Goal: Task Accomplishment & Management: Complete application form

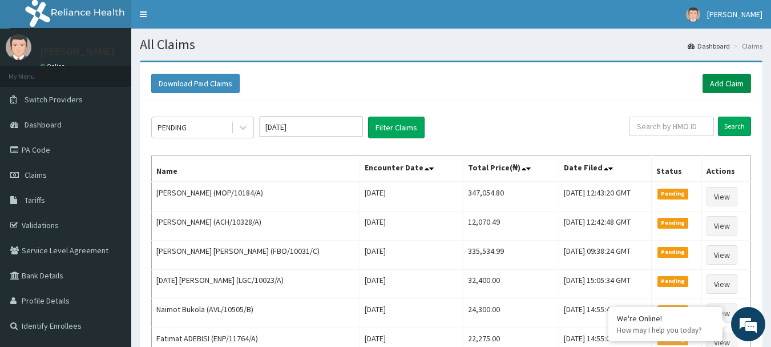
click at [726, 89] on link "Add Claim" at bounding box center [727, 83] width 49 height 19
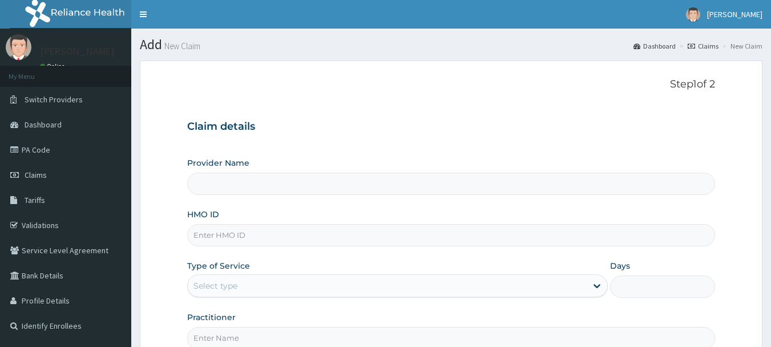
type input "[GEOGRAPHIC_DATA] Nig. Ltd"
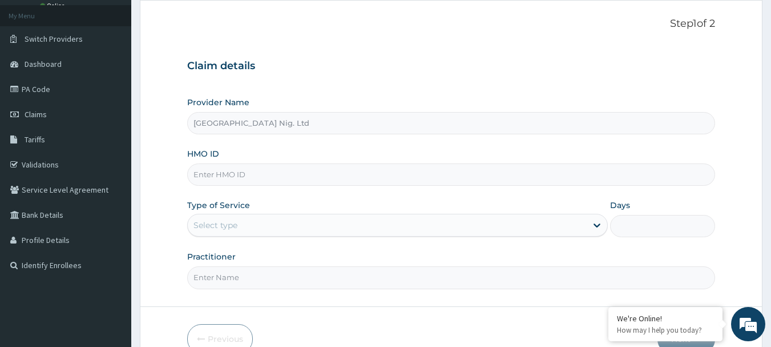
scroll to position [114, 0]
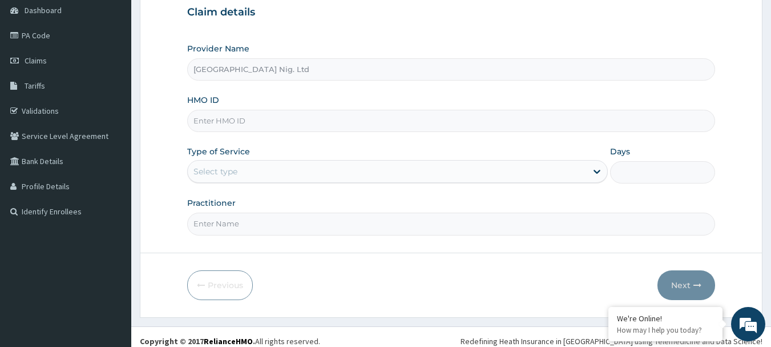
click at [293, 117] on input "HMO ID" at bounding box center [451, 121] width 529 height 22
type input "LTI/10317/B"
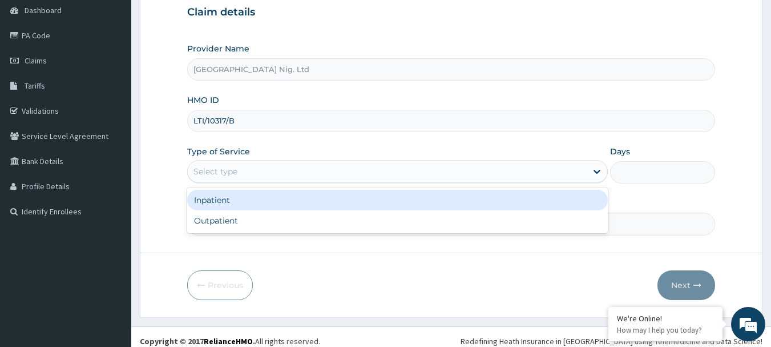
click at [577, 171] on div "Select type" at bounding box center [387, 171] width 399 height 18
click at [405, 198] on div "Inpatient" at bounding box center [397, 200] width 421 height 21
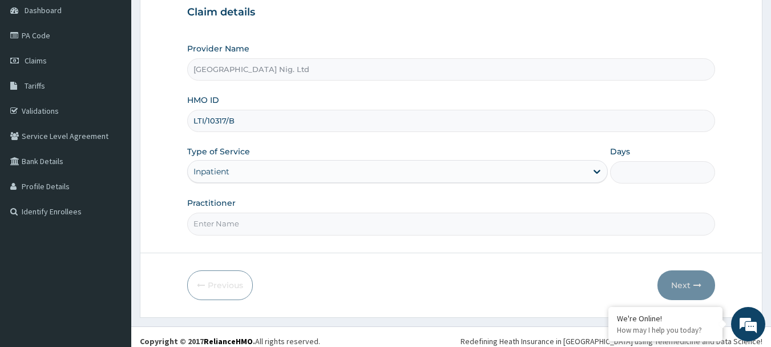
click at [645, 170] on input "Days" at bounding box center [662, 172] width 105 height 22
type input "5"
click at [339, 224] on input "Practitioner" at bounding box center [451, 223] width 529 height 22
type input "DR ASHIPA"
click at [693, 287] on button "Next" at bounding box center [687, 285] width 58 height 30
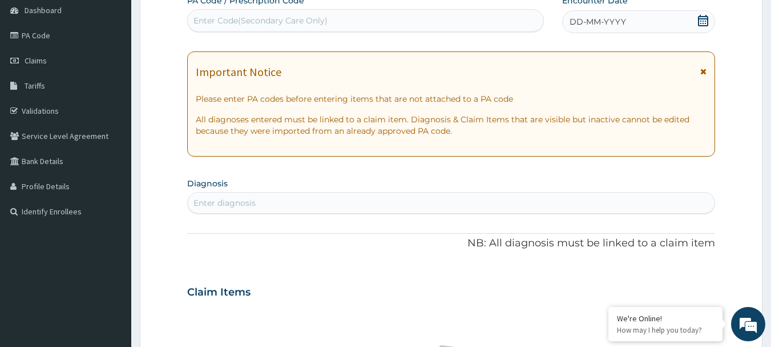
click at [368, 22] on div "Enter Code(Secondary Care Only)" at bounding box center [366, 20] width 356 height 18
type input "PA/889514"
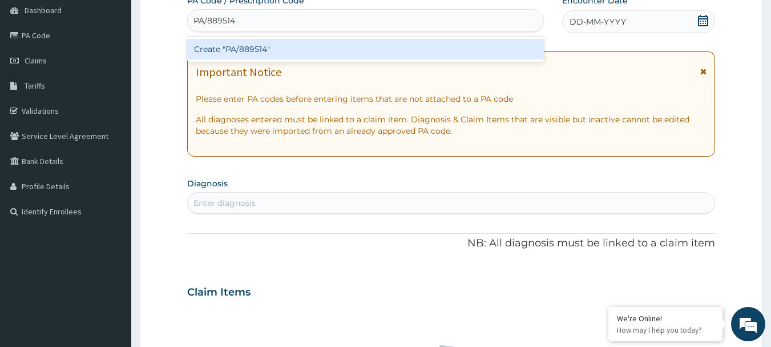
click at [261, 49] on div "Create "PA/889514"" at bounding box center [365, 49] width 357 height 21
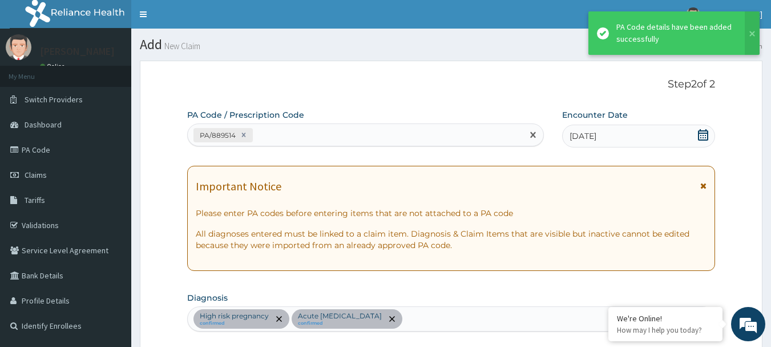
click at [317, 134] on div "PA/889514" at bounding box center [356, 135] width 336 height 19
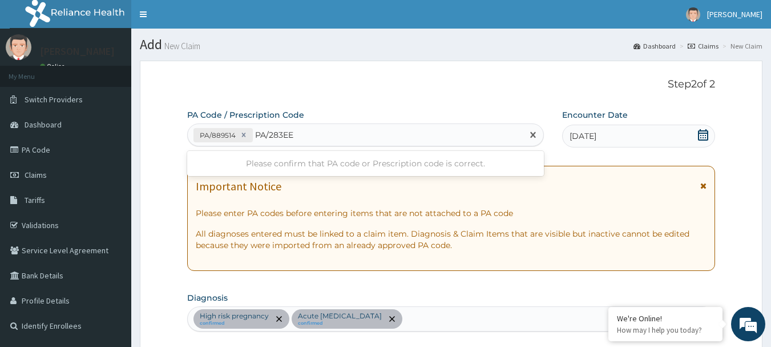
type input "PA/283EEC"
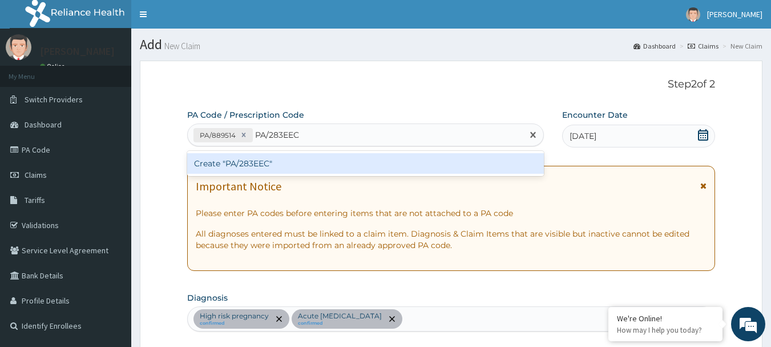
click at [257, 166] on div "Create "PA/283EEC"" at bounding box center [365, 163] width 357 height 21
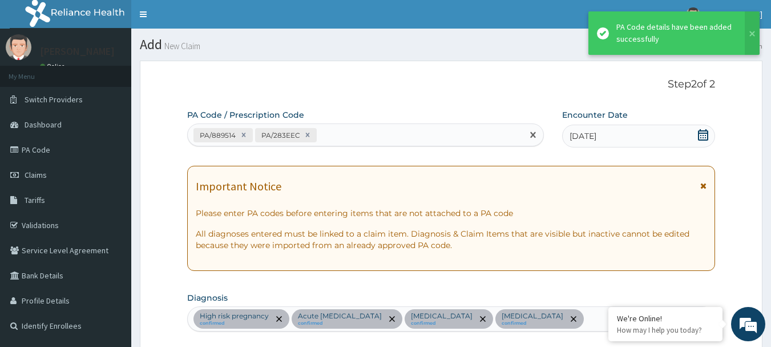
click at [384, 138] on div "PA/889514 PA/283EEC" at bounding box center [356, 135] width 336 height 19
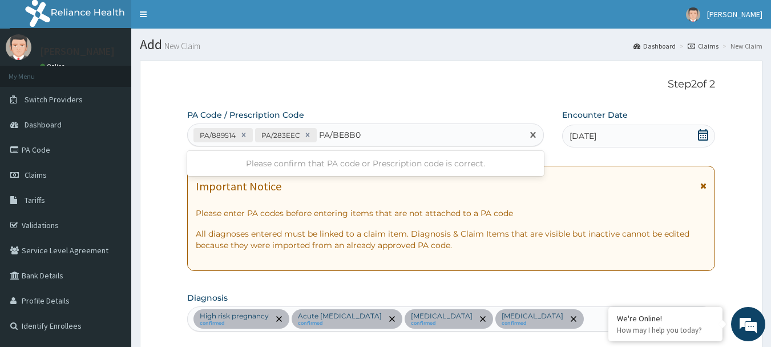
type input "PA/BE8B08"
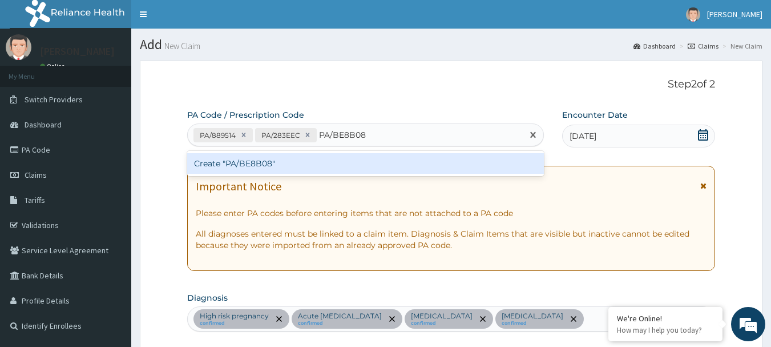
click at [222, 162] on div "Create "PA/BE8B08"" at bounding box center [365, 163] width 357 height 21
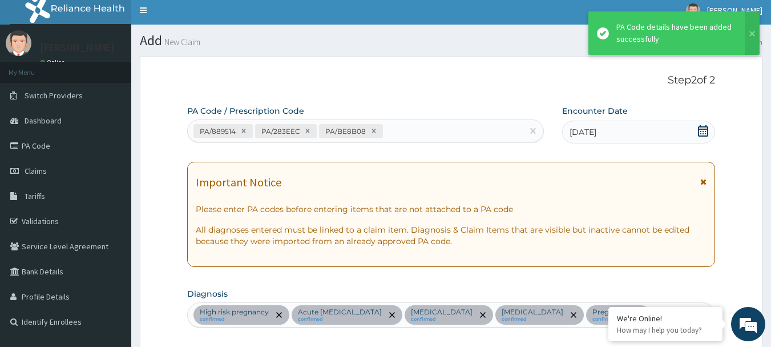
scroll to position [2, 0]
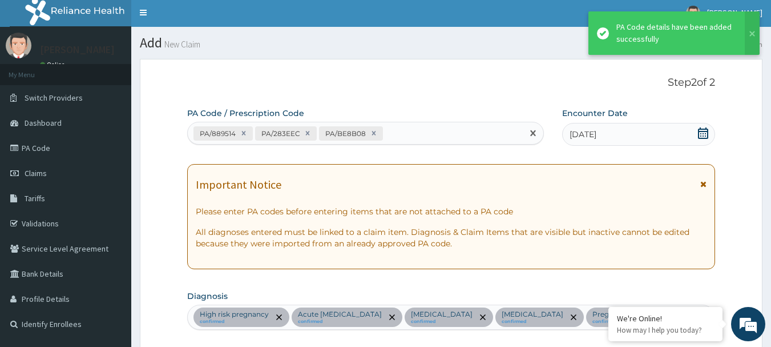
click at [409, 134] on div "PA/889514 PA/283EEC PA/BE8B08" at bounding box center [356, 133] width 336 height 19
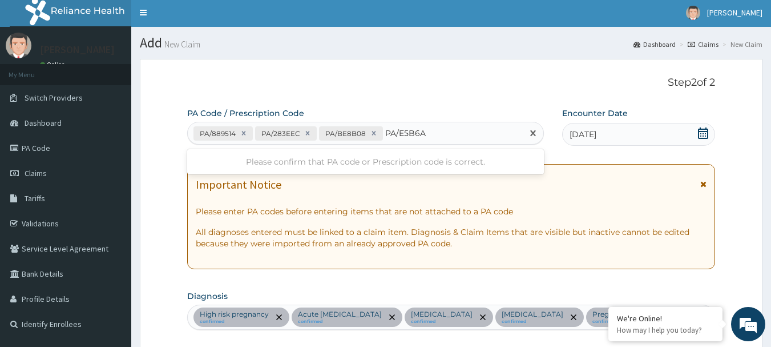
type input "PA/E5B6A2"
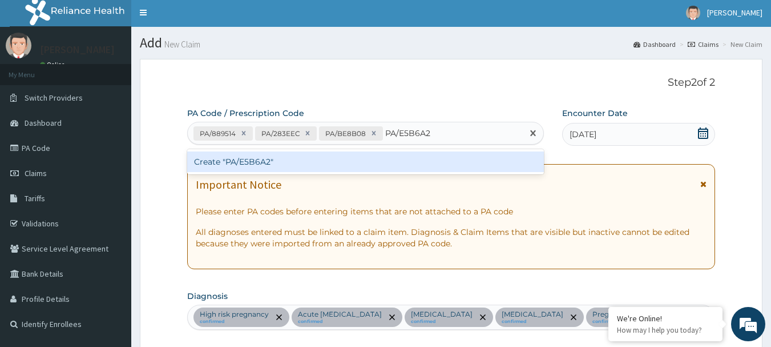
click at [243, 164] on div "Create "PA/E5B6A2"" at bounding box center [365, 161] width 357 height 21
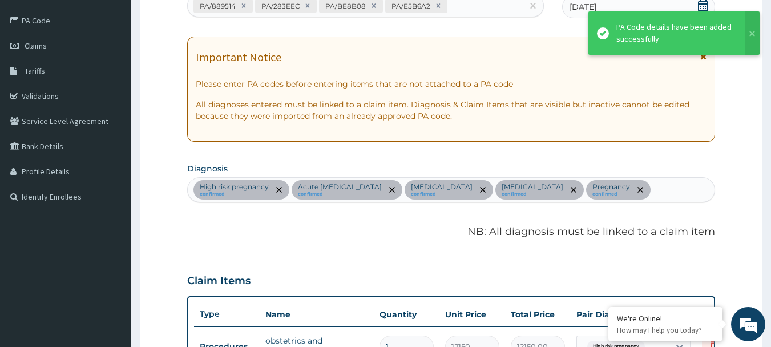
scroll to position [59, 0]
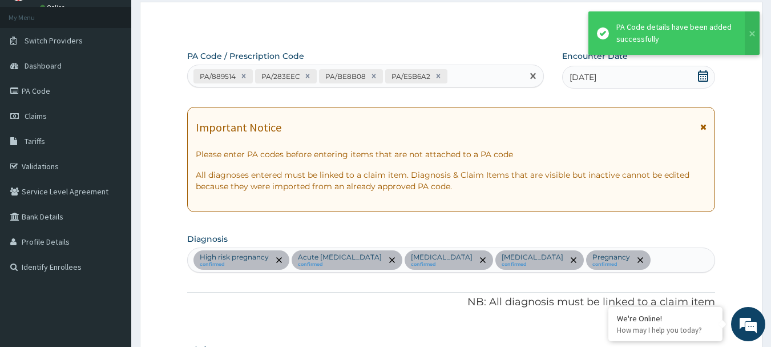
click at [470, 78] on div "PA/889514 PA/283EEC PA/BE8B08 PA/E5B6A2" at bounding box center [356, 76] width 336 height 19
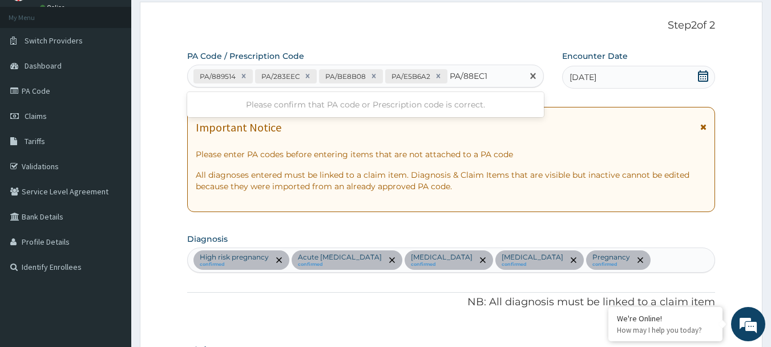
type input "PA/88EC15"
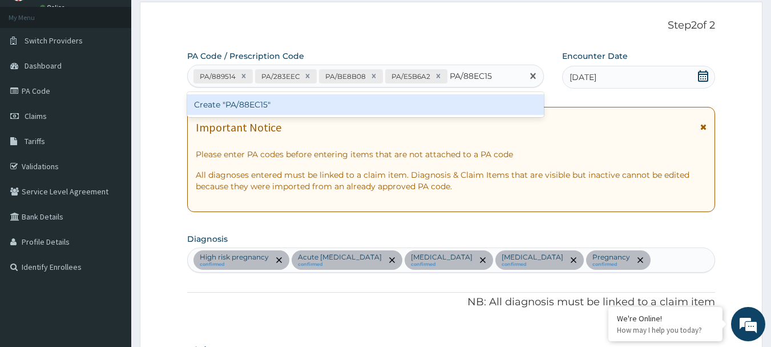
click at [249, 104] on div "Create "PA/88EC15"" at bounding box center [365, 104] width 357 height 21
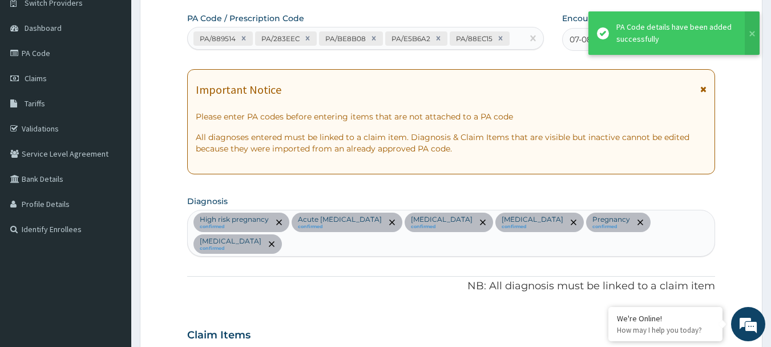
scroll to position [53, 0]
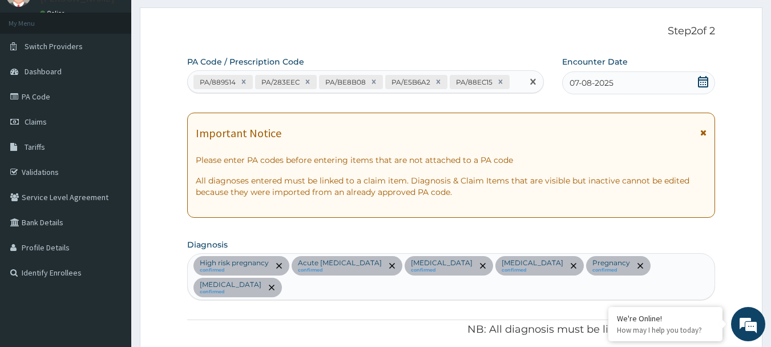
click at [512, 80] on div "PA/889514 PA/283EEC PA/BE8B08 PA/E5B6A2 PA/88EC15" at bounding box center [356, 82] width 336 height 19
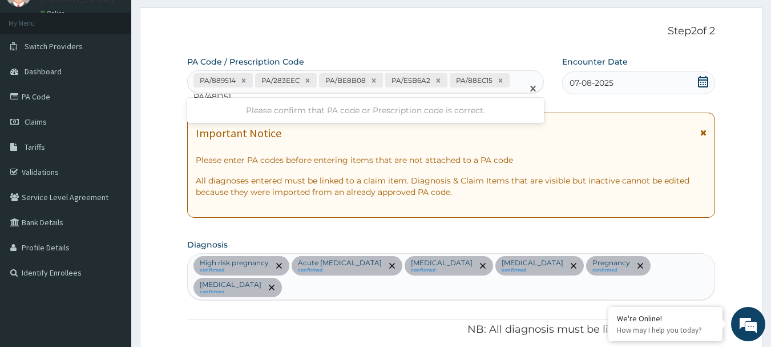
type input "PA/48D51A"
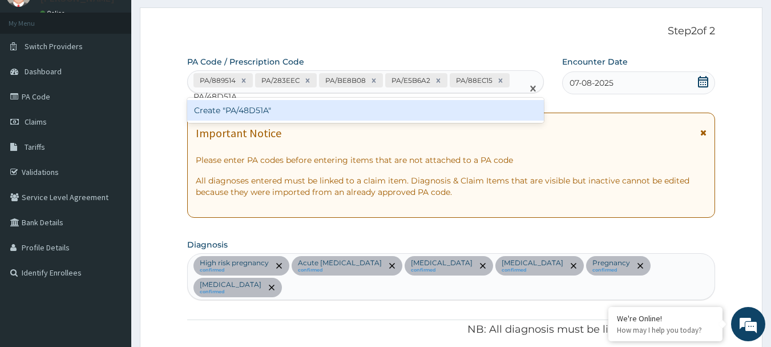
click at [252, 107] on div "Create "PA/48D51A"" at bounding box center [365, 110] width 357 height 21
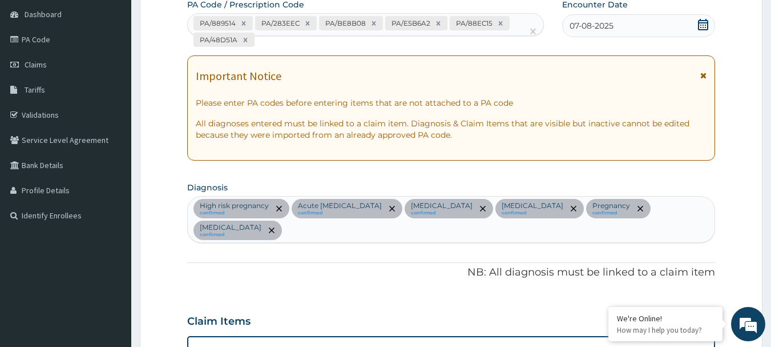
scroll to position [0, 0]
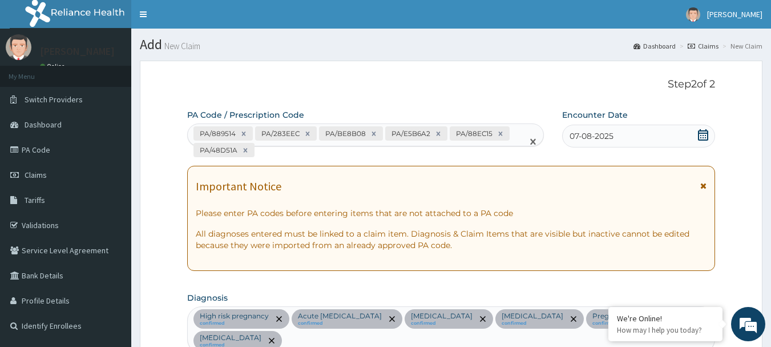
click at [262, 154] on div "PA/889514 PA/283EEC PA/BE8B08 PA/E5B6A2 PA/88EC15 PA/48D51A" at bounding box center [356, 141] width 336 height 35
type input "PA/1A6F7B"
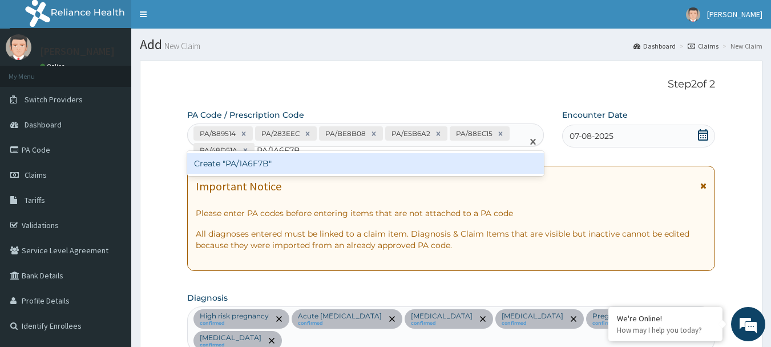
click at [256, 163] on div "Create "PA/1A6F7B"" at bounding box center [365, 163] width 357 height 21
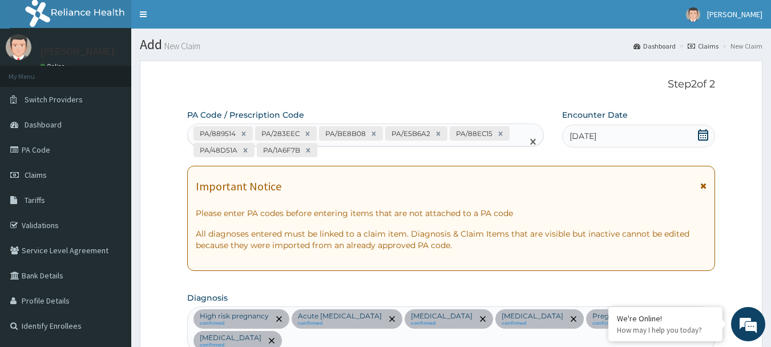
click at [327, 150] on div "PA/889514 PA/283EEC PA/BE8B08 PA/E5B6A2 PA/88EC15 PA/48D51A PA/1A6F7B" at bounding box center [356, 141] width 336 height 35
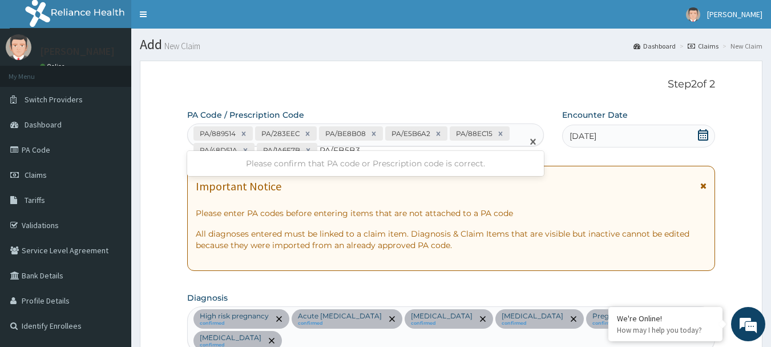
type input "PA/FB5B3B"
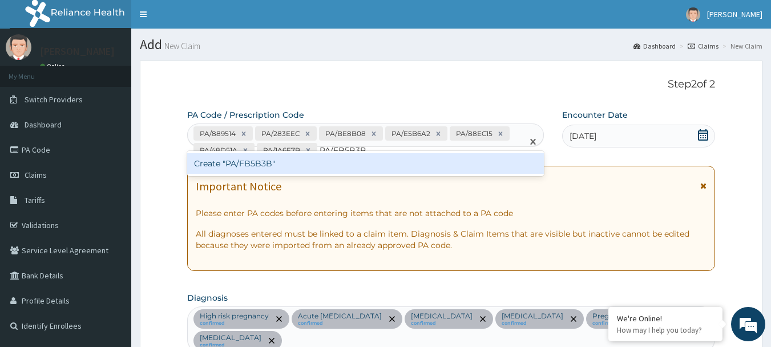
click at [264, 164] on div "Create "PA/FB5B3B"" at bounding box center [365, 163] width 357 height 21
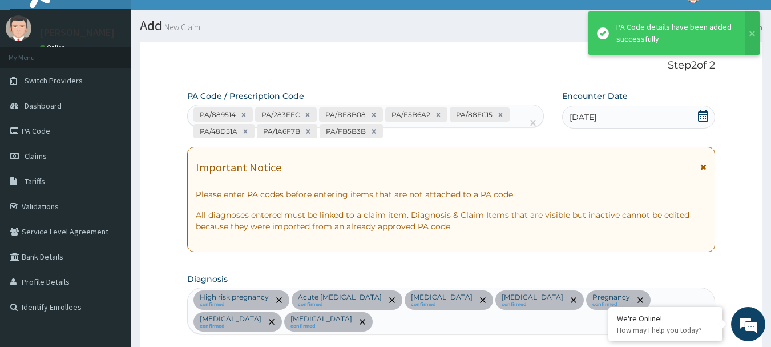
scroll to position [18, 0]
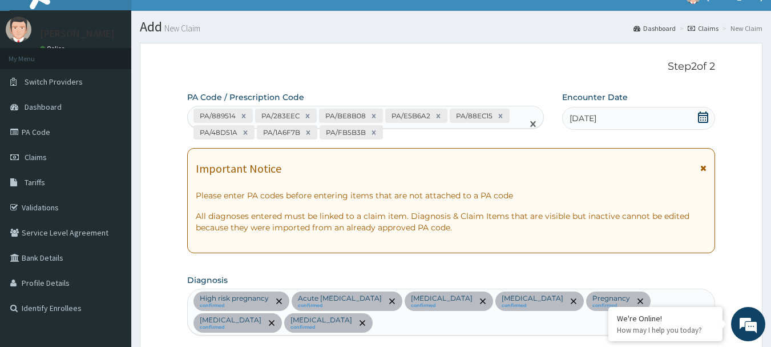
click at [395, 133] on div "PA/889514 PA/283EEC PA/BE8B08 PA/E5B6A2 PA/88EC15 PA/48D51A PA/1A6F7B PA/FB5B3B" at bounding box center [356, 123] width 336 height 35
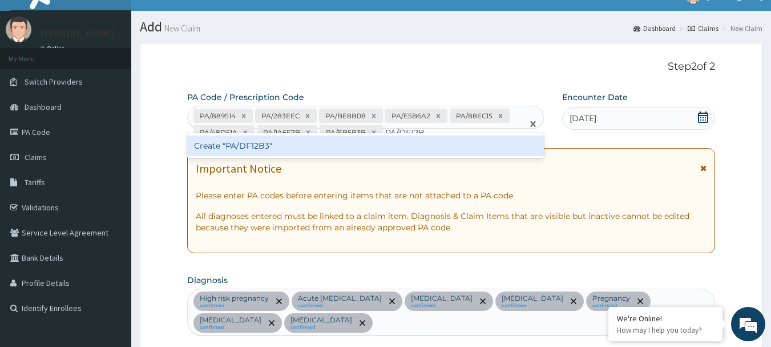
type input "PA/DF12B3"
click at [251, 144] on div "Create "PA/DF12B3"" at bounding box center [365, 145] width 357 height 21
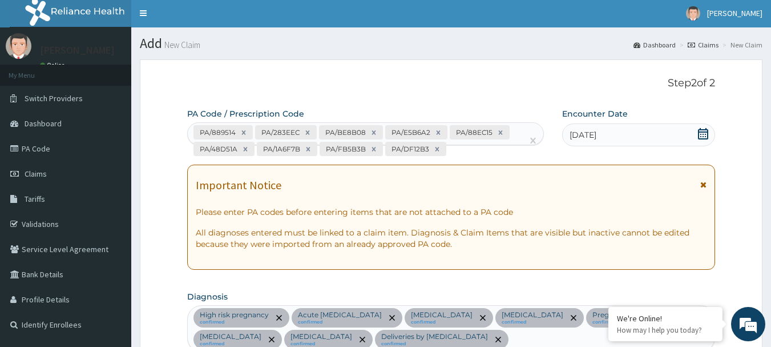
scroll to position [0, 0]
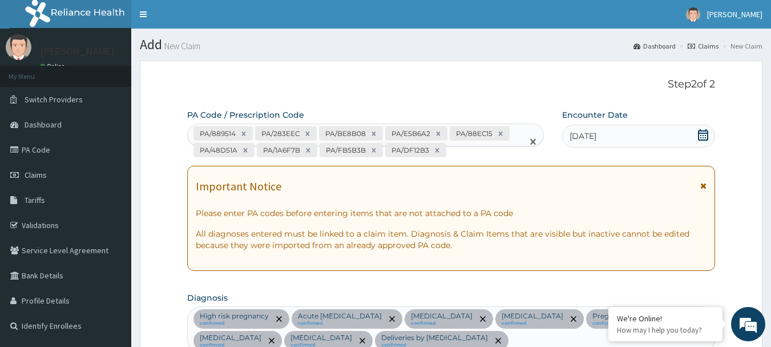
click at [450, 150] on div "PA/889514 PA/283EEC PA/BE8B08 PA/E5B6A2 PA/88EC15 PA/48D51A PA/1A6F7B PA/FB5B3B…" at bounding box center [356, 141] width 336 height 35
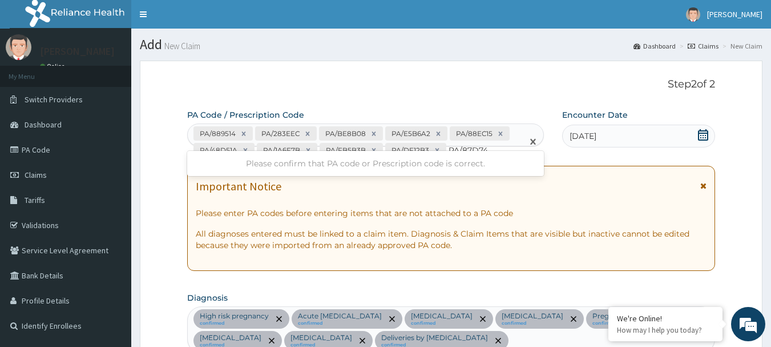
type input "PA/87D748"
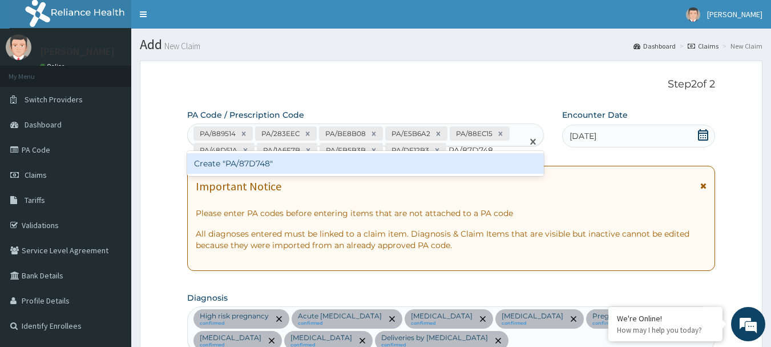
click at [231, 164] on div "Create "PA/87D748"" at bounding box center [365, 163] width 357 height 21
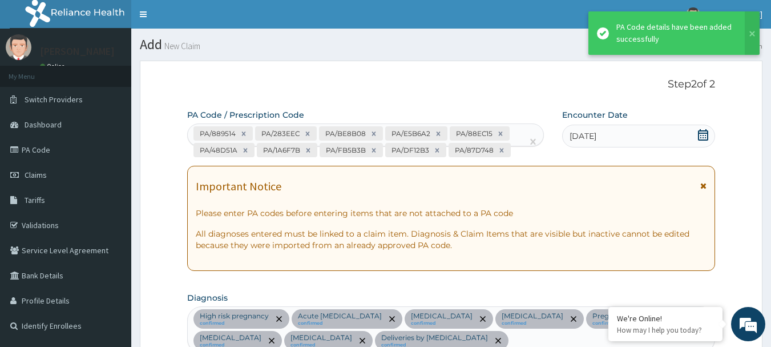
scroll to position [2180, 0]
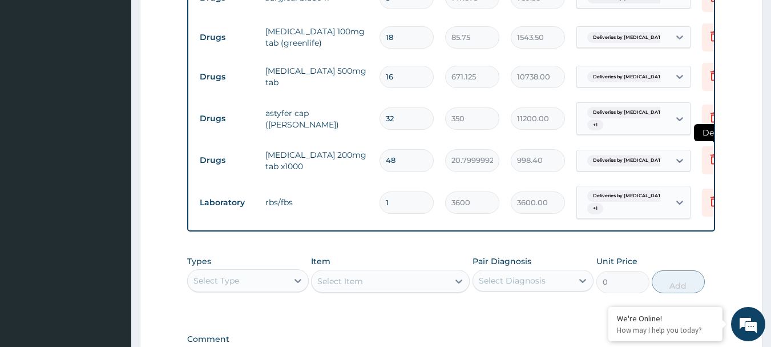
click at [709, 152] on icon at bounding box center [715, 159] width 14 height 14
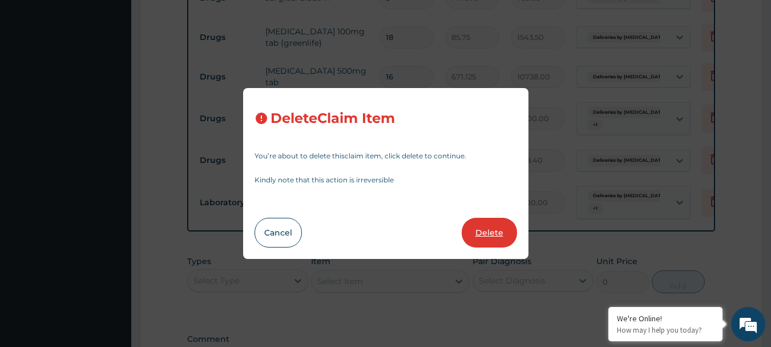
click at [483, 232] on button "Delete" at bounding box center [489, 233] width 55 height 30
type input "1"
type input "3600"
type input "3600.00"
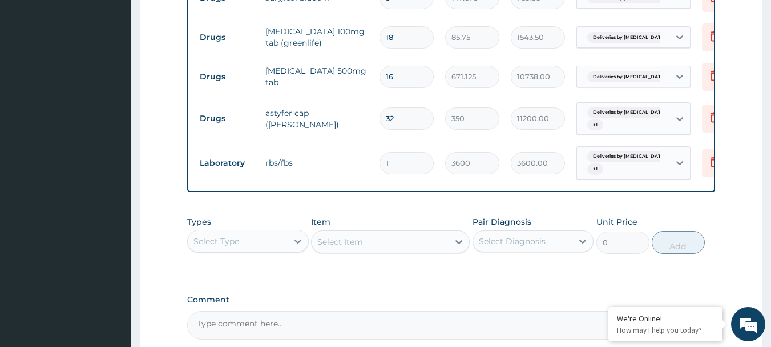
click at [415, 107] on input "32" at bounding box center [407, 118] width 54 height 22
type input "3"
type input "1050.00"
type input "32"
type input "11200.00"
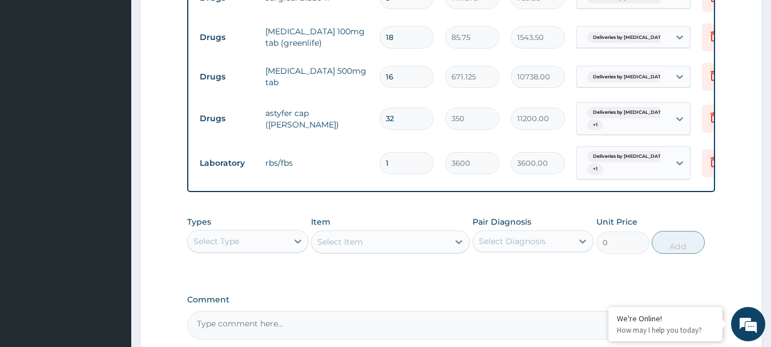
type input "328"
type input "114800.00"
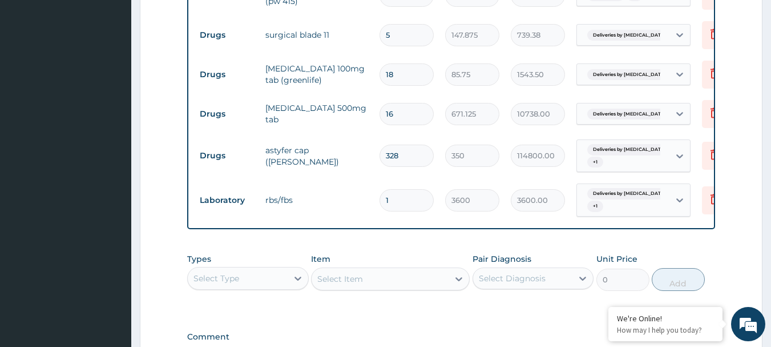
scroll to position [2123, 0]
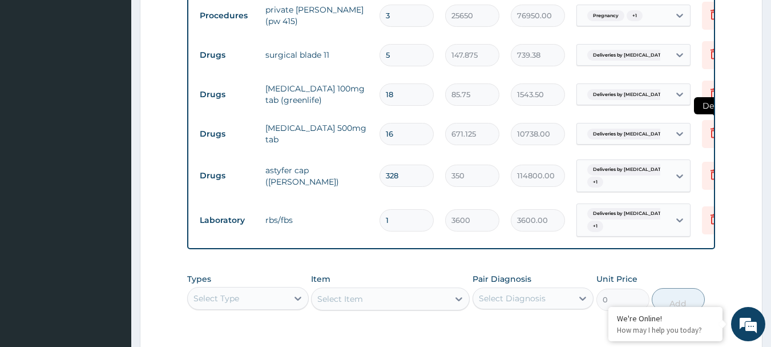
type input "32"
type input "11200.00"
type input "3"
type input "0.00"
type input "2"
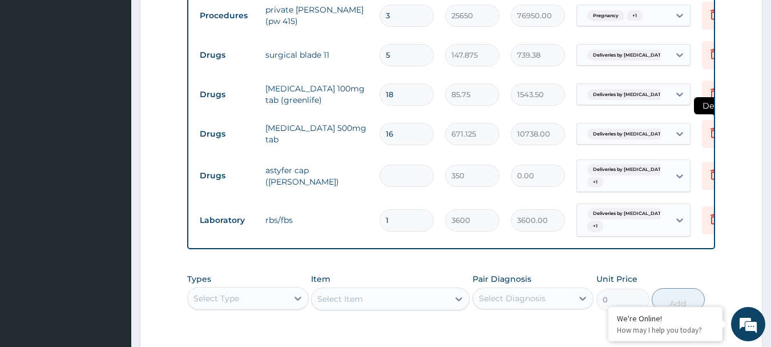
type input "700.00"
type input "28"
type input "9800.00"
type input "28"
click at [710, 126] on icon at bounding box center [715, 133] width 14 height 14
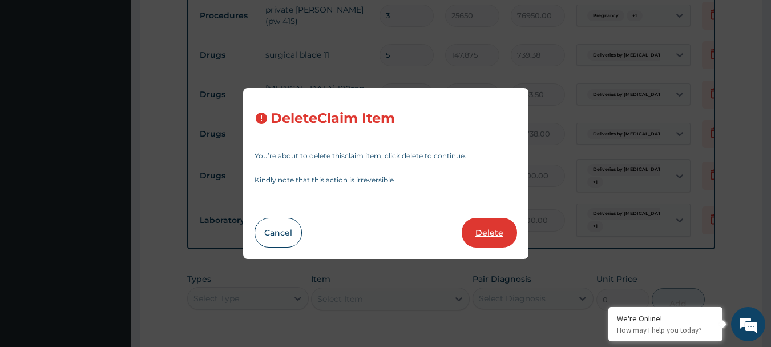
click at [490, 236] on button "Delete" at bounding box center [489, 233] width 55 height 30
type input "28"
type input "350"
type input "9800.00"
type input "1"
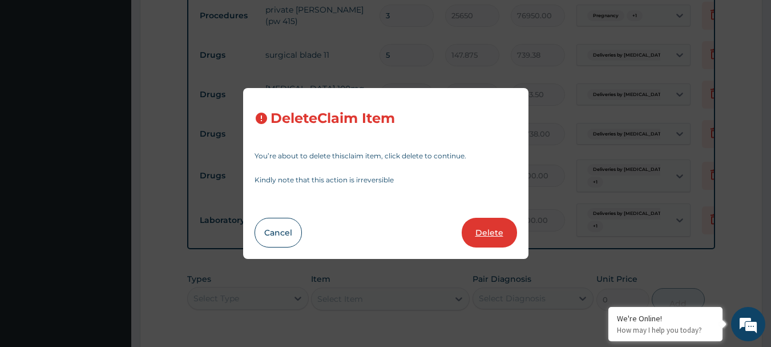
type input "3600"
type input "3600.00"
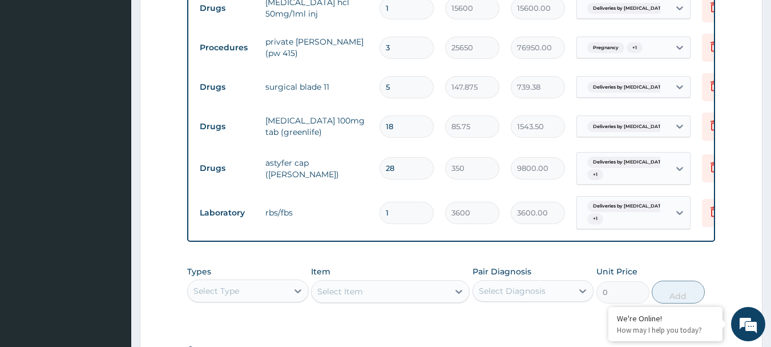
scroll to position [2066, 0]
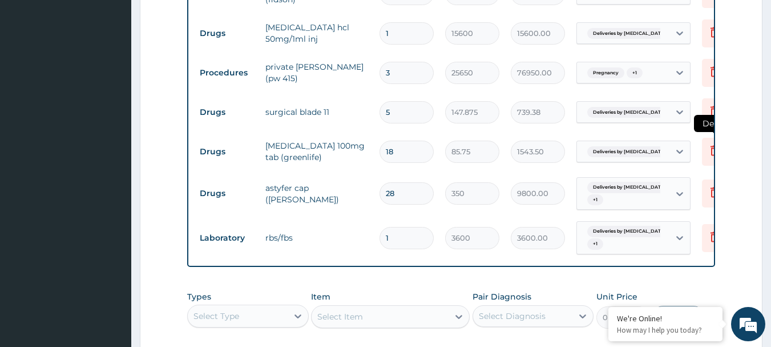
click at [707, 138] on icon at bounding box center [714, 152] width 25 height 28
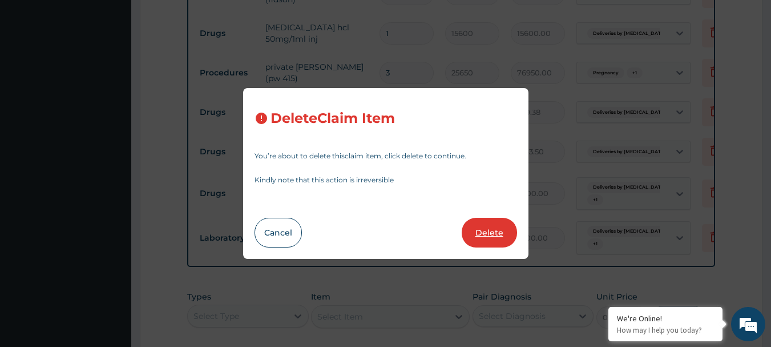
click at [495, 226] on button "Delete" at bounding box center [489, 233] width 55 height 30
type input "28"
type input "350"
type input "9800.00"
type input "1"
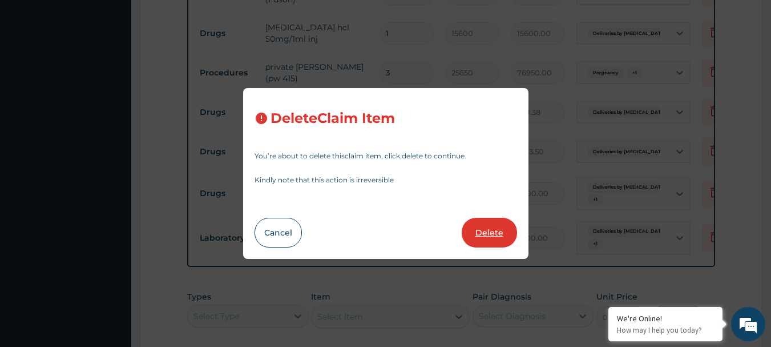
type input "3600"
type input "3600.00"
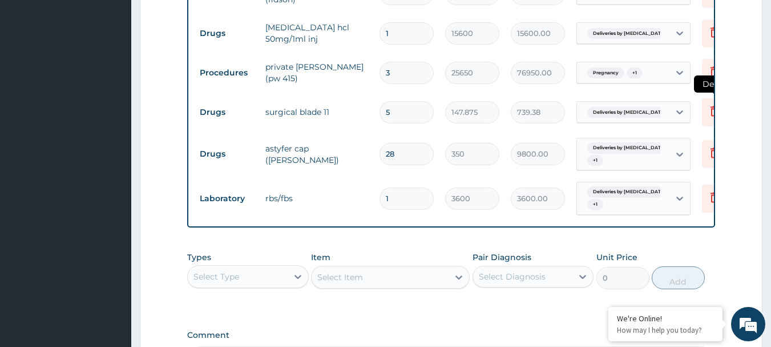
click at [710, 104] on icon at bounding box center [715, 111] width 14 height 14
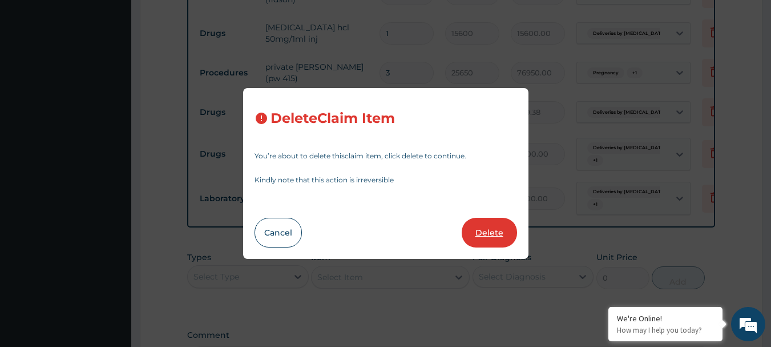
click at [483, 228] on button "Delete" at bounding box center [489, 233] width 55 height 30
type input "28"
type input "350"
type input "9800.00"
type input "1"
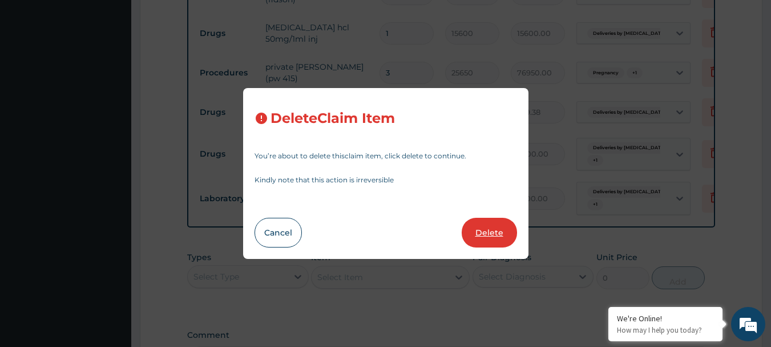
type input "3600"
type input "3600.00"
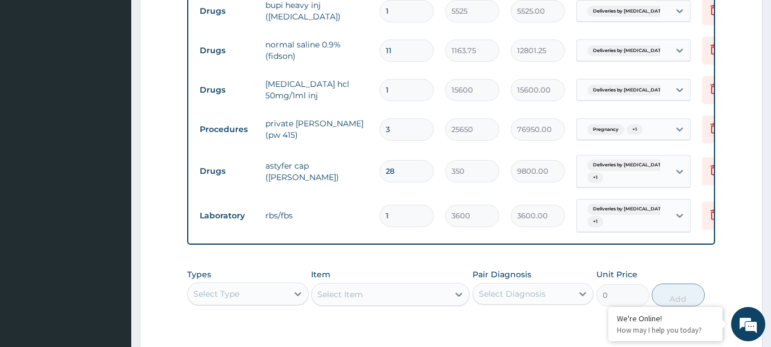
scroll to position [2009, 0]
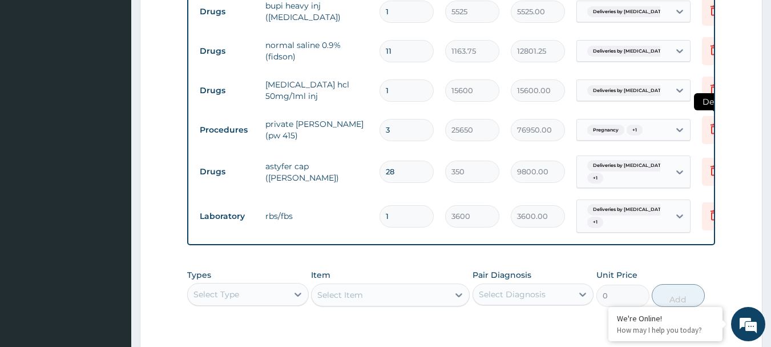
click at [707, 116] on icon at bounding box center [714, 130] width 25 height 28
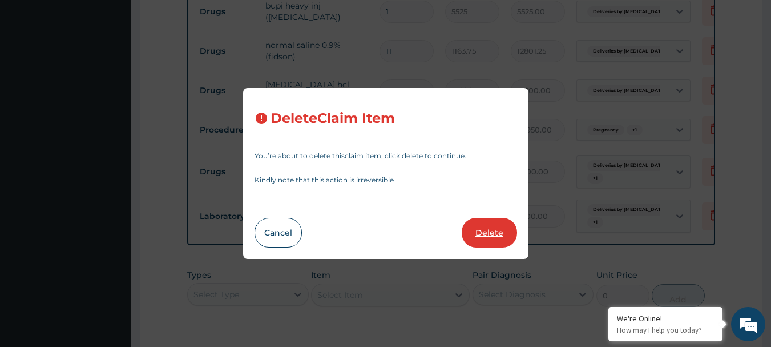
click at [479, 230] on button "Delete" at bounding box center [489, 233] width 55 height 30
type input "28"
type input "350"
type input "9800.00"
type input "1"
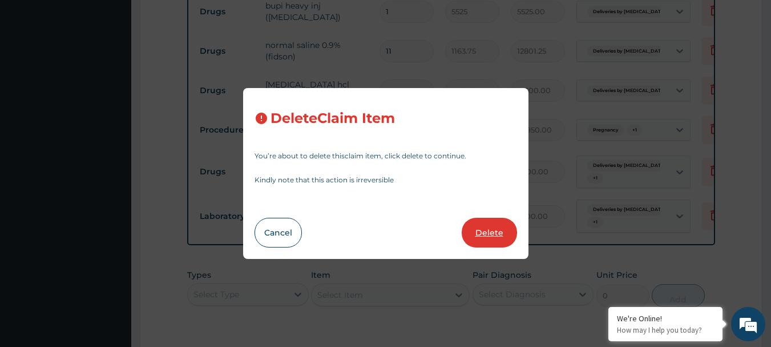
type input "3600"
type input "3600.00"
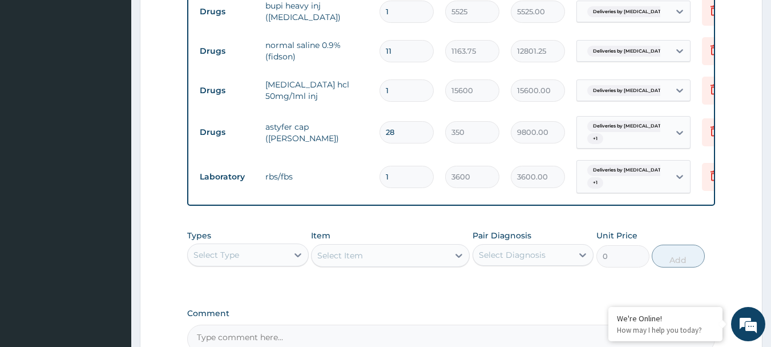
scroll to position [1952, 0]
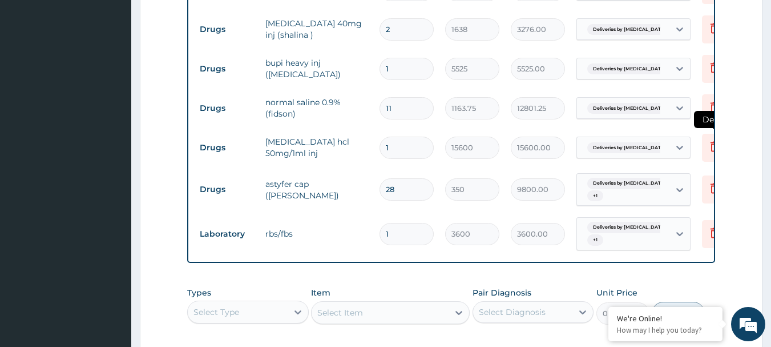
click at [708, 139] on icon at bounding box center [715, 146] width 14 height 14
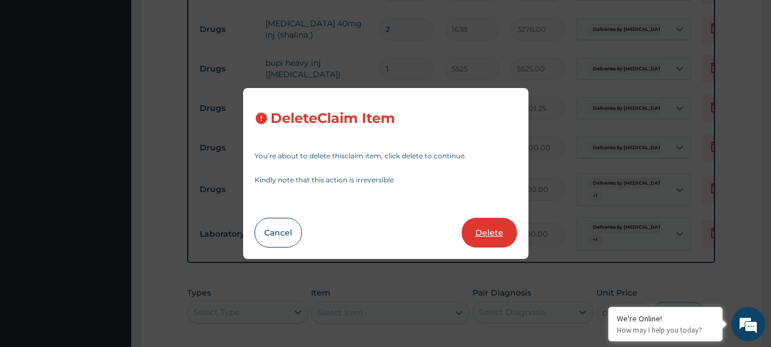
click at [507, 231] on button "Delete" at bounding box center [489, 233] width 55 height 30
type input "28"
type input "350"
type input "9800.00"
type input "1"
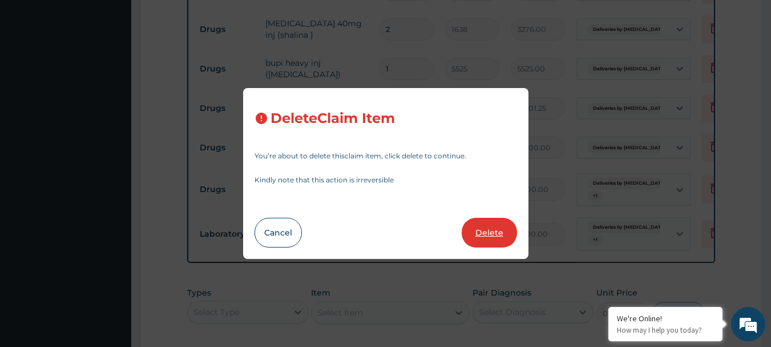
type input "3600"
type input "3600.00"
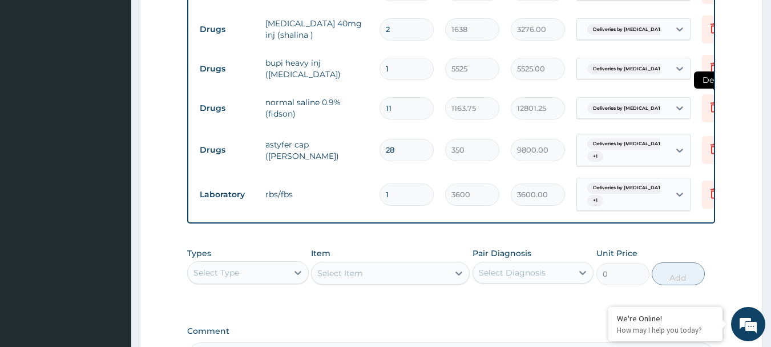
click at [709, 100] on icon at bounding box center [715, 107] width 14 height 14
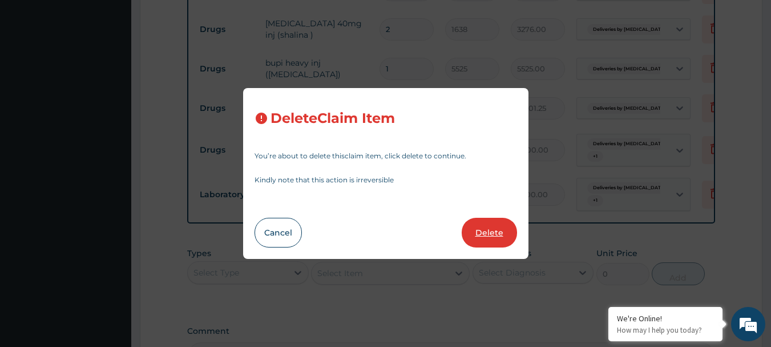
click at [491, 234] on button "Delete" at bounding box center [489, 233] width 55 height 30
type input "28"
type input "350"
type input "9800.00"
type input "1"
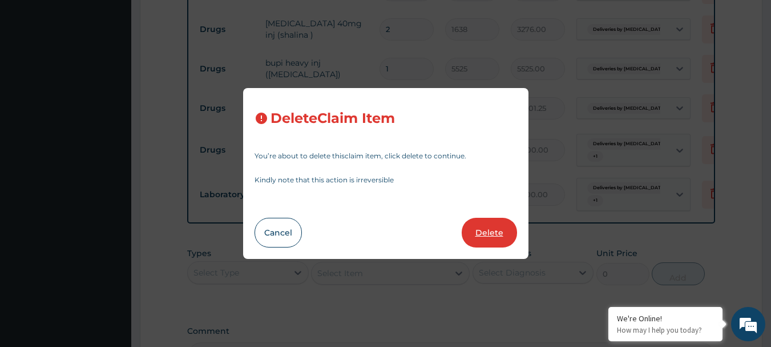
type input "3600"
type input "3600.00"
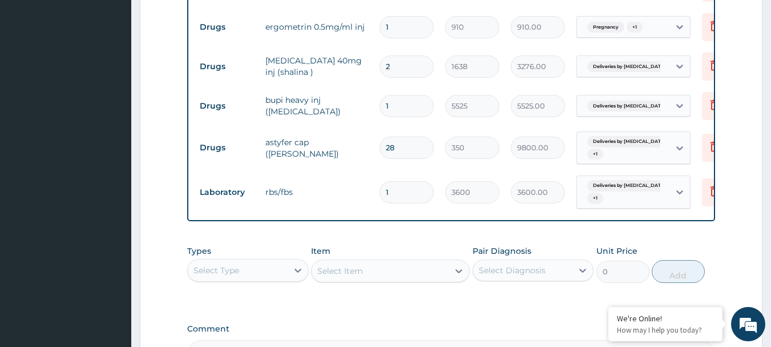
scroll to position [1895, 0]
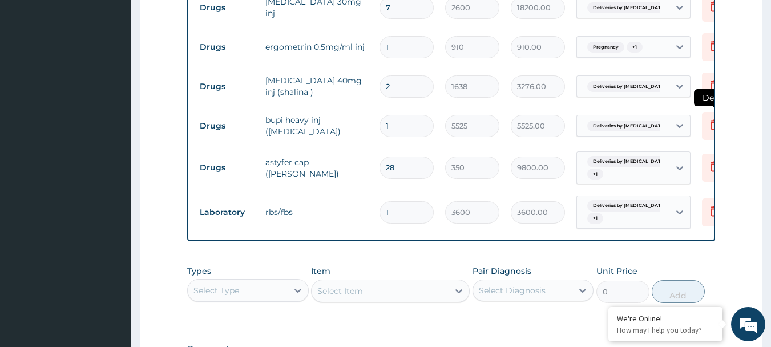
click at [703, 112] on icon at bounding box center [714, 126] width 25 height 28
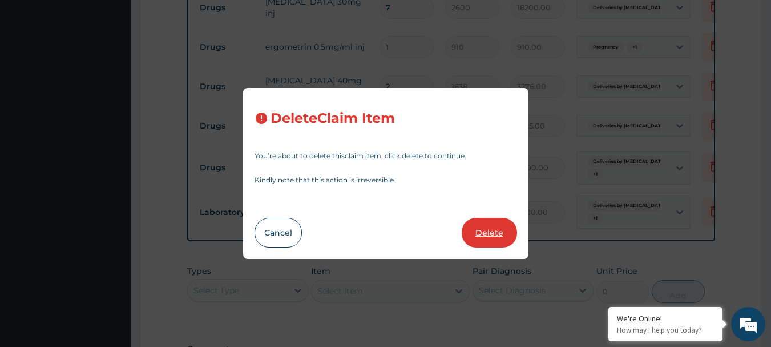
click at [504, 231] on button "Delete" at bounding box center [489, 233] width 55 height 30
type input "28"
type input "350"
type input "9800.00"
type input "1"
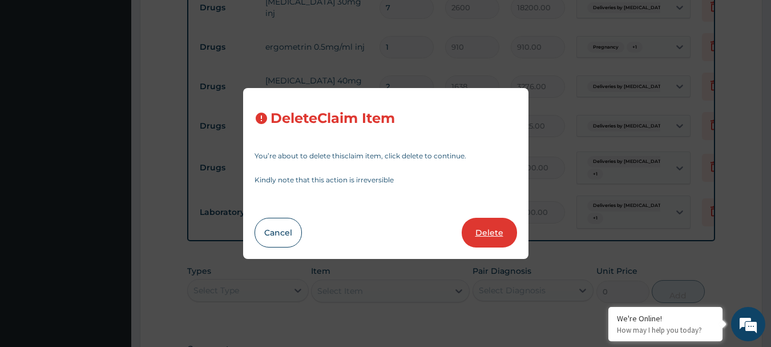
type input "3600"
type input "3600.00"
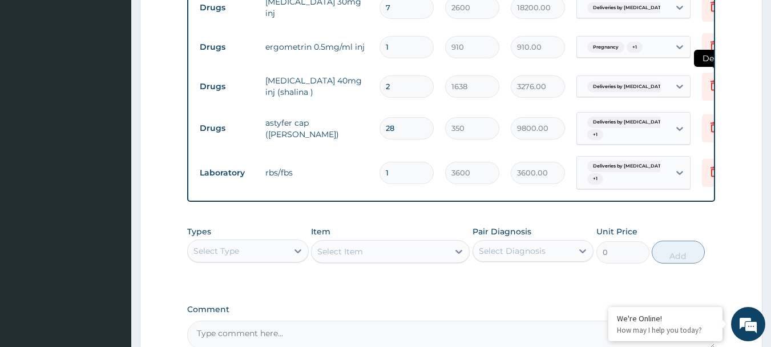
click at [706, 73] on icon at bounding box center [714, 87] width 25 height 28
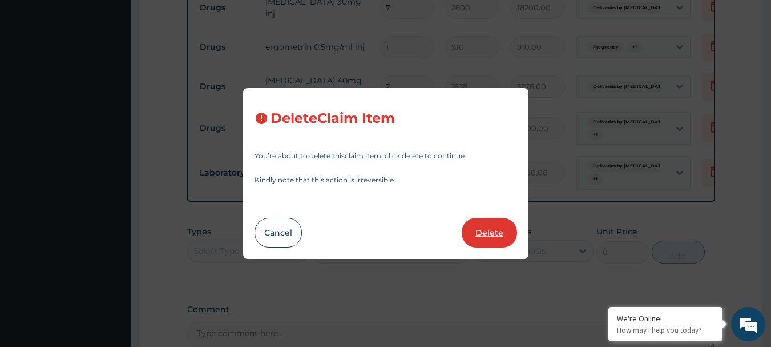
click at [501, 234] on button "Delete" at bounding box center [489, 233] width 55 height 30
type input "28"
type input "350"
type input "9800.00"
type input "1"
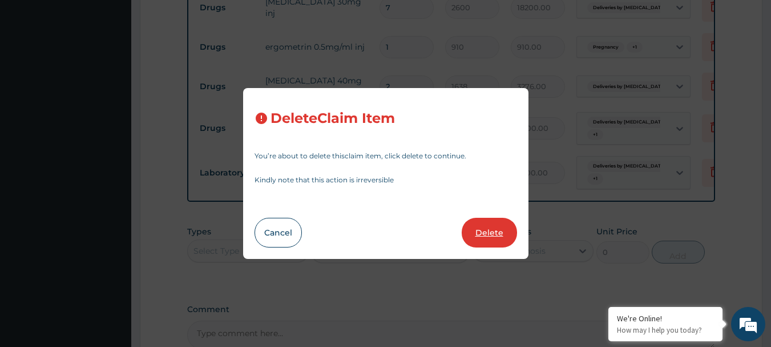
type input "3600"
type input "3600.00"
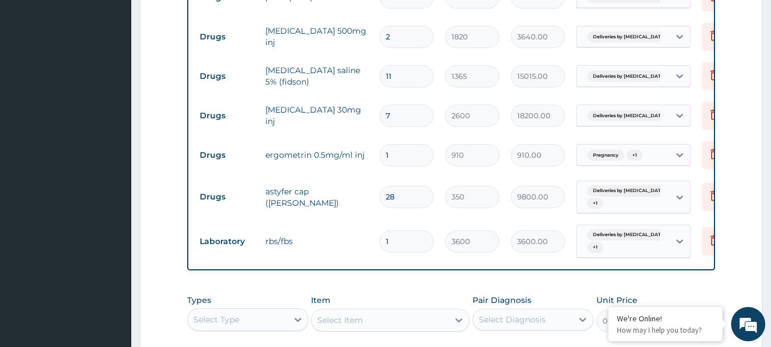
scroll to position [1780, 0]
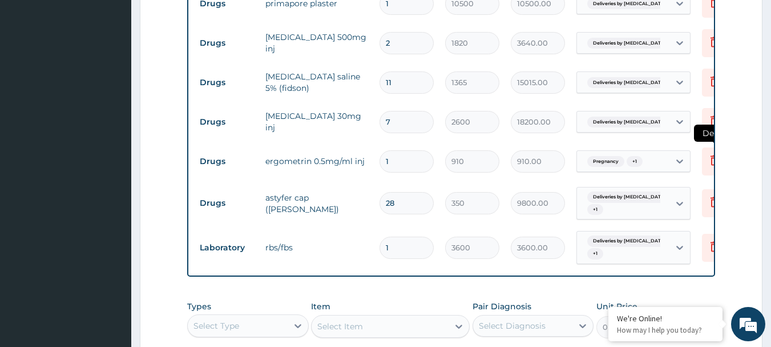
click at [711, 155] on icon at bounding box center [715, 160] width 8 height 10
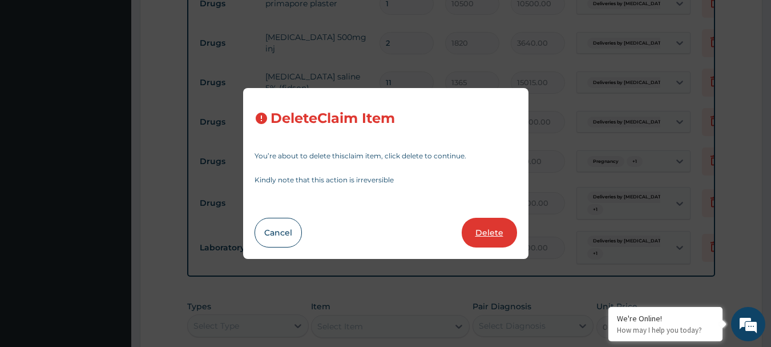
click at [492, 235] on button "Delete" at bounding box center [489, 233] width 55 height 30
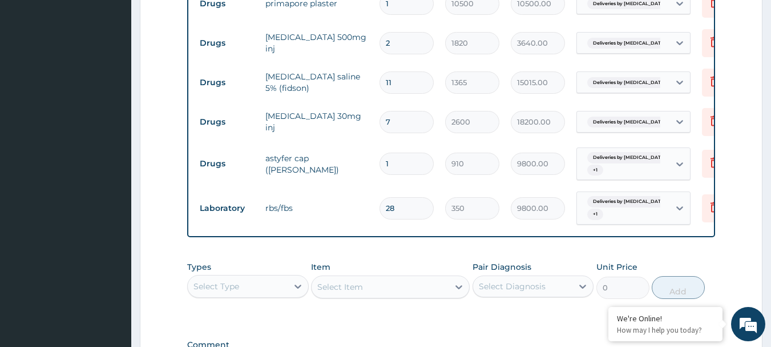
type input "28"
type input "350"
type input "9800.00"
type input "1"
type input "3600"
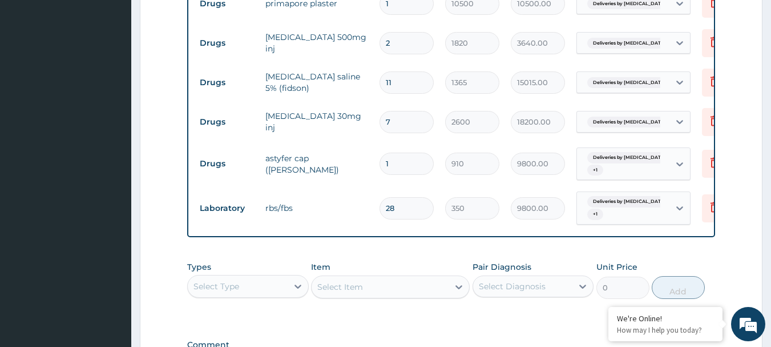
type input "3600.00"
click at [707, 108] on icon at bounding box center [714, 122] width 25 height 28
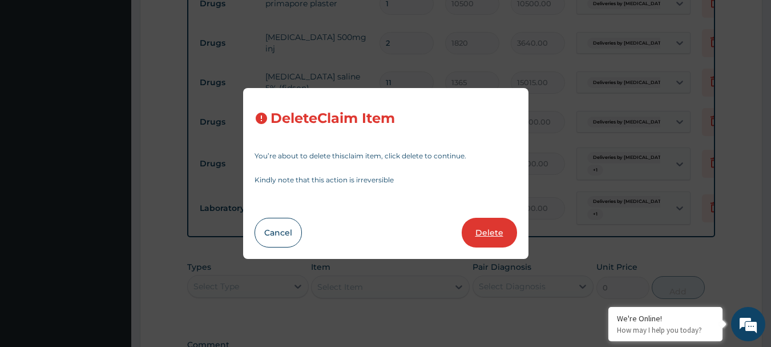
click at [475, 231] on button "Delete" at bounding box center [489, 233] width 55 height 30
type input "28"
type input "350"
type input "9800.00"
type input "1"
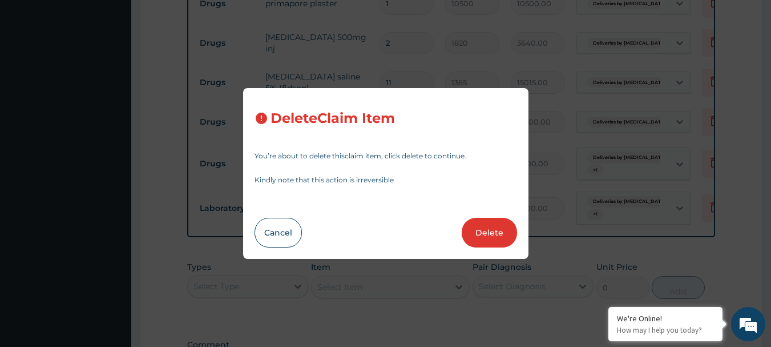
type input "3600"
type input "3600.00"
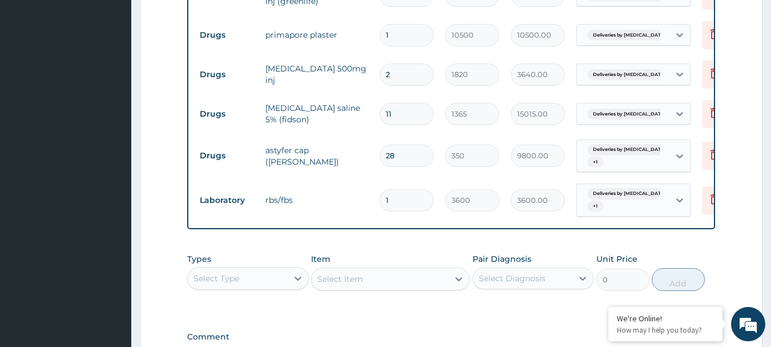
scroll to position [1723, 0]
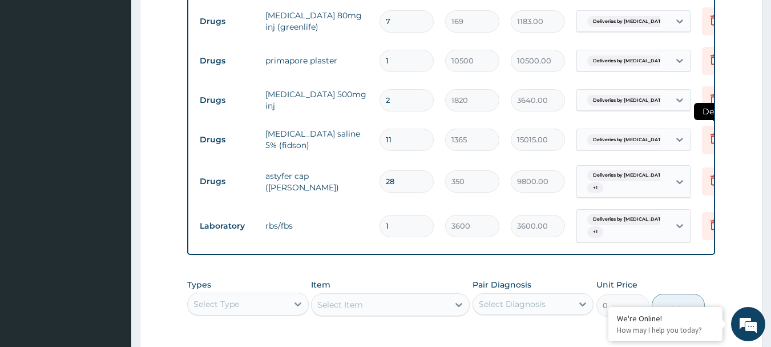
click at [706, 126] on icon at bounding box center [714, 140] width 25 height 28
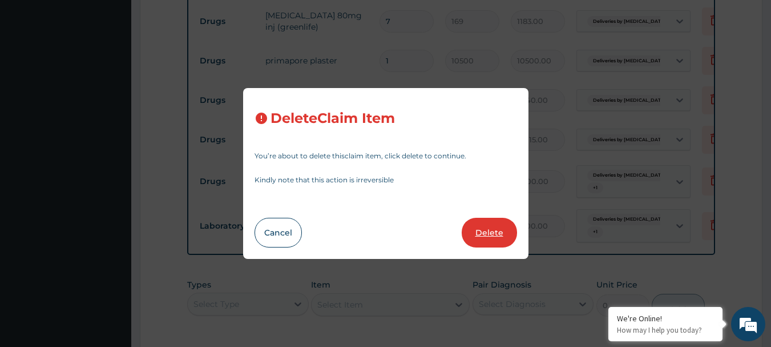
click at [491, 235] on button "Delete" at bounding box center [489, 233] width 55 height 30
type input "28"
type input "350"
type input "9800.00"
type input "1"
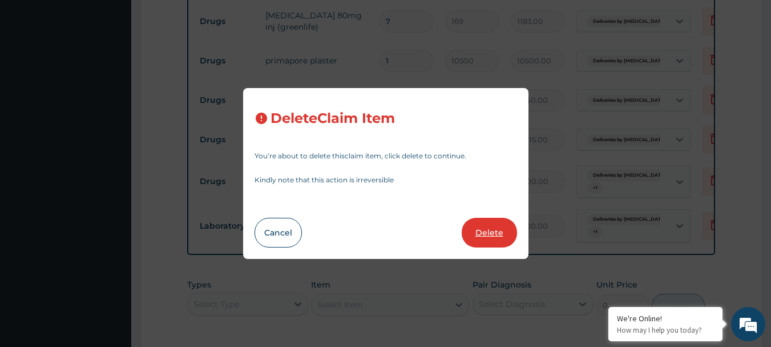
type input "3600"
type input "3600.00"
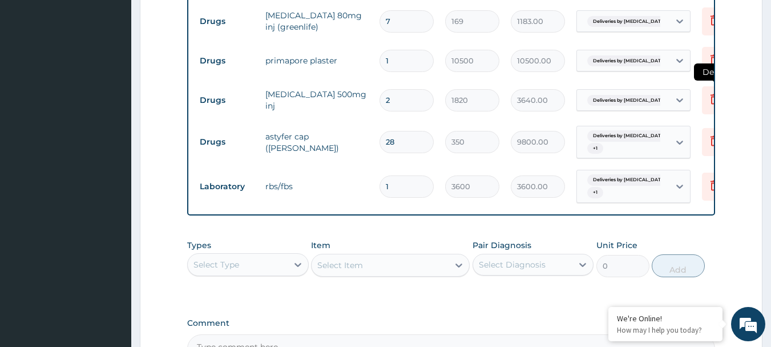
click at [709, 92] on icon at bounding box center [715, 99] width 14 height 14
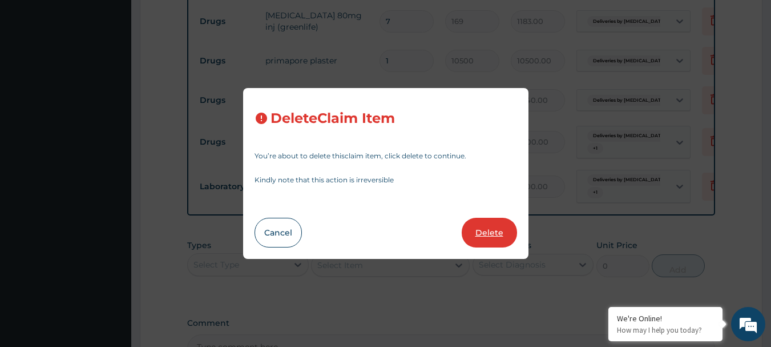
click at [502, 235] on button "Delete" at bounding box center [489, 233] width 55 height 30
type input "28"
type input "350"
type input "9800.00"
type input "1"
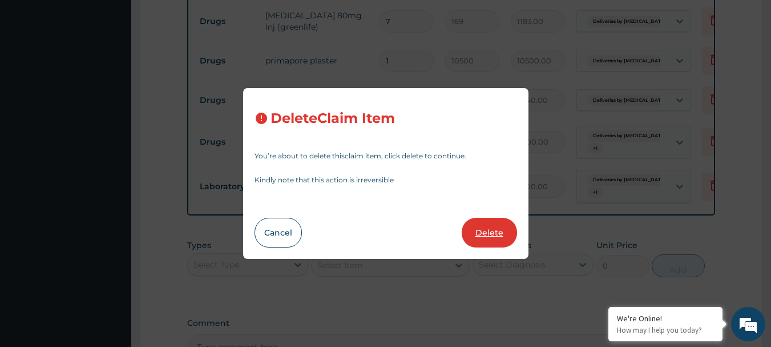
type input "3600"
type input "3600.00"
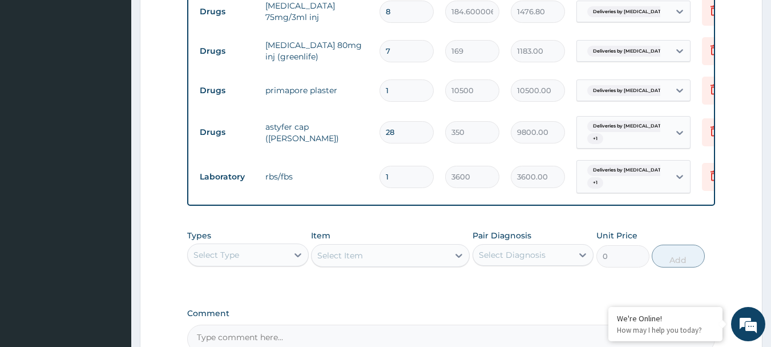
scroll to position [1666, 0]
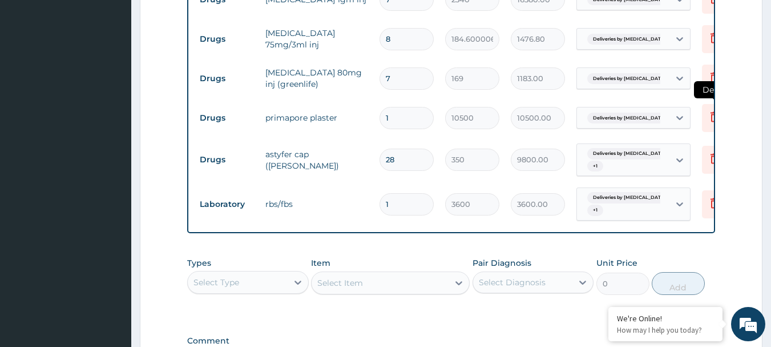
click at [705, 104] on icon at bounding box center [714, 118] width 25 height 28
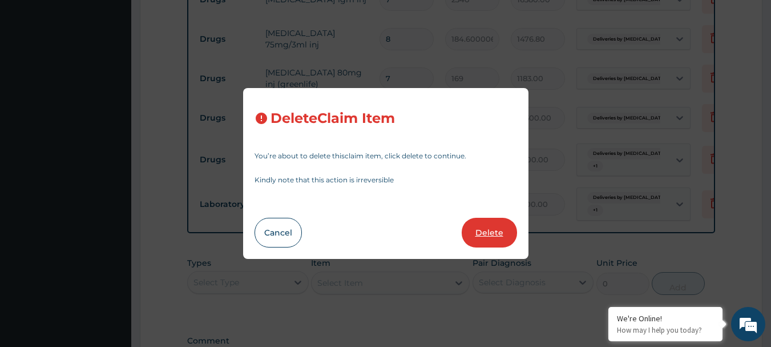
click at [481, 236] on button "Delete" at bounding box center [489, 233] width 55 height 30
type input "28"
type input "350"
type input "9800.00"
type input "1"
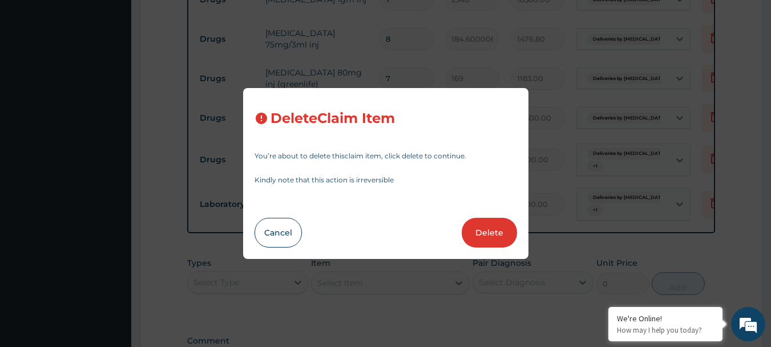
type input "3600"
type input "3600.00"
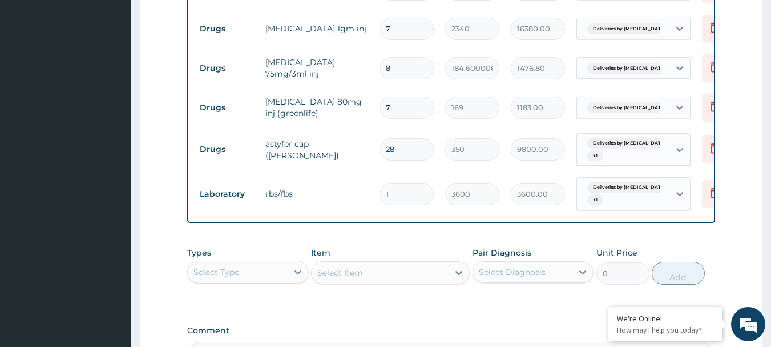
scroll to position [1609, 0]
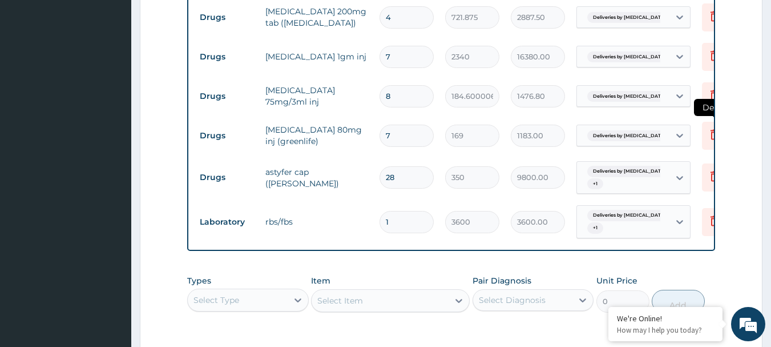
click at [708, 127] on icon at bounding box center [715, 134] width 14 height 14
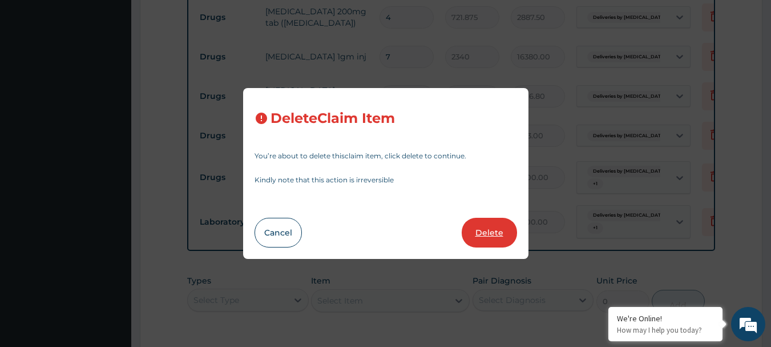
click at [487, 227] on button "Delete" at bounding box center [489, 233] width 55 height 30
type input "28"
type input "350"
type input "9800.00"
type input "1"
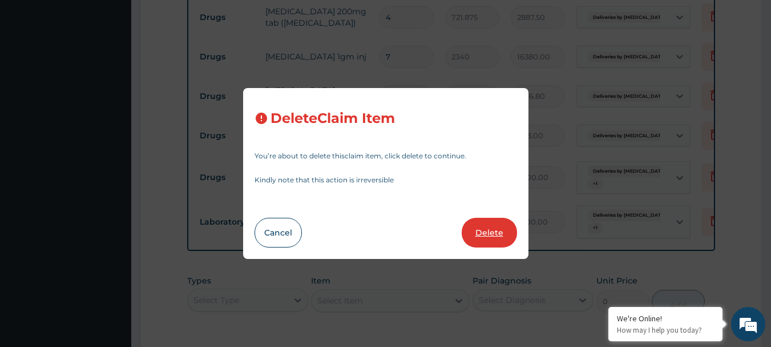
type input "3600"
type input "3600.00"
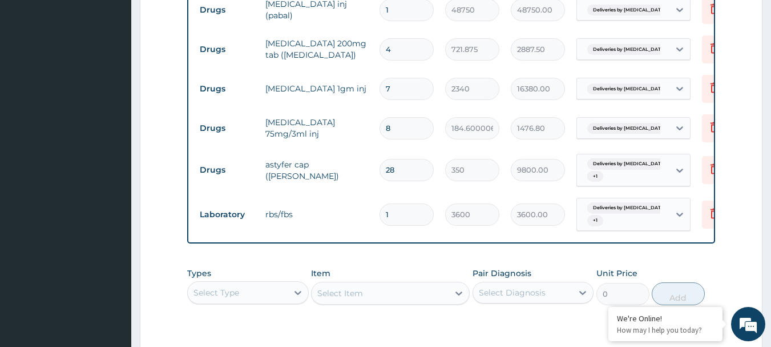
scroll to position [1552, 0]
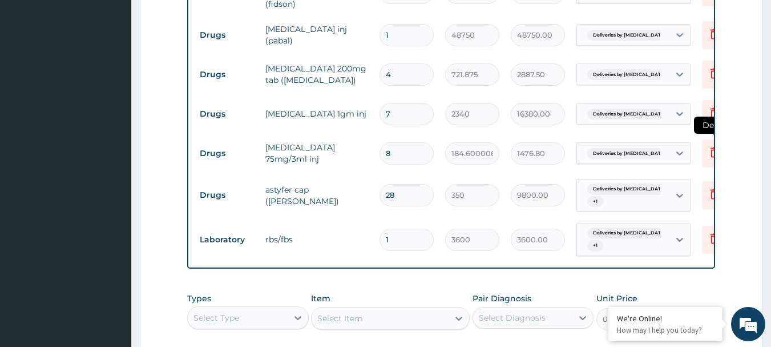
click at [708, 145] on icon at bounding box center [715, 152] width 14 height 14
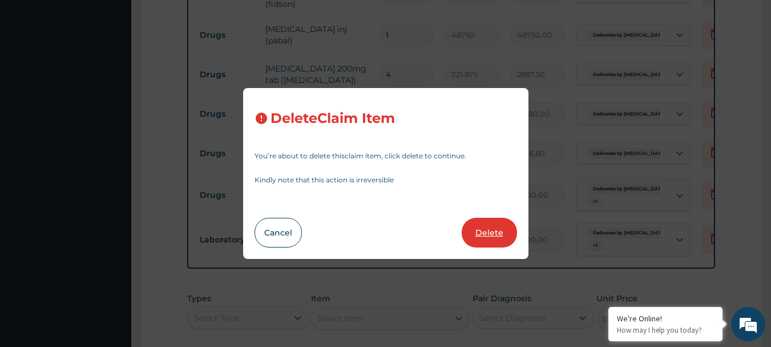
click at [507, 236] on button "Delete" at bounding box center [489, 233] width 55 height 30
type input "28"
type input "350"
type input "9800.00"
type input "1"
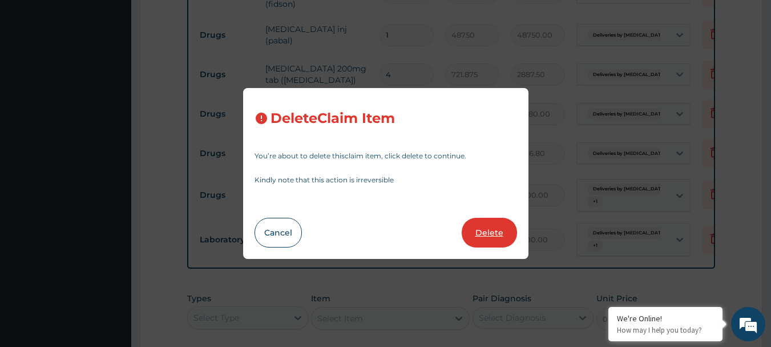
type input "3600"
type input "3600.00"
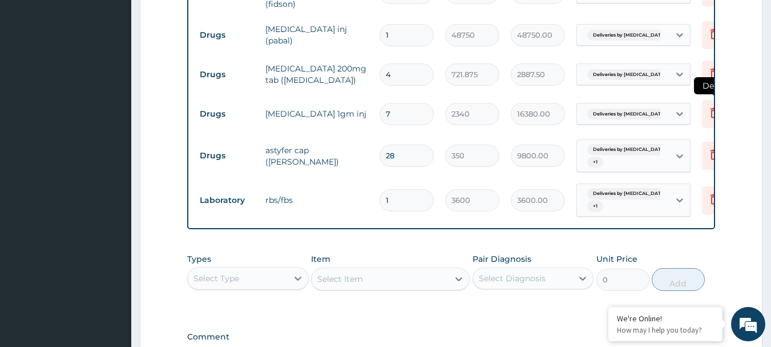
click at [708, 106] on icon at bounding box center [715, 113] width 14 height 14
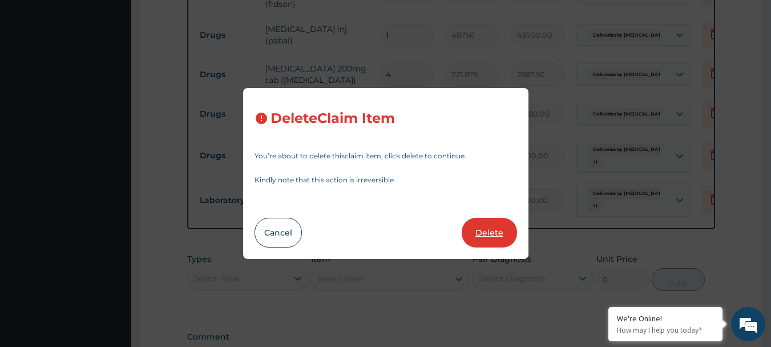
click at [503, 233] on button "Delete" at bounding box center [489, 233] width 55 height 30
type input "28"
type input "350"
type input "9800.00"
type input "1"
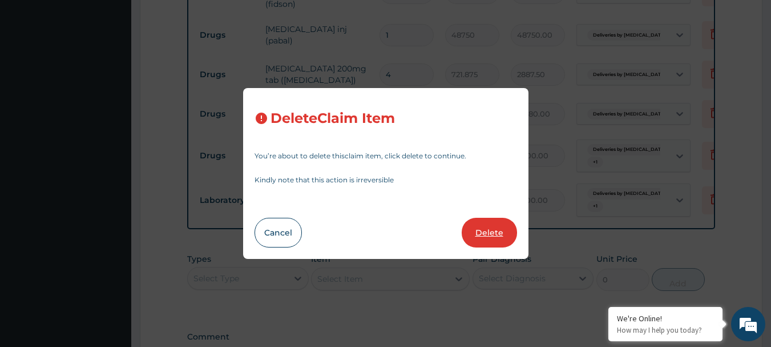
type input "3600"
type input "3600.00"
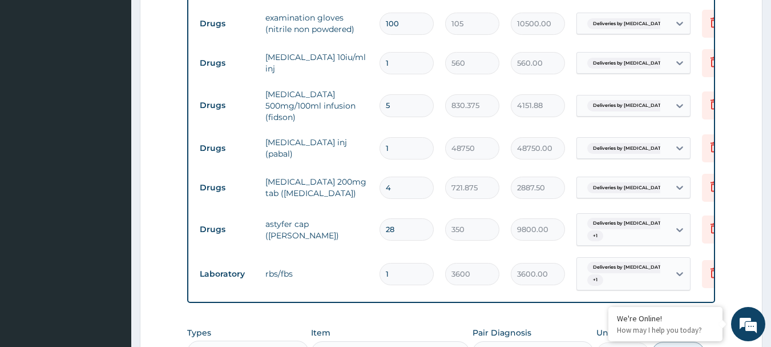
scroll to position [1438, 0]
click at [705, 93] on icon at bounding box center [714, 107] width 25 height 28
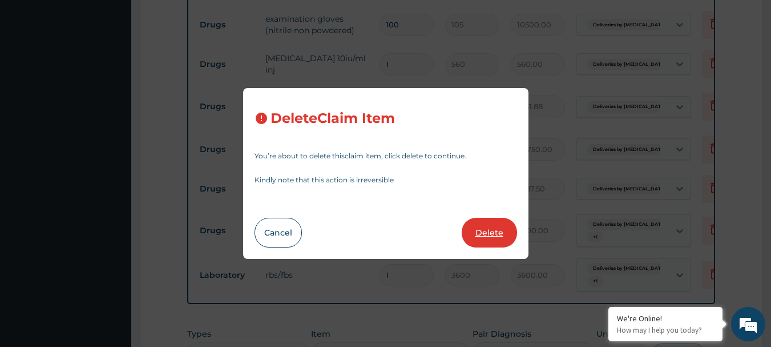
click at [502, 237] on button "Delete" at bounding box center [489, 233] width 55 height 30
type input "1"
type input "48750"
type input "48750.00"
type input "4"
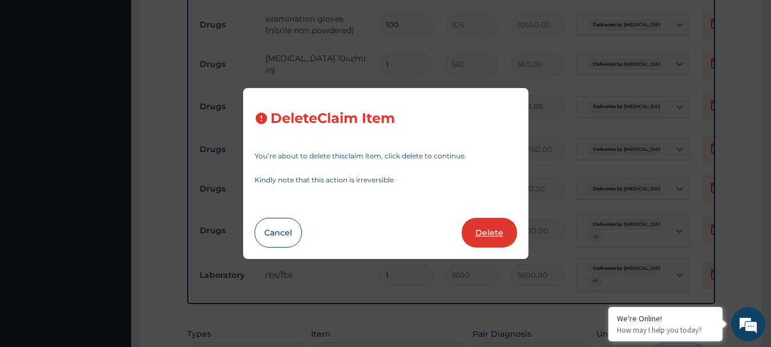
type input "721.875"
type input "2887.50"
type input "28"
type input "350"
type input "9800.00"
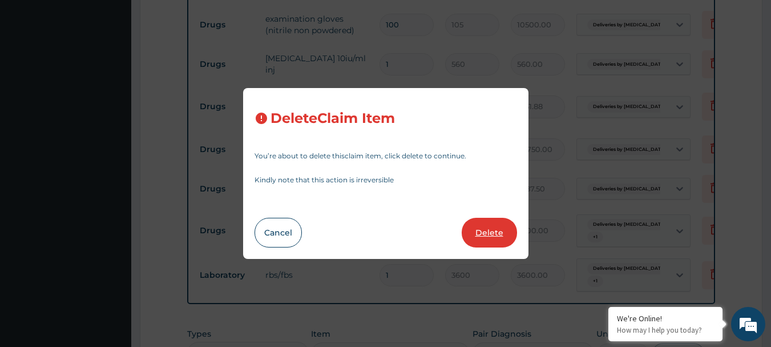
type input "1"
type input "3600"
type input "3600.00"
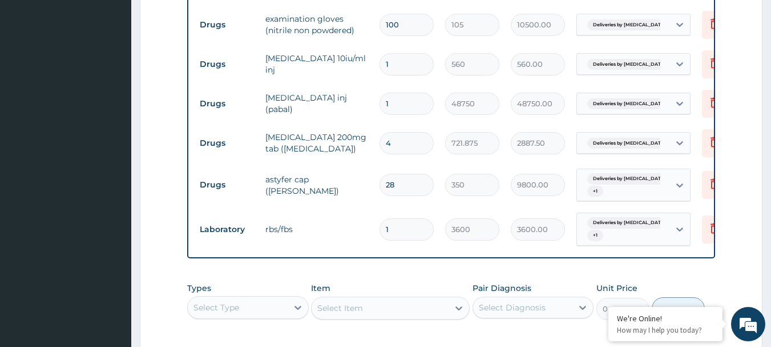
scroll to position [1381, 0]
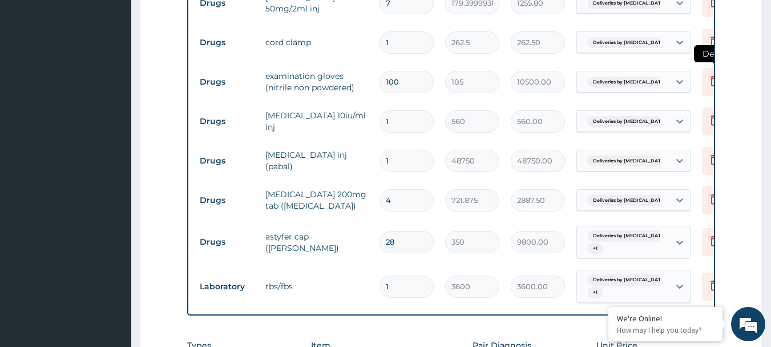
click at [709, 74] on icon at bounding box center [715, 81] width 14 height 14
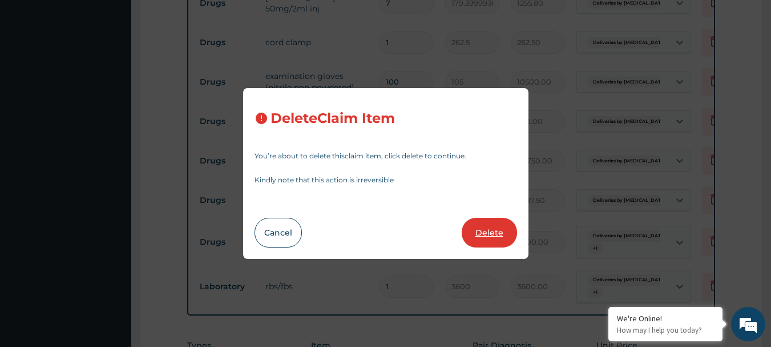
click at [494, 225] on button "Delete" at bounding box center [489, 233] width 55 height 30
type input "1"
type input "560"
type input "560.00"
type input "48750"
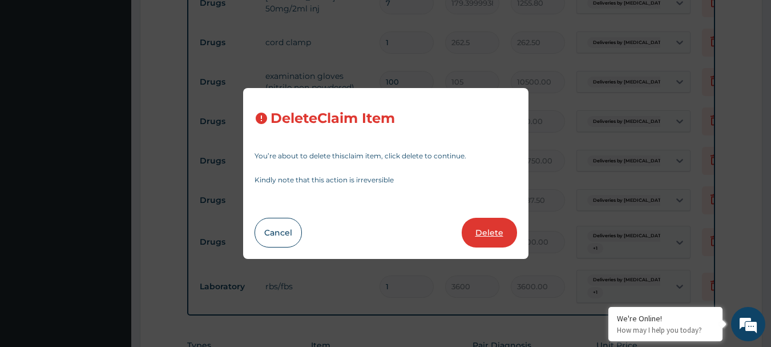
type input "48750.00"
type input "4"
type input "721.875"
type input "2887.50"
type input "28"
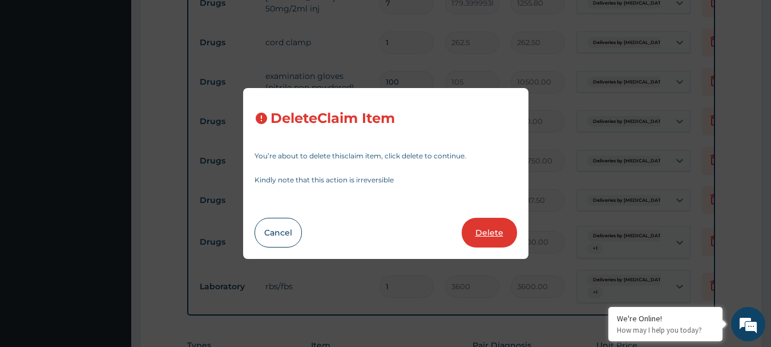
type input "350"
type input "9800.00"
type input "1"
type input "3600"
type input "3600.00"
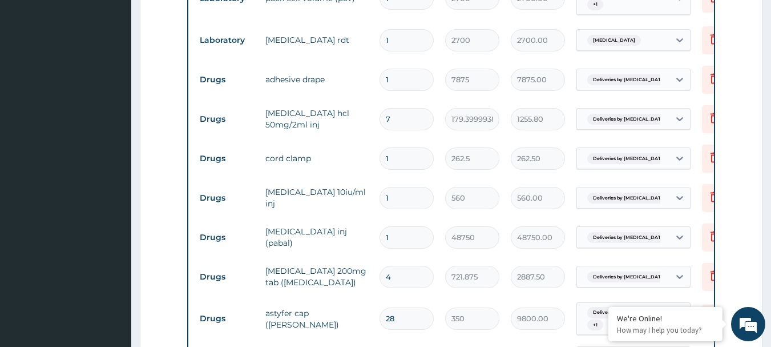
scroll to position [1209, 0]
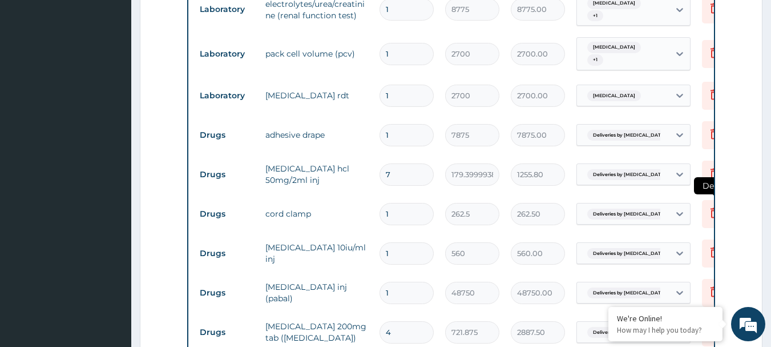
click at [706, 200] on icon at bounding box center [714, 214] width 25 height 28
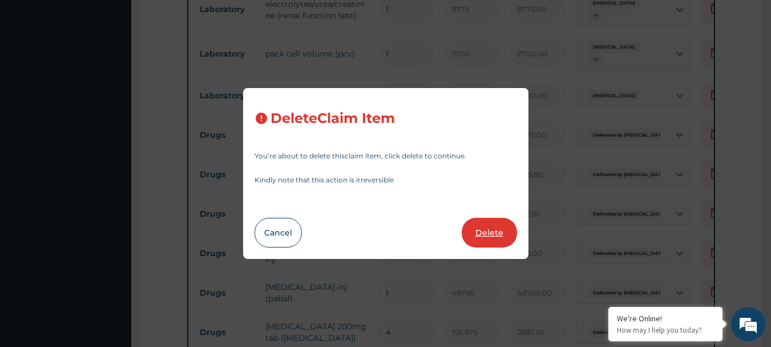
click at [484, 236] on button "Delete" at bounding box center [489, 233] width 55 height 30
type input "560"
type input "560.00"
type input "48750"
type input "48750.00"
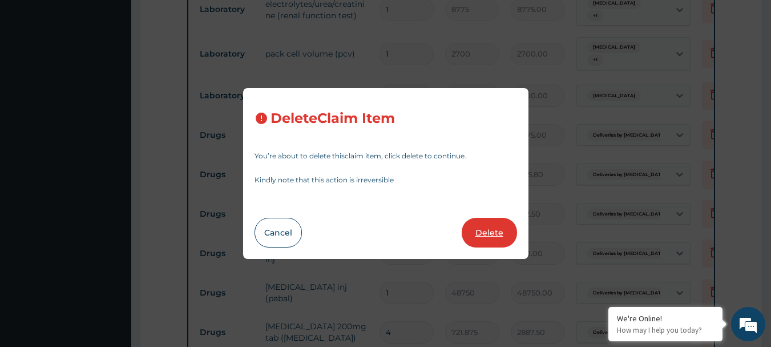
type input "4"
type input "721.875"
type input "2887.50"
type input "28"
type input "350"
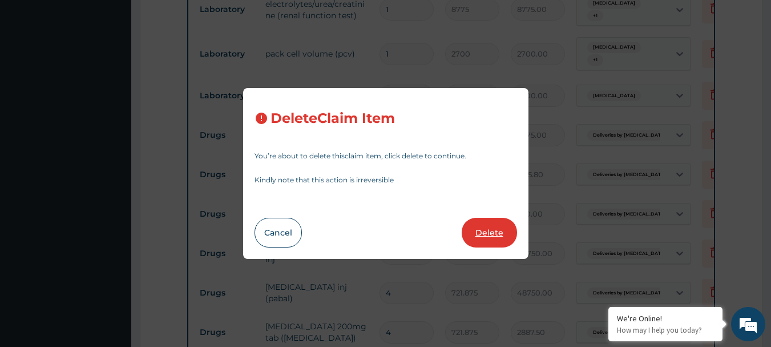
type input "9800.00"
type input "1"
type input "3600"
type input "3600.00"
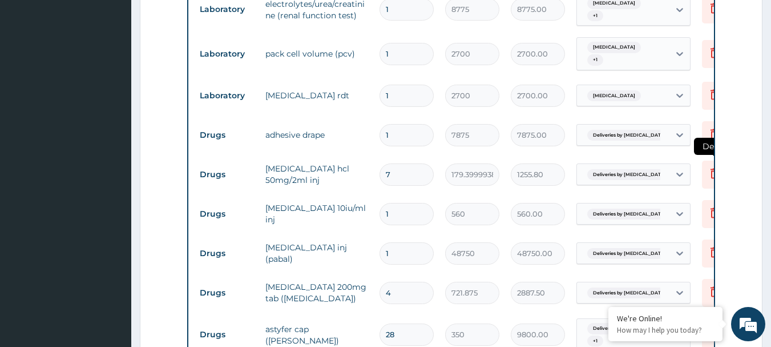
click at [710, 166] on icon at bounding box center [715, 173] width 14 height 14
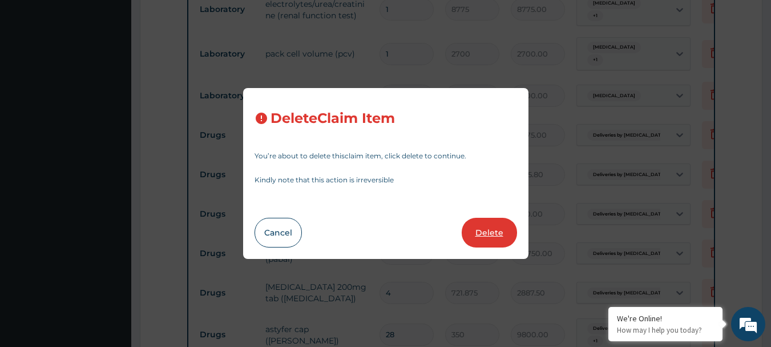
click at [500, 236] on button "Delete" at bounding box center [489, 233] width 55 height 30
type input "1"
type input "560"
type input "560.00"
type input "48750"
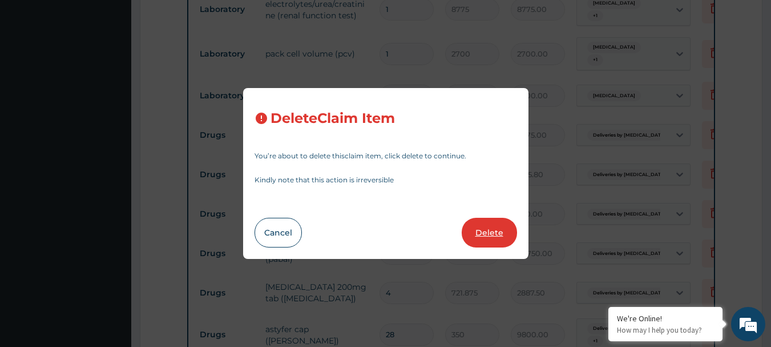
type input "48750.00"
type input "4"
type input "721.875"
type input "2887.50"
type input "28"
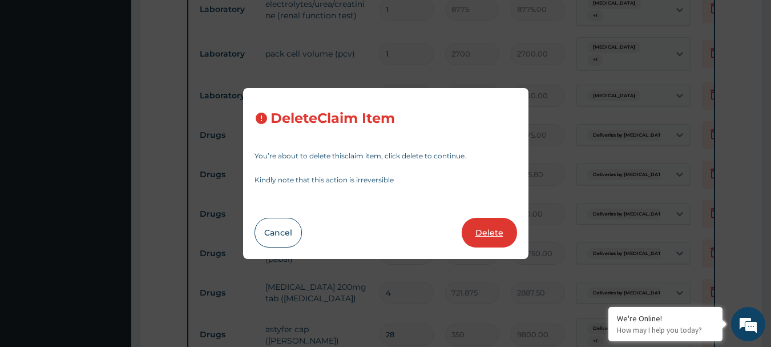
type input "350"
type input "9800.00"
type input "1"
type input "3600"
type input "3600.00"
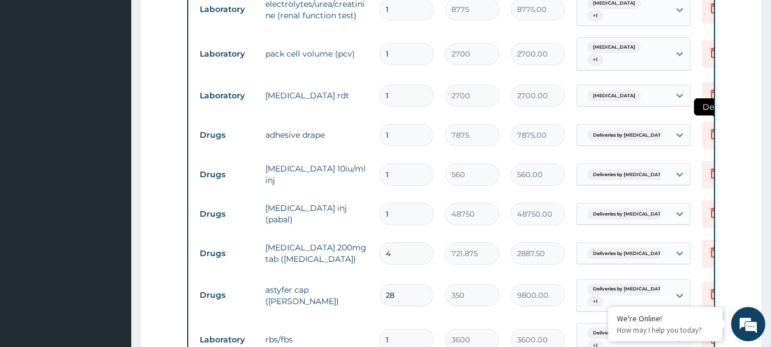
click at [709, 127] on icon at bounding box center [715, 134] width 14 height 14
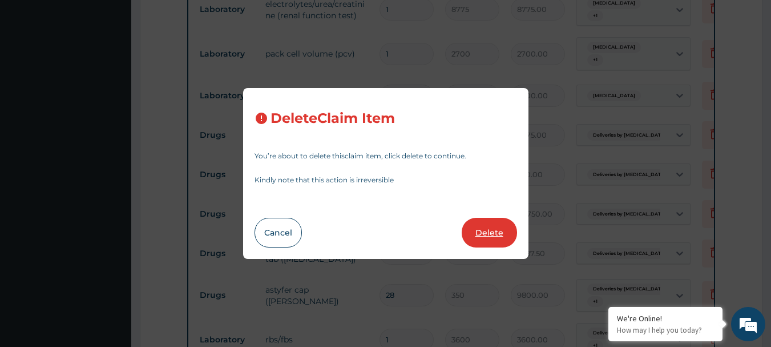
click at [486, 232] on button "Delete" at bounding box center [489, 233] width 55 height 30
type input "560"
type input "560.00"
type input "48750"
type input "48750.00"
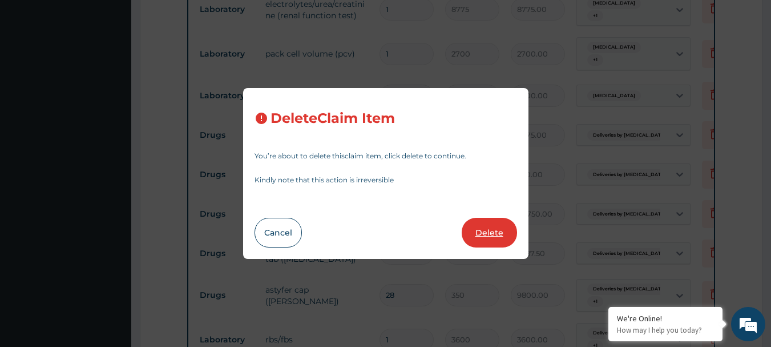
type input "4"
type input "721.875"
type input "2887.50"
type input "28"
type input "350"
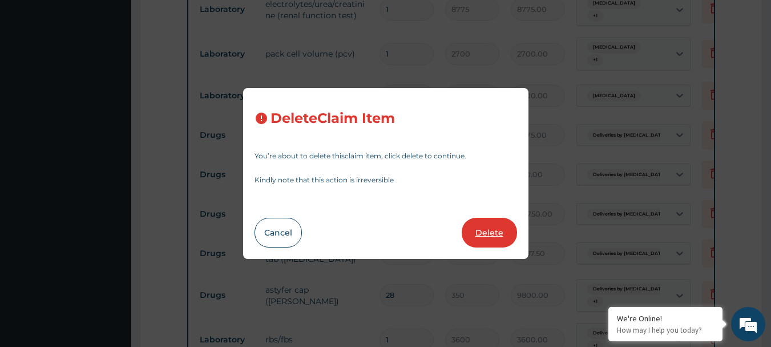
type input "9800.00"
type input "1"
type input "3600"
type input "3600.00"
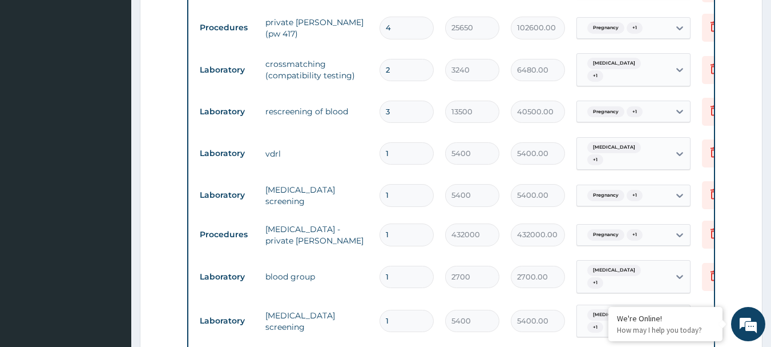
scroll to position [753, 0]
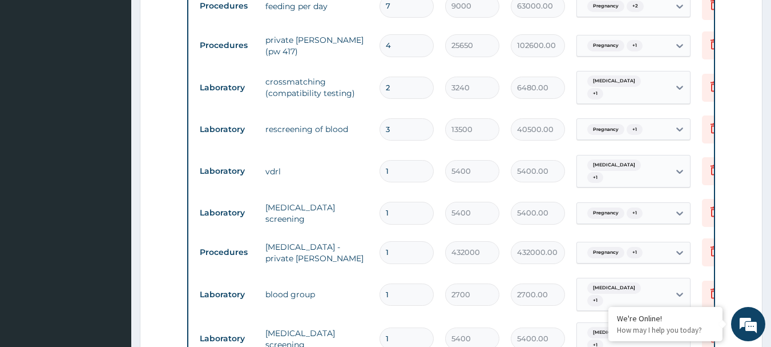
click at [409, 130] on input "3" at bounding box center [407, 129] width 54 height 22
type input "0.00"
type input "2"
type input "27000.00"
click at [709, 90] on icon at bounding box center [715, 86] width 14 height 14
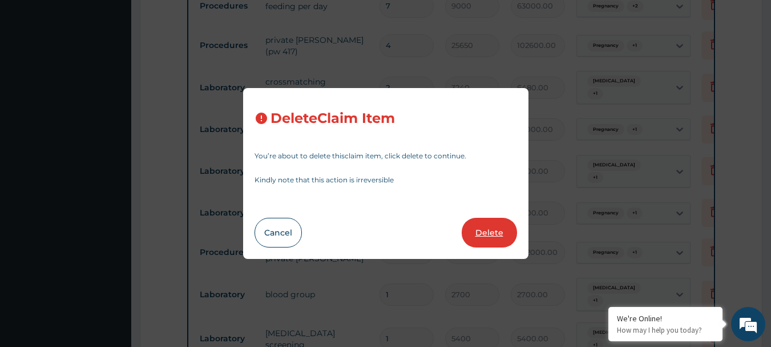
click at [497, 230] on button "Delete" at bounding box center [489, 233] width 55 height 30
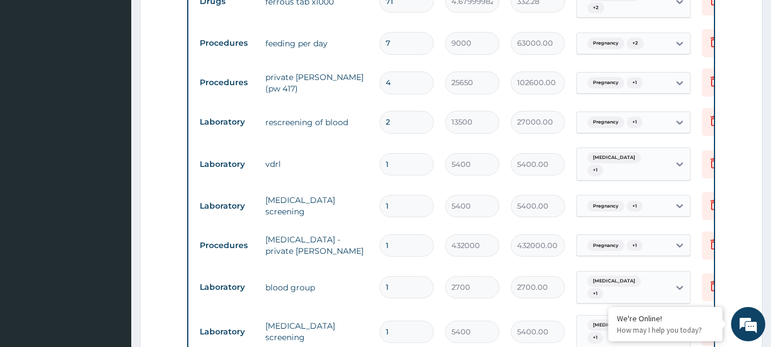
scroll to position [695, 0]
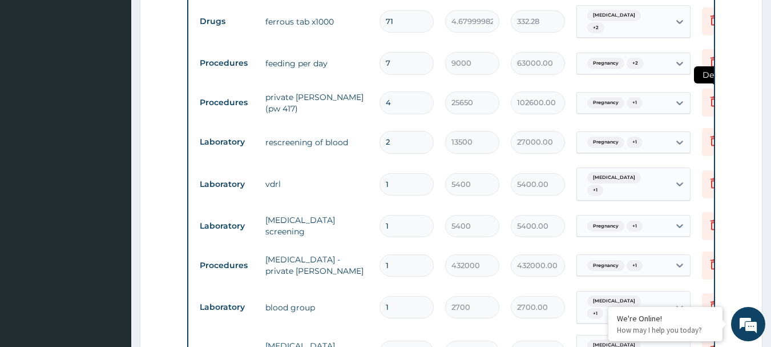
click at [711, 103] on icon at bounding box center [715, 101] width 14 height 14
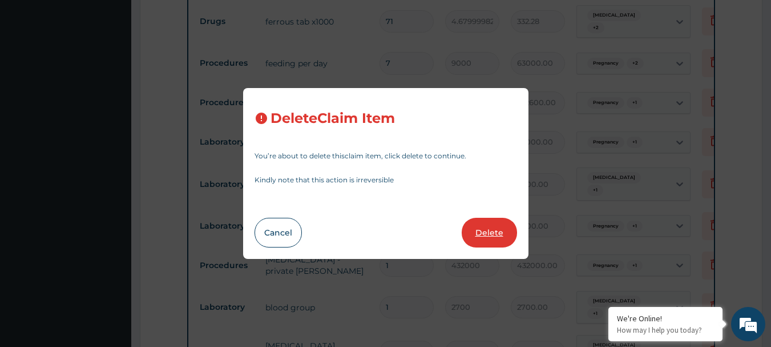
click at [489, 231] on button "Delete" at bounding box center [489, 233] width 55 height 30
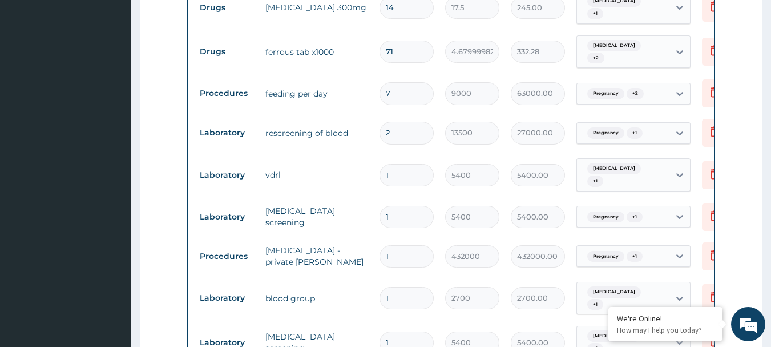
scroll to position [638, 0]
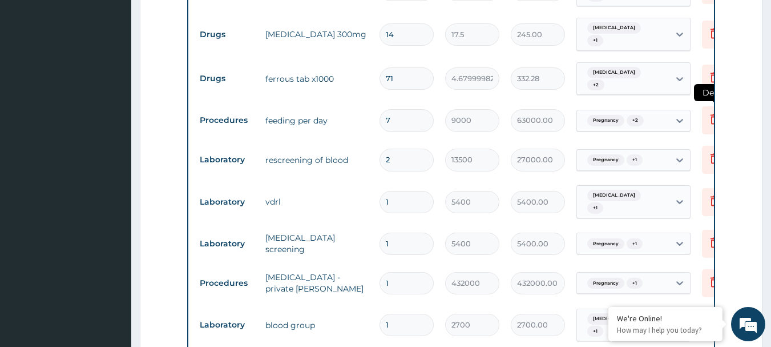
click at [705, 123] on icon at bounding box center [714, 120] width 25 height 28
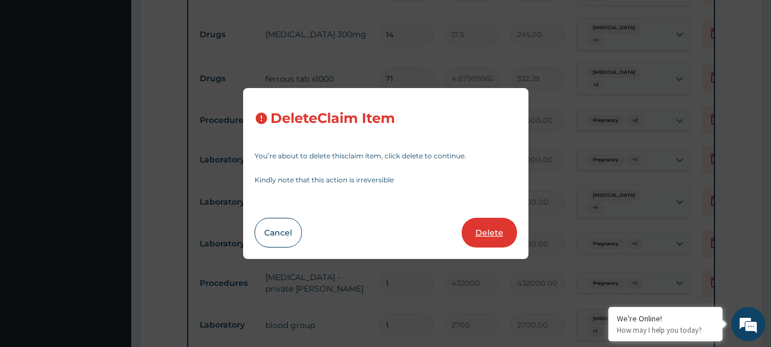
click at [505, 226] on button "Delete" at bounding box center [489, 233] width 55 height 30
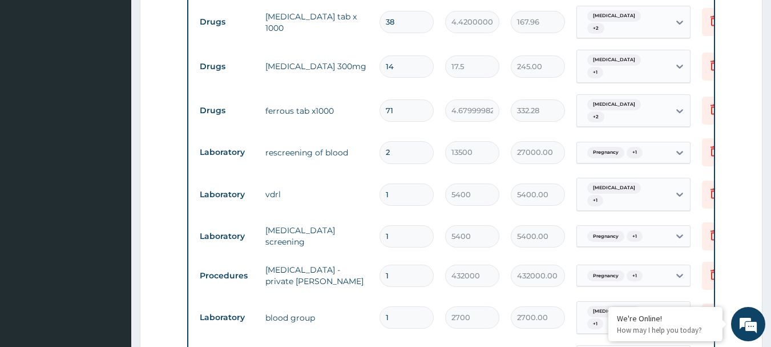
scroll to position [581, 0]
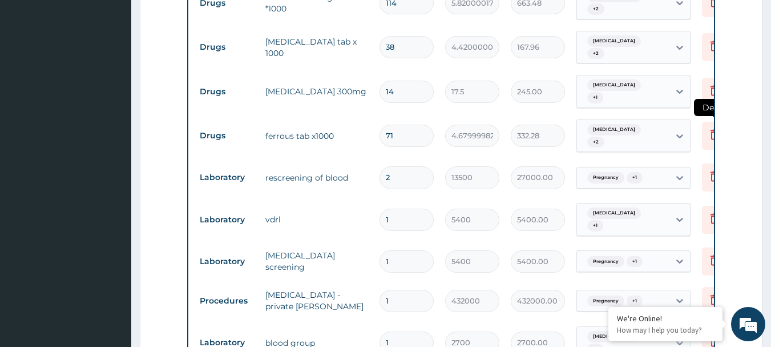
click at [708, 139] on icon at bounding box center [715, 134] width 14 height 14
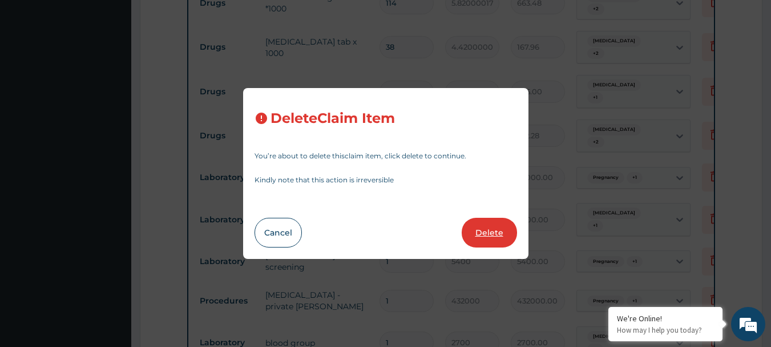
click at [497, 239] on button "Delete" at bounding box center [489, 233] width 55 height 30
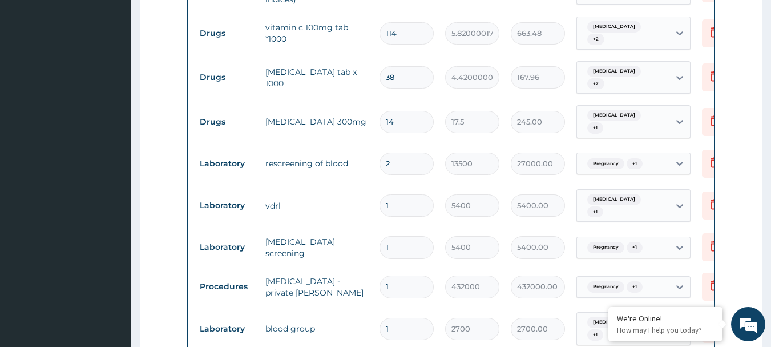
scroll to position [524, 0]
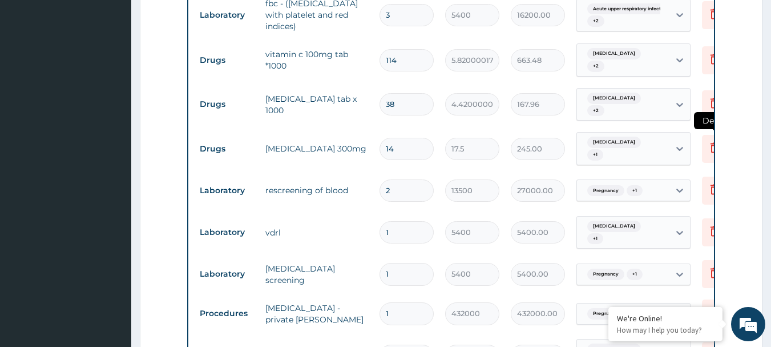
click at [708, 148] on icon at bounding box center [715, 147] width 14 height 14
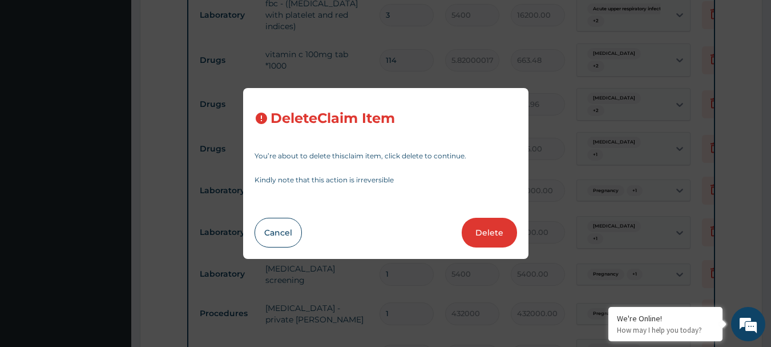
click at [484, 232] on button "Delete" at bounding box center [489, 233] width 55 height 30
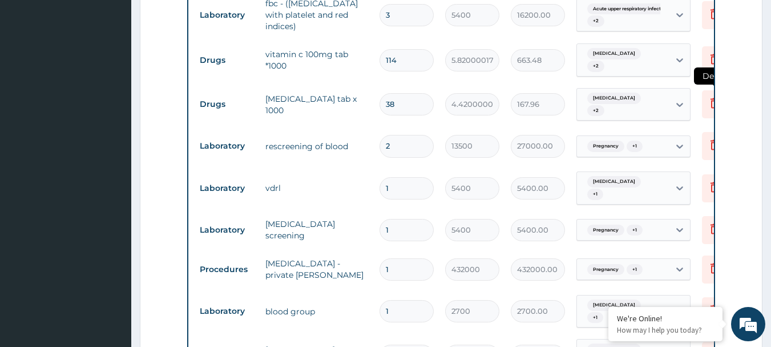
click at [706, 103] on icon at bounding box center [714, 104] width 25 height 28
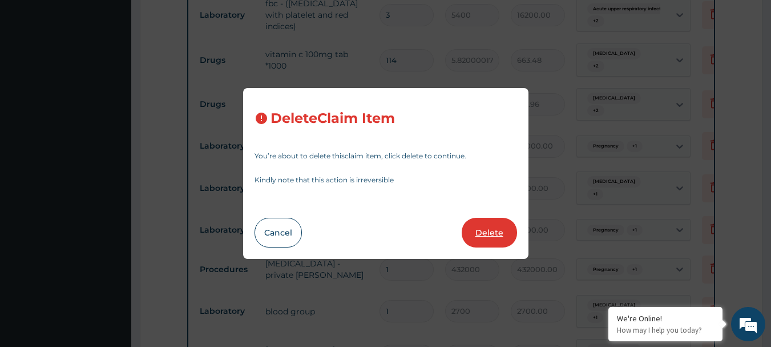
click at [505, 226] on button "Delete" at bounding box center [489, 233] width 55 height 30
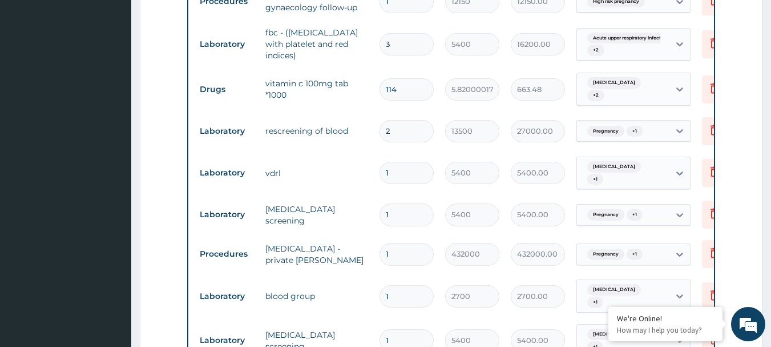
scroll to position [467, 0]
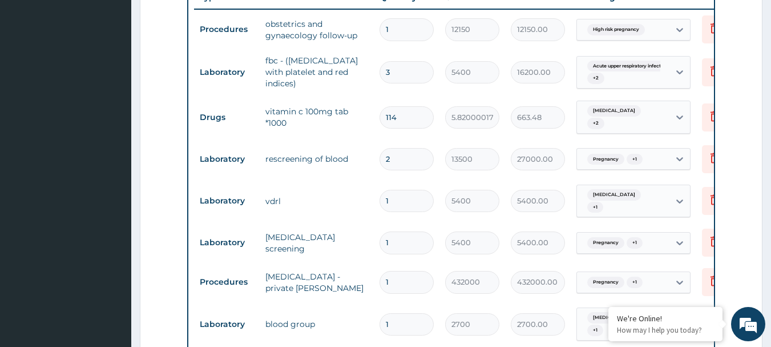
click at [411, 116] on input "114" at bounding box center [407, 117] width 54 height 22
click at [412, 77] on input "3" at bounding box center [407, 72] width 54 height 22
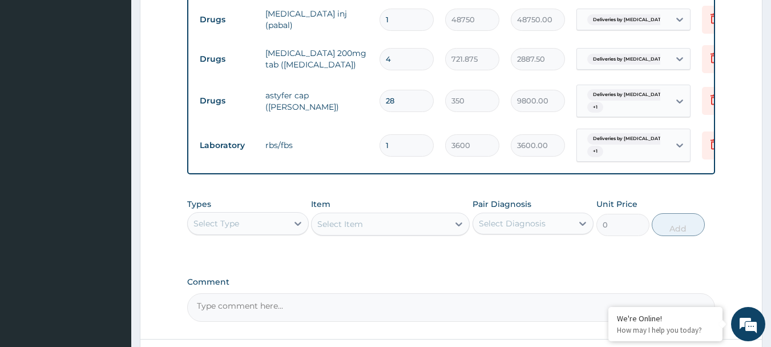
scroll to position [1183, 0]
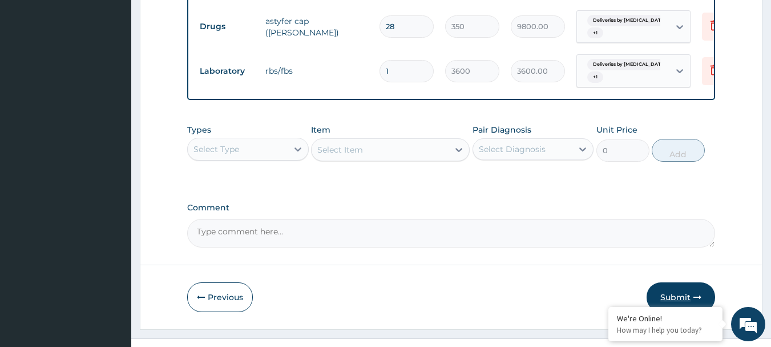
click at [676, 282] on button "Submit" at bounding box center [681, 297] width 69 height 30
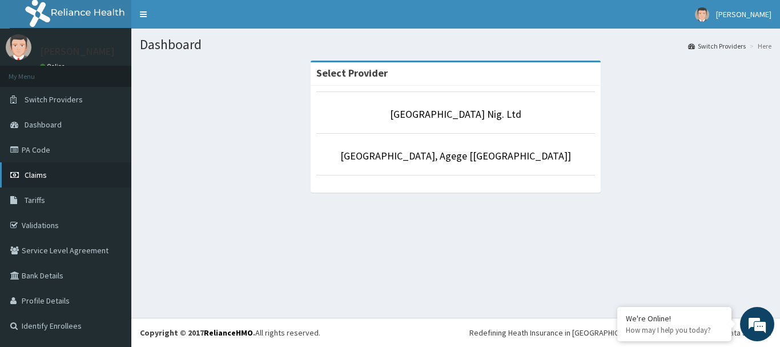
click at [38, 177] on span "Claims" at bounding box center [36, 175] width 22 height 10
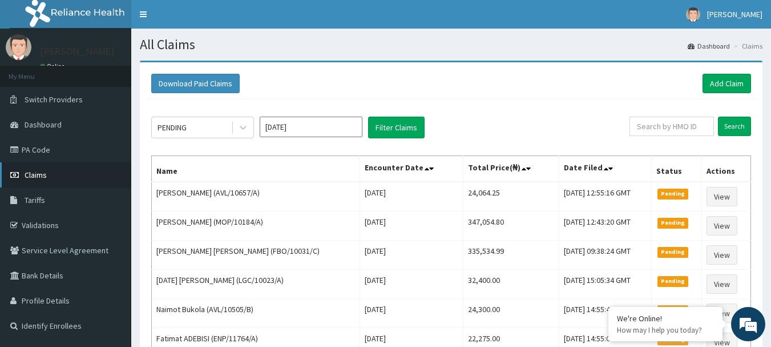
click at [45, 175] on span "Claims" at bounding box center [36, 175] width 22 height 10
click at [726, 78] on link "Add Claim" at bounding box center [727, 83] width 49 height 19
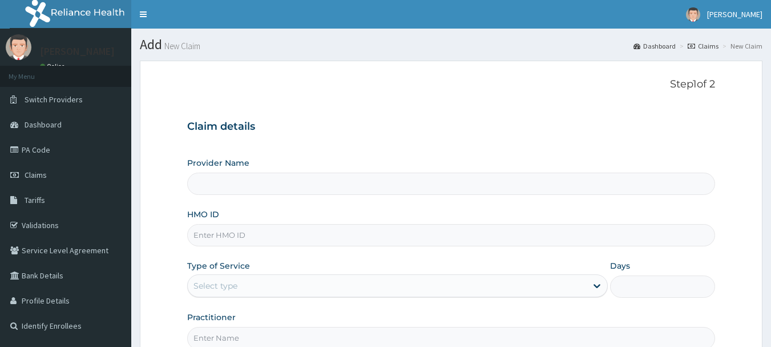
type input "GTG/10101/A"
type input "[GEOGRAPHIC_DATA] Nig. Ltd"
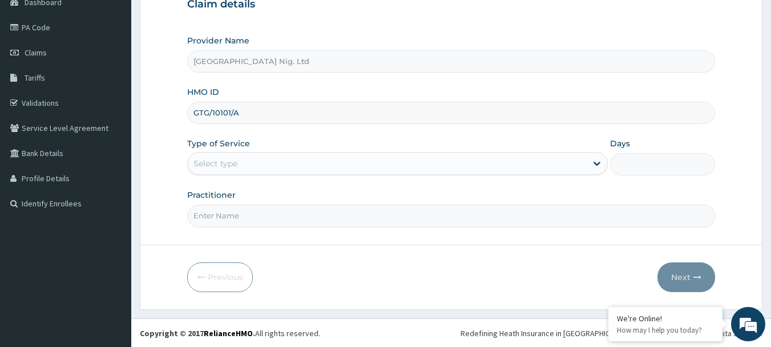
scroll to position [123, 0]
type input "GTG/10101/A"
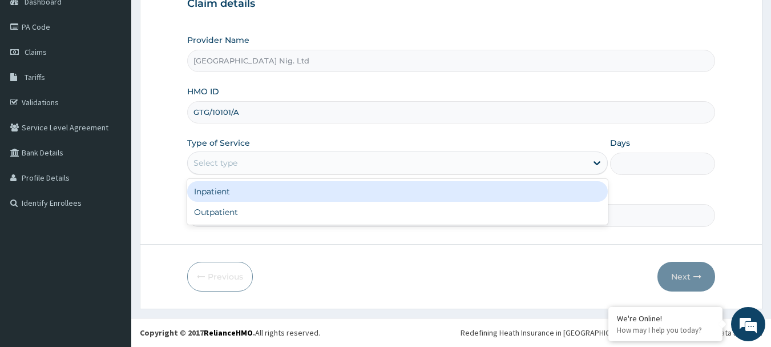
click at [574, 160] on div "Select type" at bounding box center [387, 163] width 399 height 18
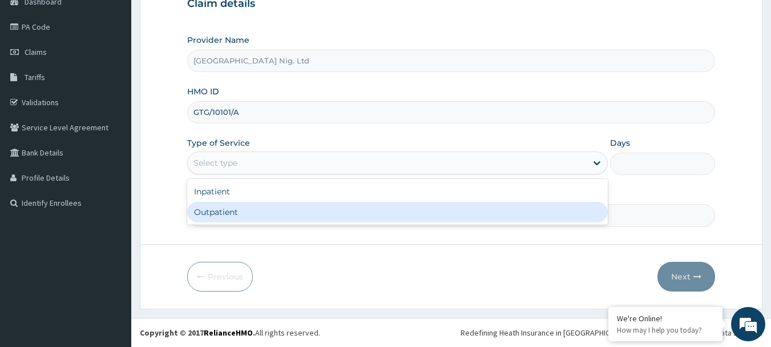
click at [350, 210] on div "Outpatient" at bounding box center [397, 212] width 421 height 21
type input "1"
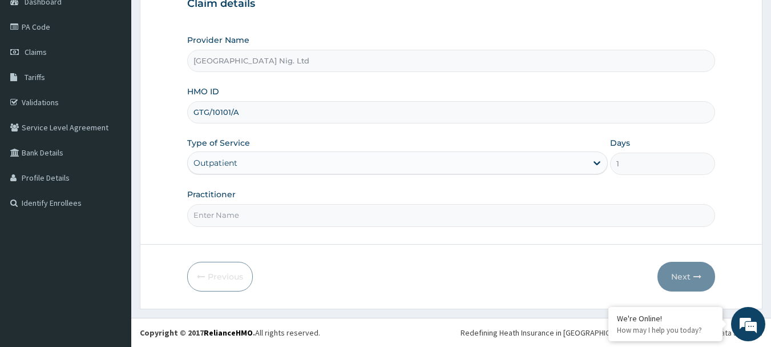
scroll to position [0, 0]
click at [274, 210] on input "Practitioner" at bounding box center [451, 215] width 529 height 22
paste input "Olorunsogo Damilola"
type input "DR Olorunsogo Damilola"
click at [675, 271] on button "Next" at bounding box center [687, 277] width 58 height 30
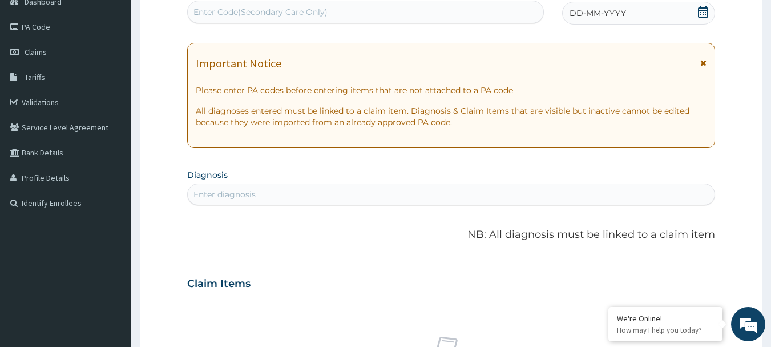
click at [284, 11] on div "Enter Code(Secondary Care Only)" at bounding box center [261, 11] width 134 height 11
paste input "PA/5E1CCD"
type input "PA/5E1CCD"
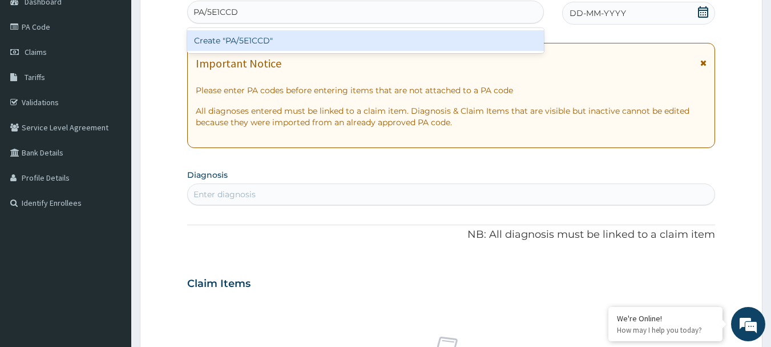
click at [281, 39] on div "Create "PA/5E1CCD"" at bounding box center [365, 40] width 357 height 21
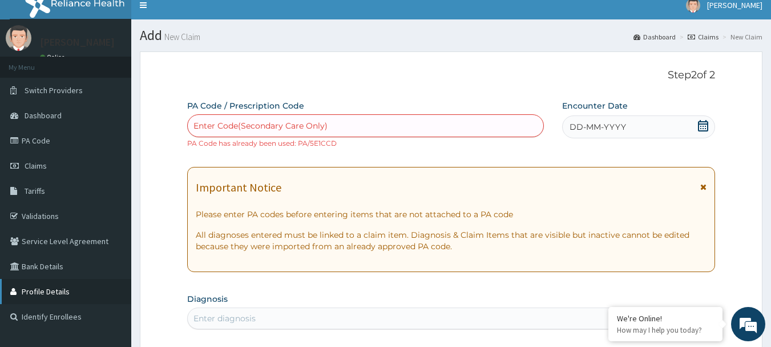
scroll to position [9, 0]
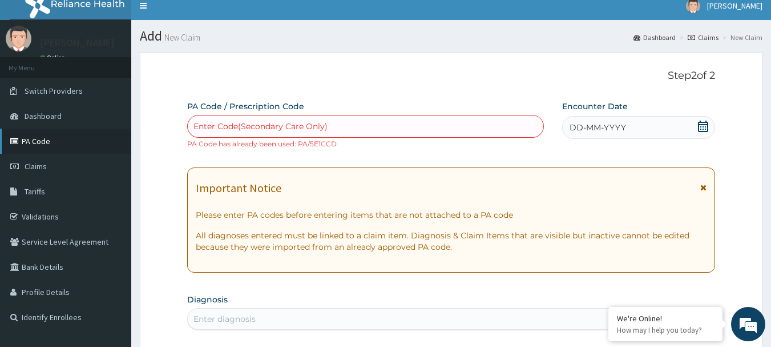
click at [43, 141] on link "PA Code" at bounding box center [65, 140] width 131 height 25
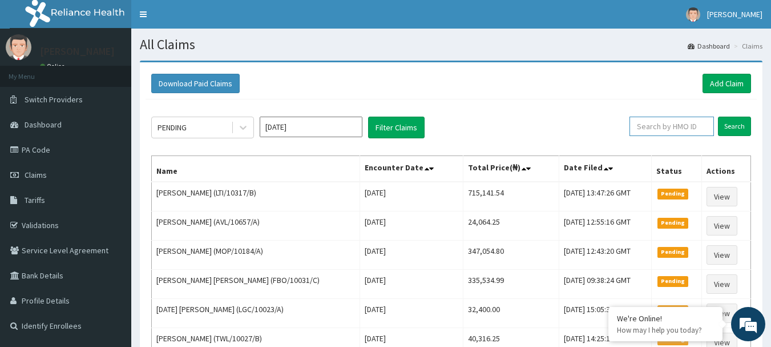
click at [683, 130] on input "text" at bounding box center [672, 125] width 85 height 19
paste input "GTG/10101/A"
type input "GTG/10101/A"
click at [735, 127] on input "Search" at bounding box center [734, 125] width 33 height 19
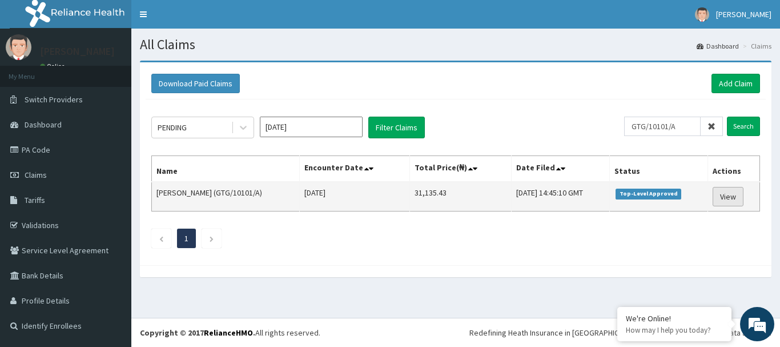
click at [726, 198] on link "View" at bounding box center [728, 196] width 31 height 19
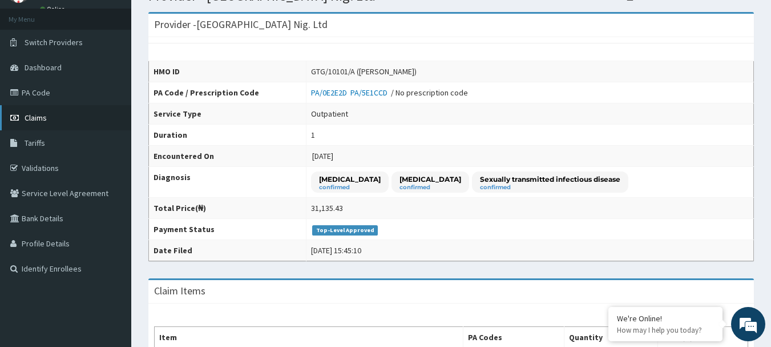
click at [37, 115] on span "Claims" at bounding box center [36, 117] width 22 height 10
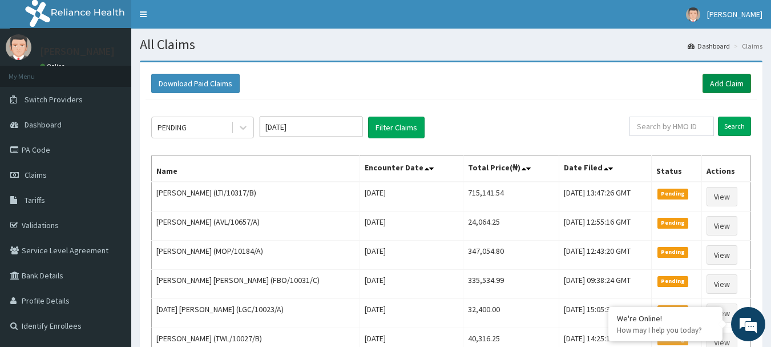
click at [738, 79] on link "Add Claim" at bounding box center [727, 83] width 49 height 19
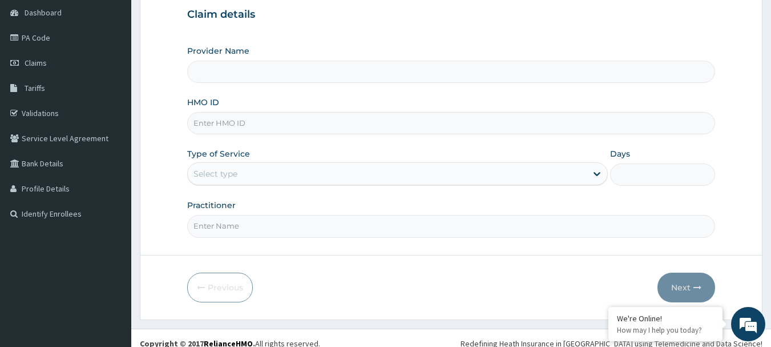
type input "R-Jolad Hospital Nig. Ltd"
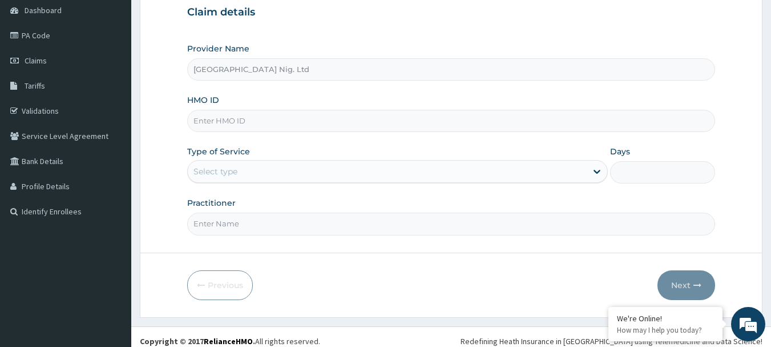
click at [318, 120] on input "HMO ID" at bounding box center [451, 121] width 529 height 22
paste input "CRO/10019/A"
type input "CRO/10019/A"
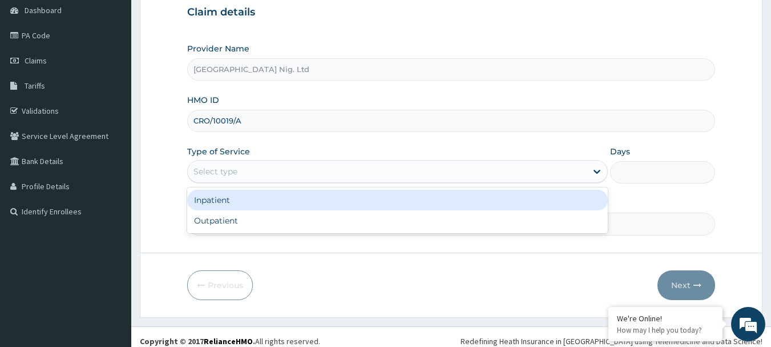
click at [573, 164] on div "Select type" at bounding box center [387, 171] width 399 height 18
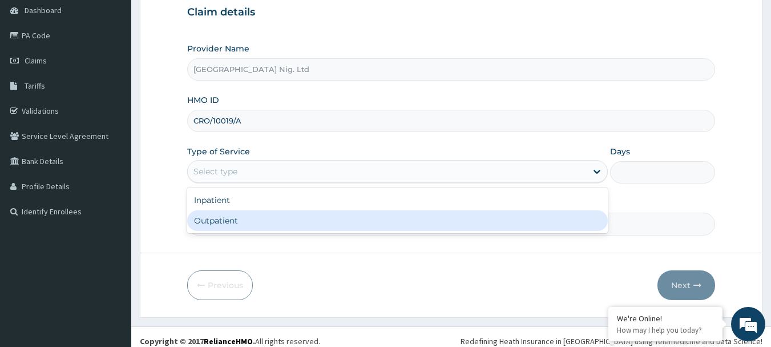
click at [427, 217] on div "Outpatient" at bounding box center [397, 220] width 421 height 21
type input "1"
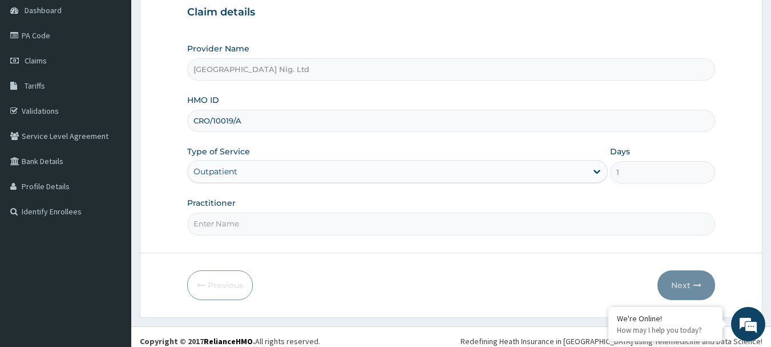
scroll to position [0, 0]
click at [283, 227] on input "Practitioner" at bounding box center [451, 223] width 529 height 22
paste input "Omodamiro Bamitale"
type input "DR Omodamiro Bamitale"
click at [683, 287] on button "Next" at bounding box center [687, 285] width 58 height 30
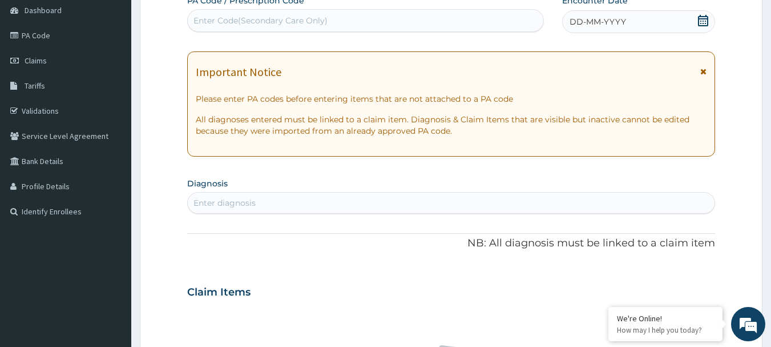
click at [303, 24] on div "Enter Code(Secondary Care Only)" at bounding box center [261, 20] width 134 height 11
paste input "PA/E5CE23"
type input "PA/E5CE23"
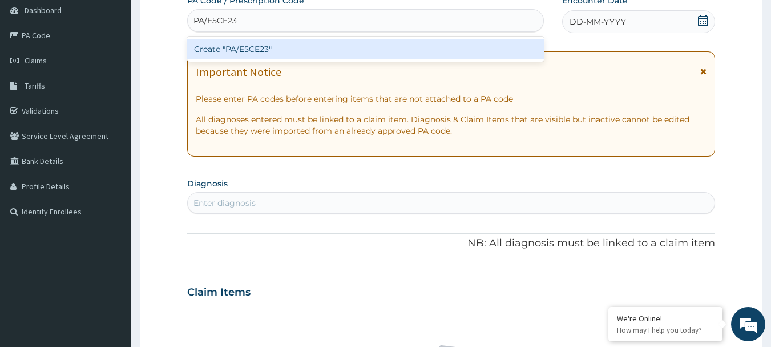
click at [280, 45] on div "Create "PA/E5CE23"" at bounding box center [365, 49] width 357 height 21
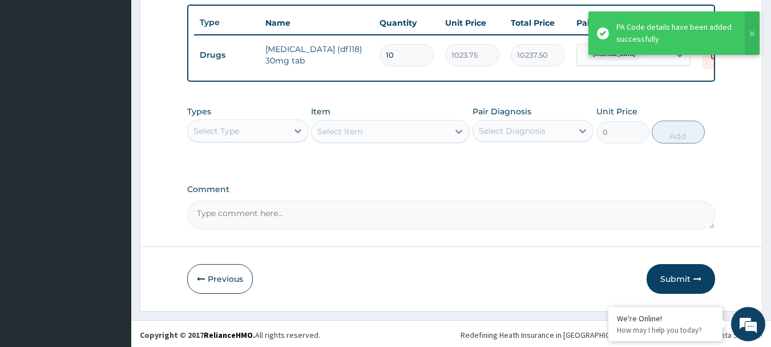
scroll to position [431, 0]
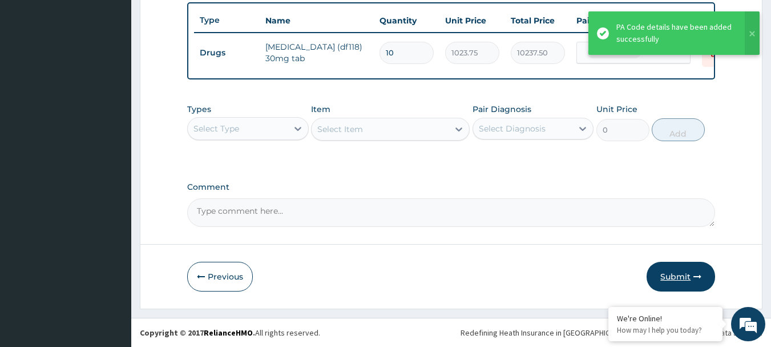
click at [671, 276] on button "Submit" at bounding box center [681, 277] width 69 height 30
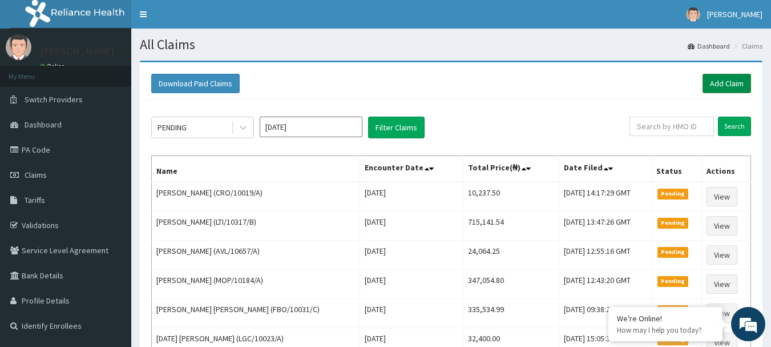
click at [730, 86] on link "Add Claim" at bounding box center [727, 83] width 49 height 19
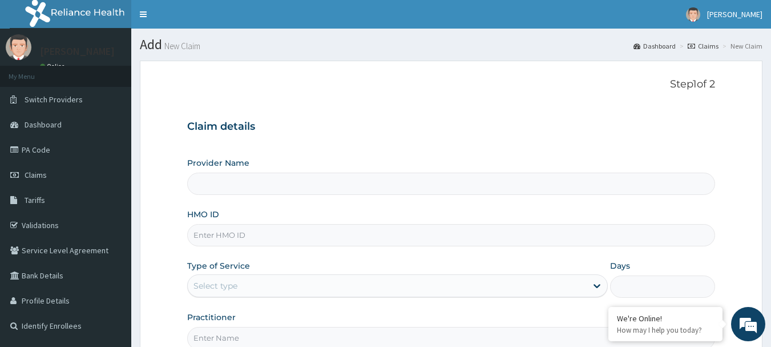
type input "R-Jolad Hospital Nig. Ltd"
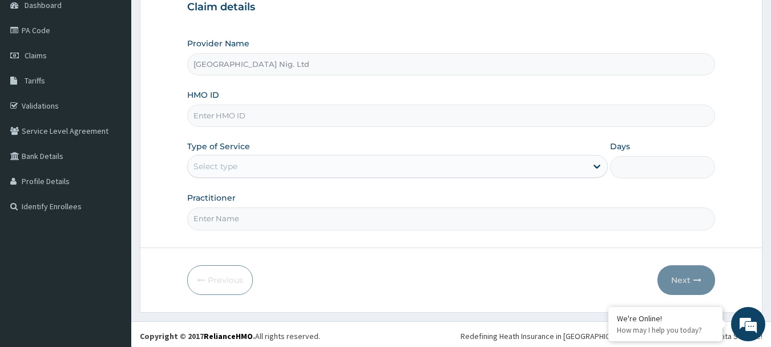
scroll to position [123, 0]
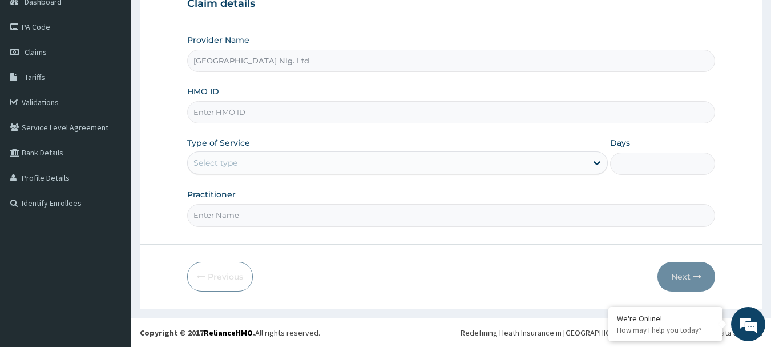
click at [290, 118] on input "HMO ID" at bounding box center [451, 112] width 529 height 22
paste input "SLN/10021/A"
type input "SLN/10021/A"
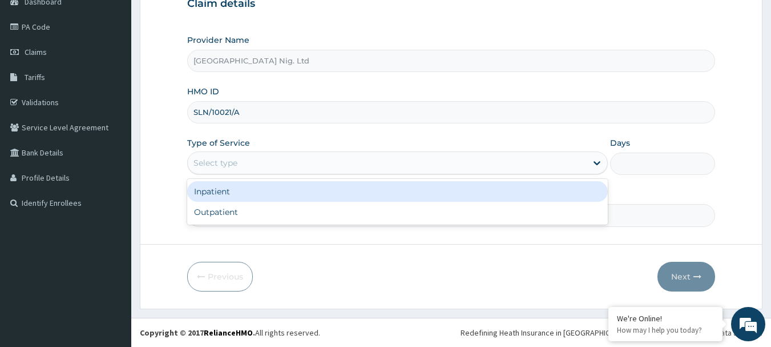
click at [501, 159] on div "Select type" at bounding box center [387, 163] width 399 height 18
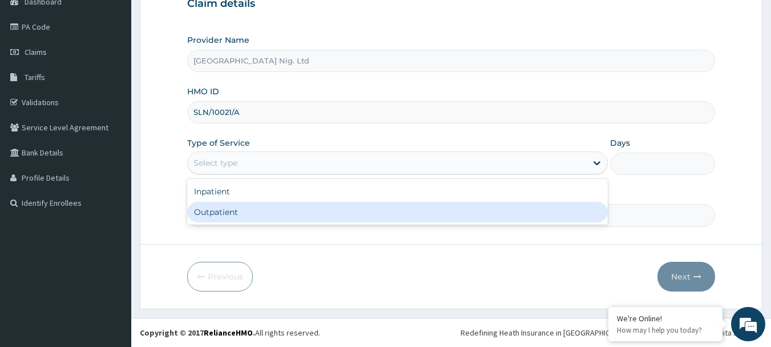
click at [397, 211] on div "Outpatient" at bounding box center [397, 212] width 421 height 21
type input "1"
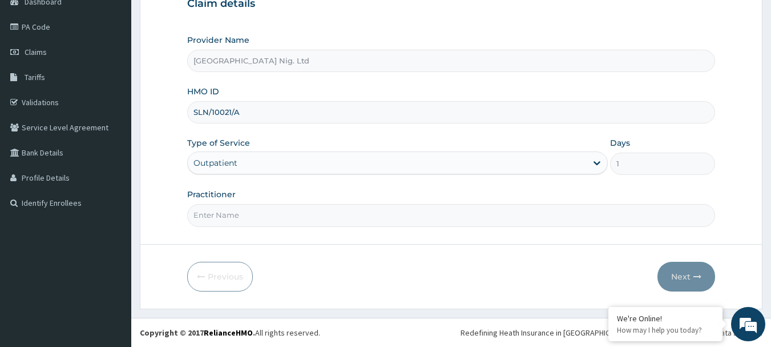
scroll to position [0, 0]
click at [256, 210] on input "Practitioner" at bounding box center [451, 215] width 529 height 22
paste input "Olorunsogo Damilola"
type input "DR Olorunsogo Damilola"
click at [678, 276] on button "Next" at bounding box center [687, 277] width 58 height 30
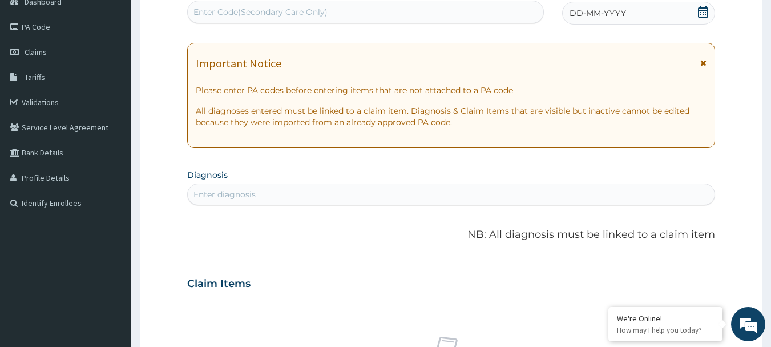
click at [705, 13] on icon at bounding box center [703, 11] width 11 height 11
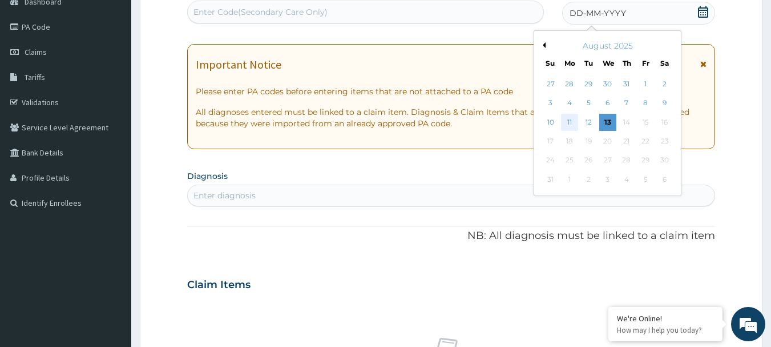
click at [568, 122] on div "11" at bounding box center [569, 122] width 17 height 17
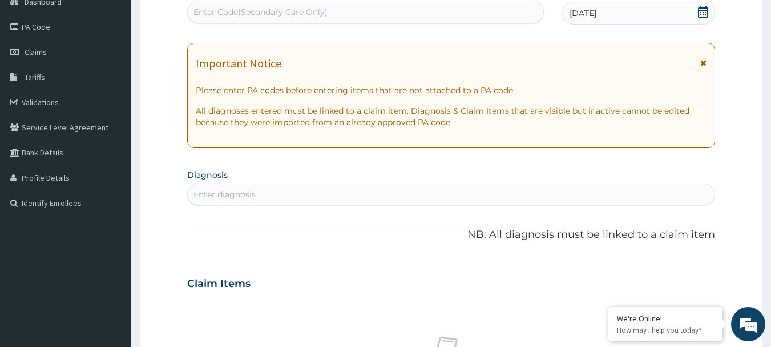
click at [284, 194] on div "Enter diagnosis" at bounding box center [452, 194] width 528 height 18
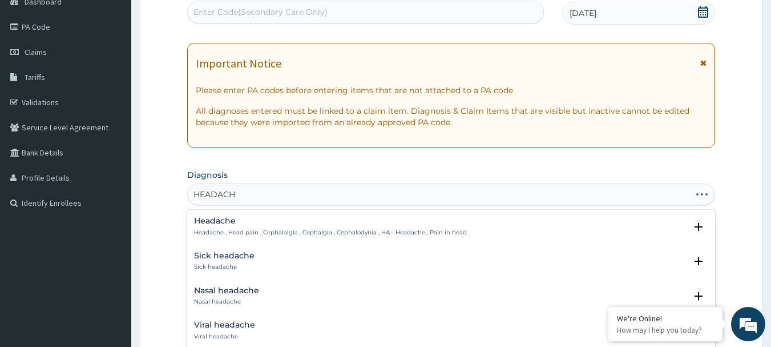
type input "HEADACHE"
click at [227, 226] on div "Headache Headache , Head pain , Cephalalgia , Cephalgia , Cephalodynia , HA - H…" at bounding box center [330, 226] width 273 height 20
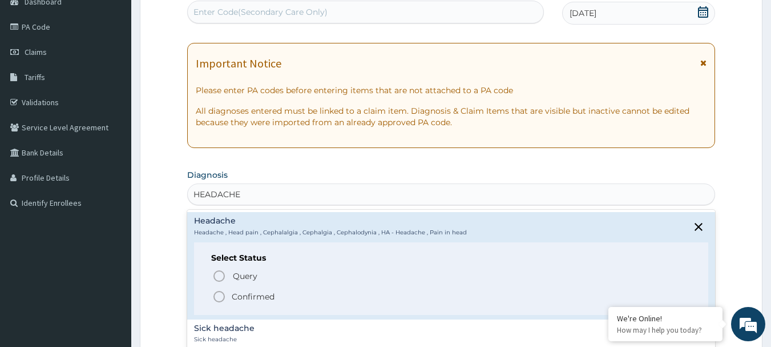
click at [242, 295] on p "Confirmed" at bounding box center [253, 296] width 43 height 11
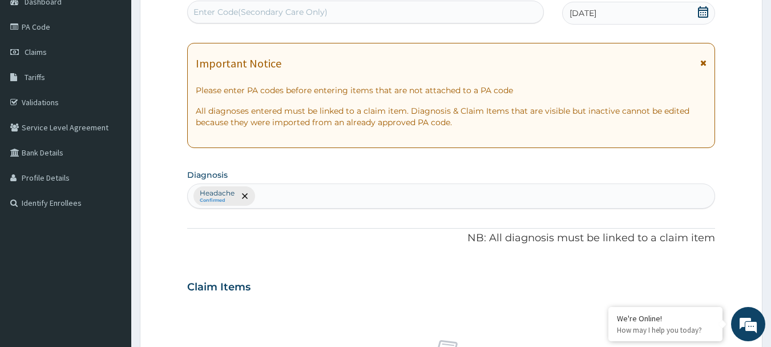
click at [354, 204] on div "Headache Confirmed" at bounding box center [452, 196] width 528 height 24
type input "PAIN"
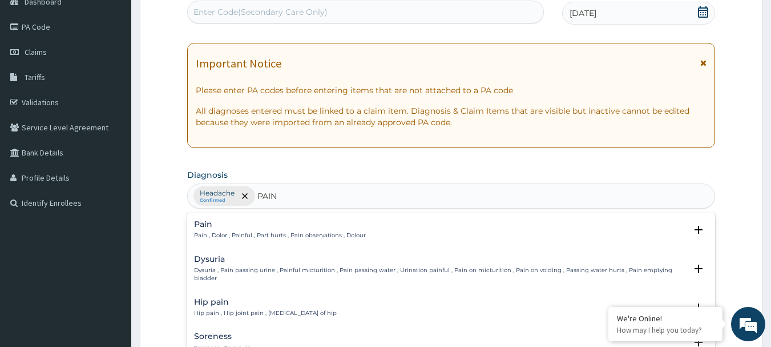
click at [198, 221] on h4 "Pain" at bounding box center [280, 224] width 172 height 9
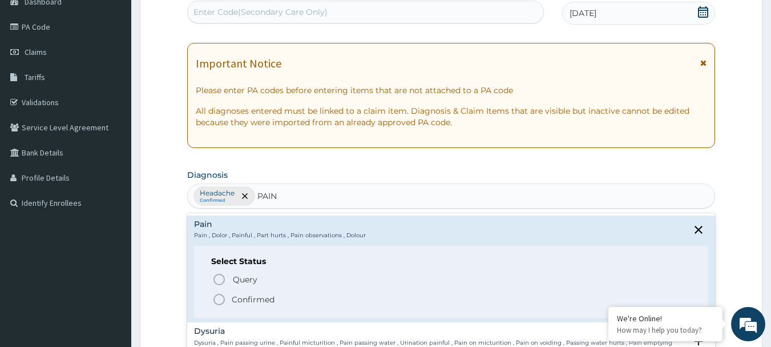
click at [270, 297] on p "Confirmed" at bounding box center [253, 298] width 43 height 11
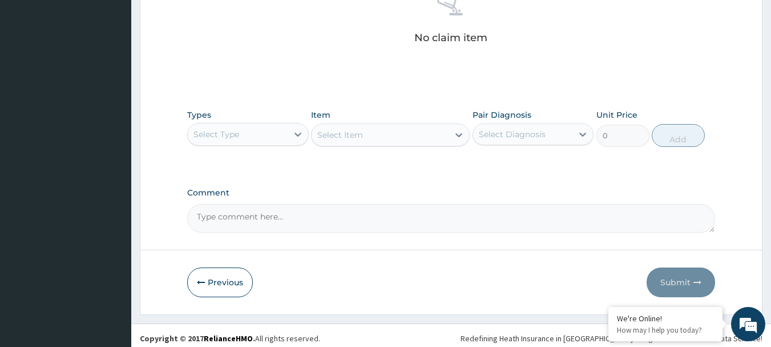
scroll to position [477, 0]
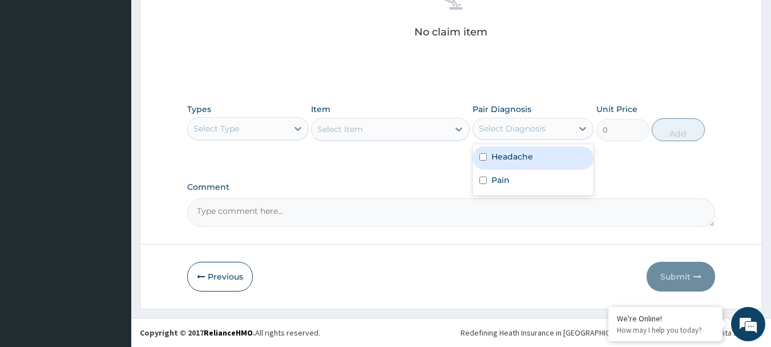
click at [550, 130] on div "Select Diagnosis" at bounding box center [523, 128] width 100 height 18
click at [529, 159] on label "Headache" at bounding box center [513, 156] width 42 height 11
checkbox input "true"
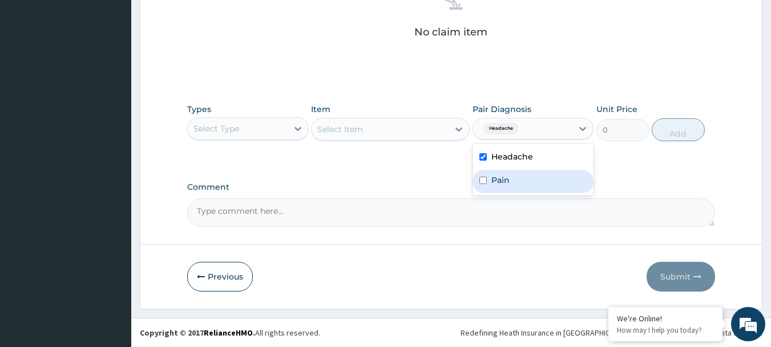
click at [512, 184] on div "Pain" at bounding box center [534, 181] width 122 height 23
checkbox input "true"
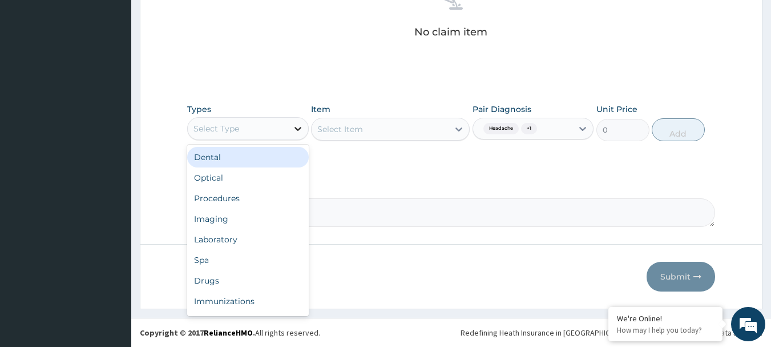
click at [297, 129] on icon at bounding box center [298, 129] width 7 height 4
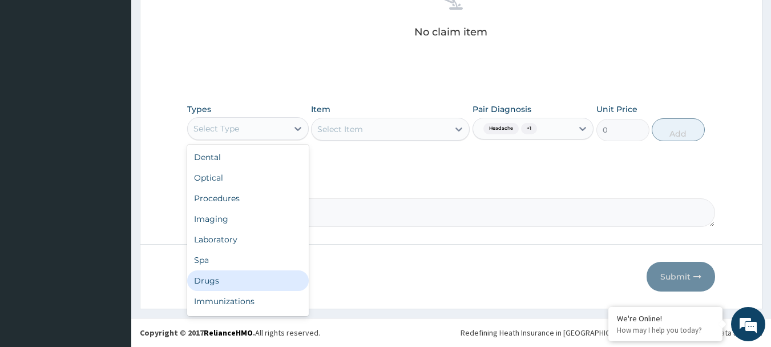
click at [247, 279] on div "Drugs" at bounding box center [248, 280] width 122 height 21
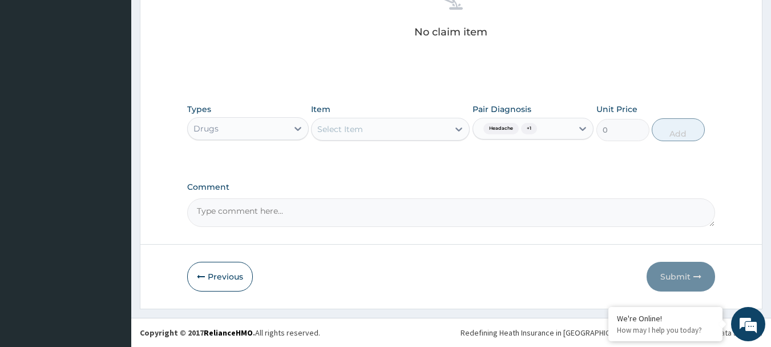
click at [353, 130] on div "Select Item" at bounding box center [340, 128] width 46 height 11
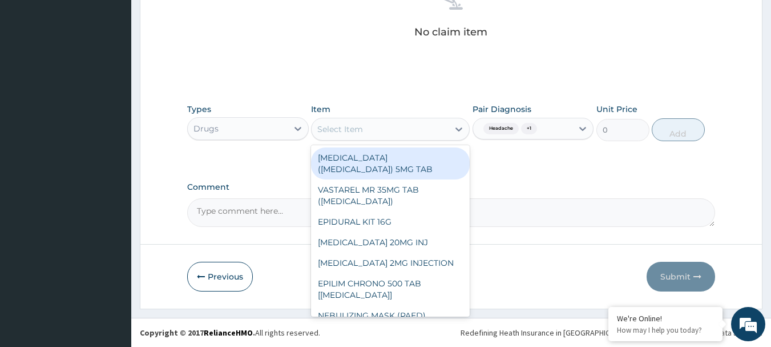
paste input "DICLOFENAC 50MG TAB"
type input "DICLOFENAC 50MG TAB"
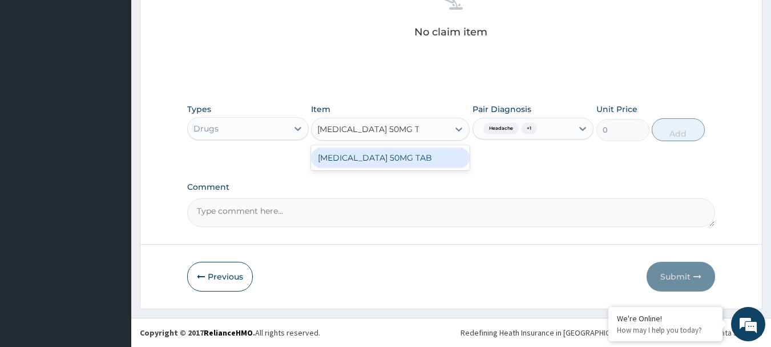
click at [351, 158] on div "DICLOFENAC 50MG TAB" at bounding box center [390, 157] width 159 height 21
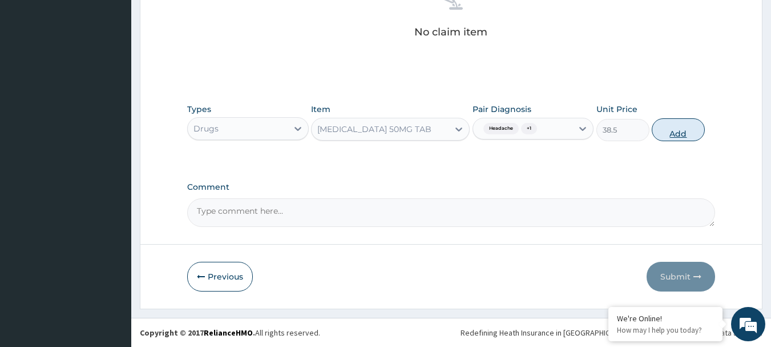
click at [695, 128] on button "Add" at bounding box center [678, 129] width 53 height 23
type input "0"
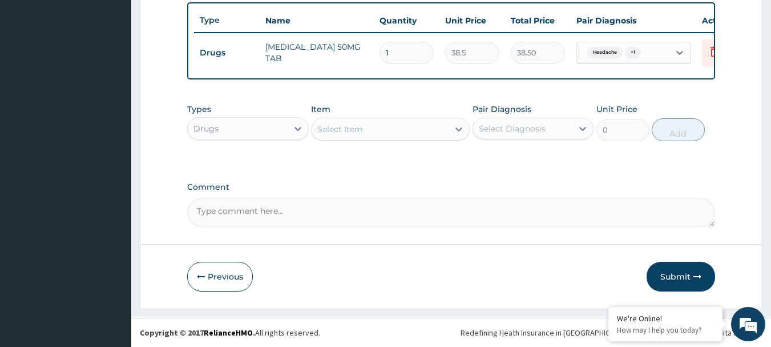
scroll to position [431, 0]
click at [409, 45] on input "1" at bounding box center [407, 53] width 54 height 22
type input "10"
type input "385.00"
type input "10"
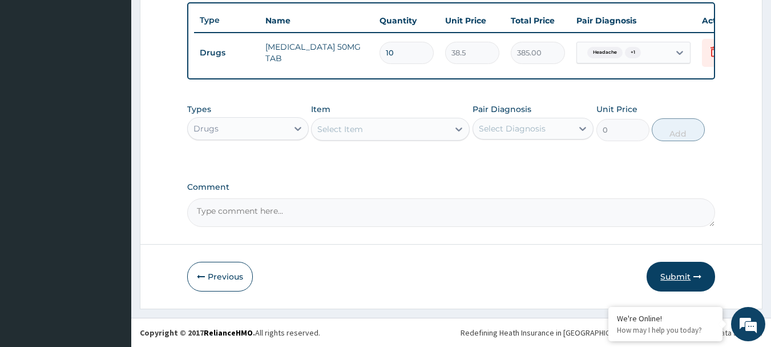
click at [676, 268] on button "Submit" at bounding box center [681, 277] width 69 height 30
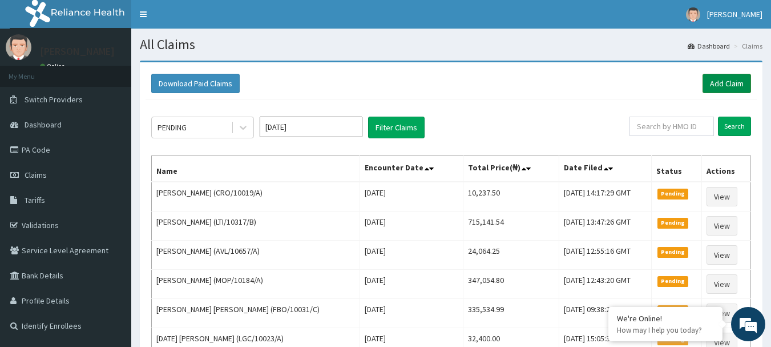
click at [735, 84] on link "Add Claim" at bounding box center [727, 83] width 49 height 19
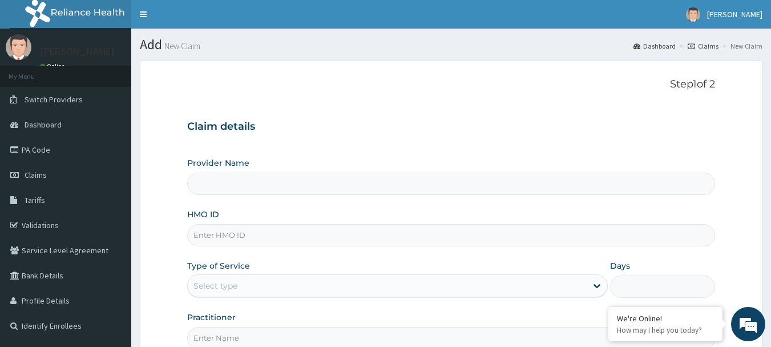
type input "[GEOGRAPHIC_DATA] Nig. Ltd"
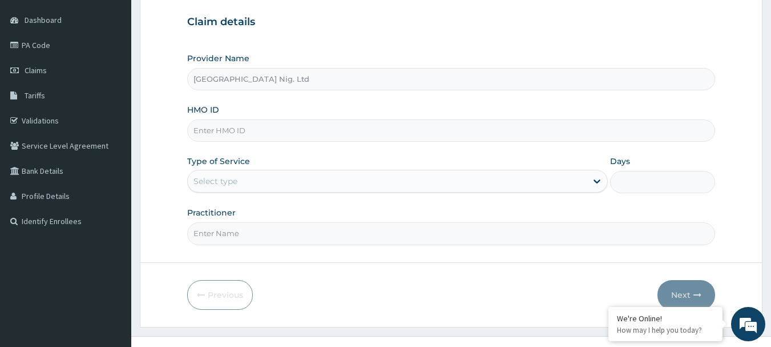
scroll to position [114, 0]
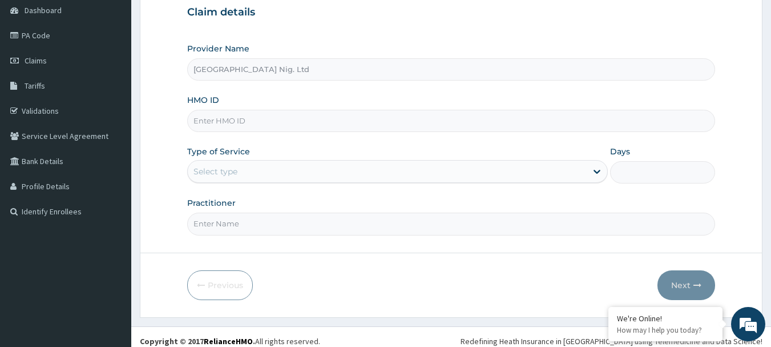
click at [295, 116] on input "HMO ID" at bounding box center [451, 121] width 529 height 22
paste input "PWP/10141/A"
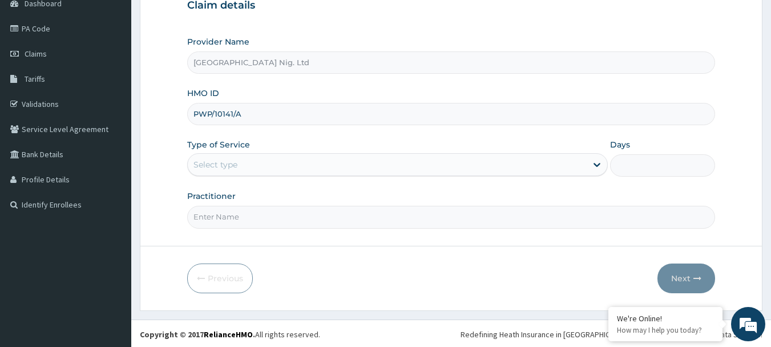
scroll to position [123, 0]
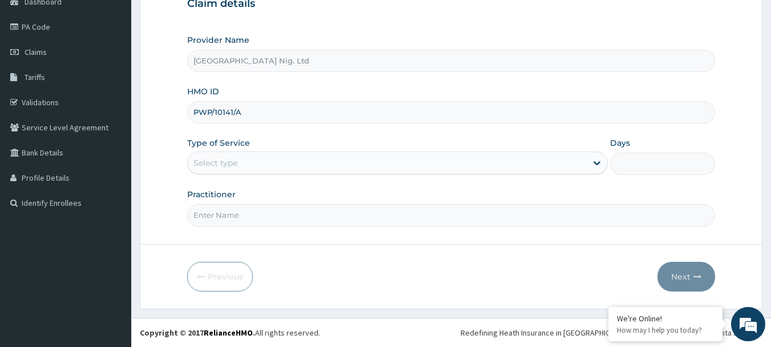
type input "PWP/10141/A"
click at [547, 157] on div "Select type" at bounding box center [387, 163] width 399 height 18
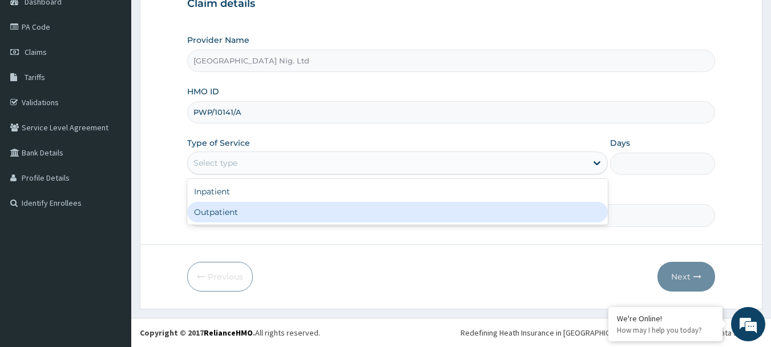
click at [374, 209] on div "Outpatient" at bounding box center [397, 212] width 421 height 21
type input "1"
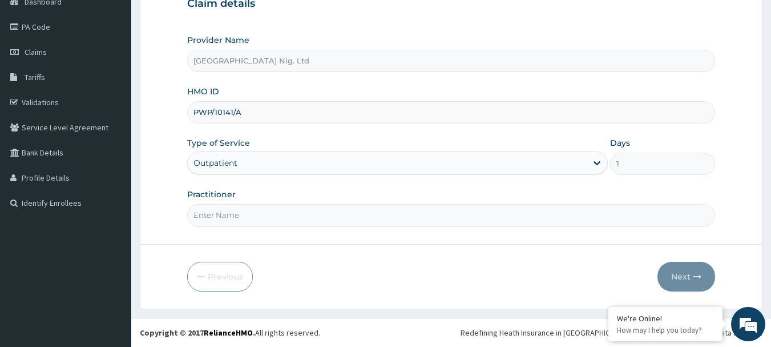
scroll to position [0, 0]
click at [269, 219] on input "Practitioner" at bounding box center [451, 215] width 529 height 22
paste input "[PERSON_NAME]"
type input "DR [PERSON_NAME]"
click at [695, 278] on icon "button" at bounding box center [698, 276] width 8 height 8
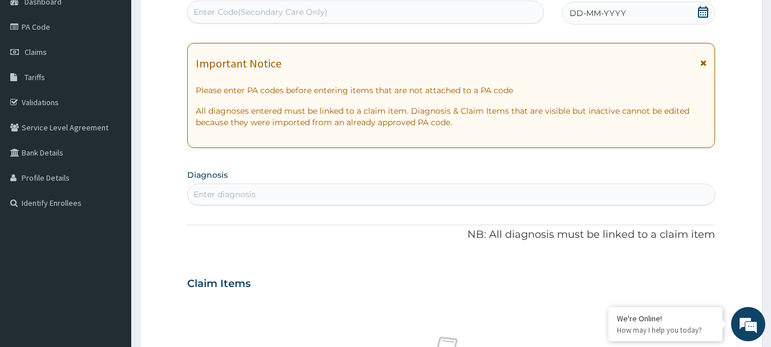
click at [266, 14] on div "Enter Code(Secondary Care Only)" at bounding box center [261, 11] width 134 height 11
paste input "PA/515DE0"
type input "PA/515DE0"
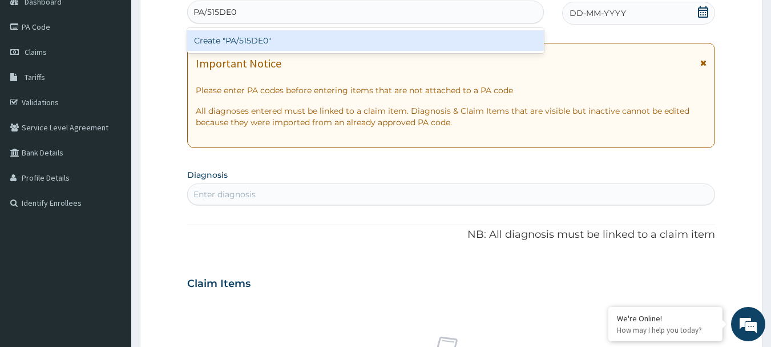
click at [257, 39] on div "Create "PA/515DE0"" at bounding box center [365, 40] width 357 height 21
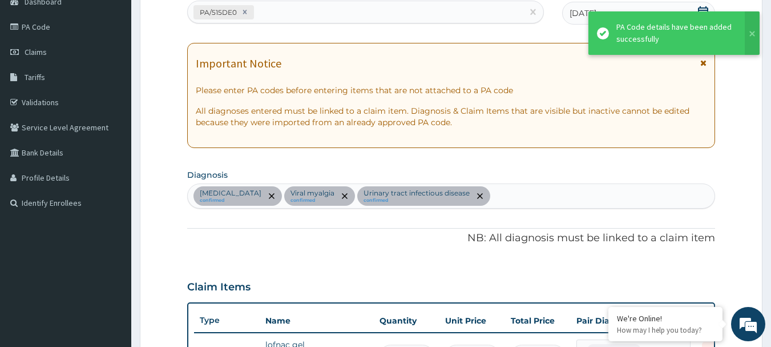
scroll to position [341, 0]
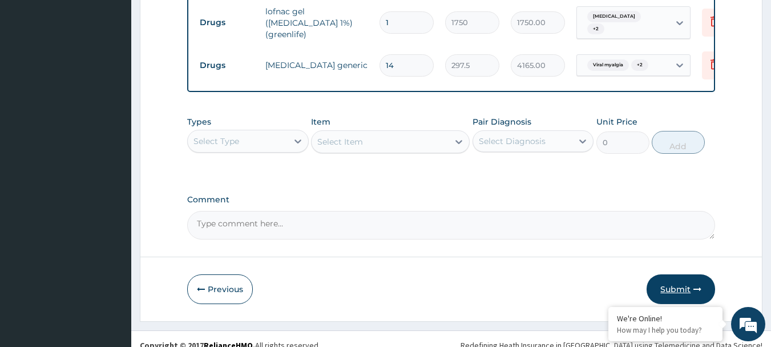
click at [683, 300] on button "Submit" at bounding box center [681, 289] width 69 height 30
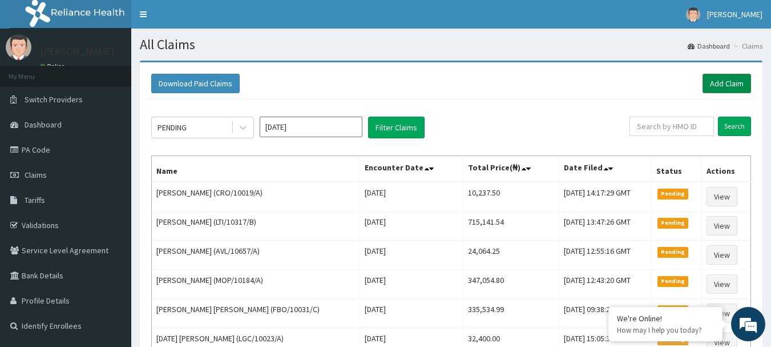
click at [729, 83] on link "Add Claim" at bounding box center [727, 83] width 49 height 19
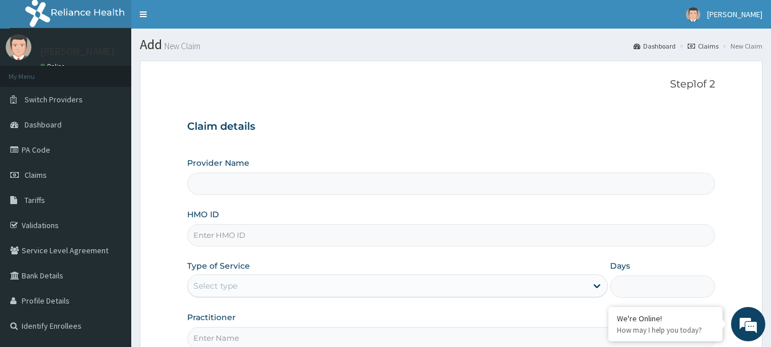
type input "[GEOGRAPHIC_DATA] Nig. Ltd"
click at [310, 236] on input "HMO ID" at bounding box center [451, 235] width 529 height 22
paste input "GEO/10003/B"
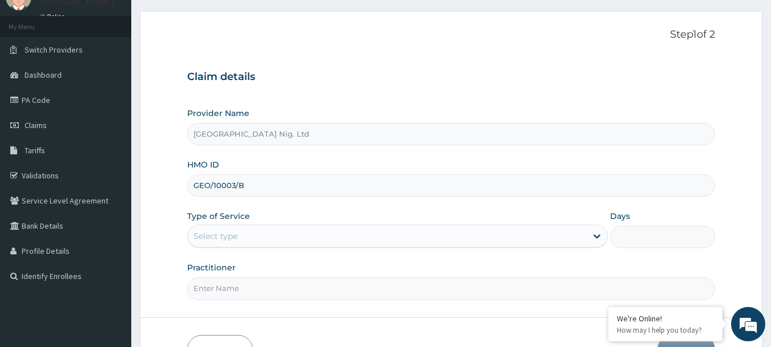
scroll to position [123, 0]
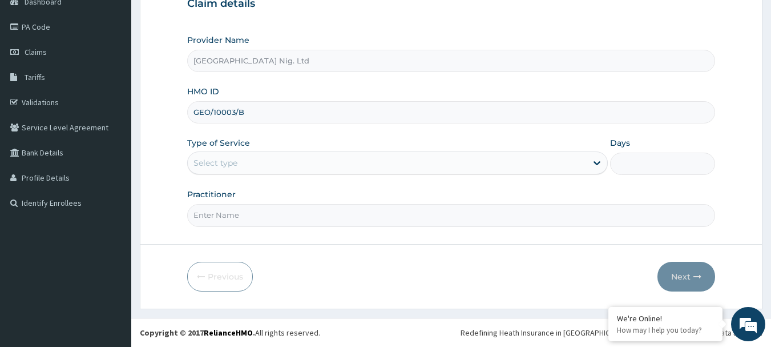
type input "GEO/10003/B"
click at [553, 164] on div "Select type" at bounding box center [387, 163] width 399 height 18
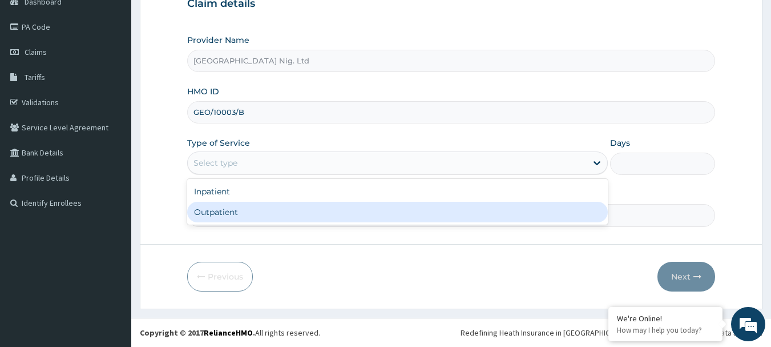
click at [410, 206] on div "Outpatient" at bounding box center [397, 212] width 421 height 21
type input "1"
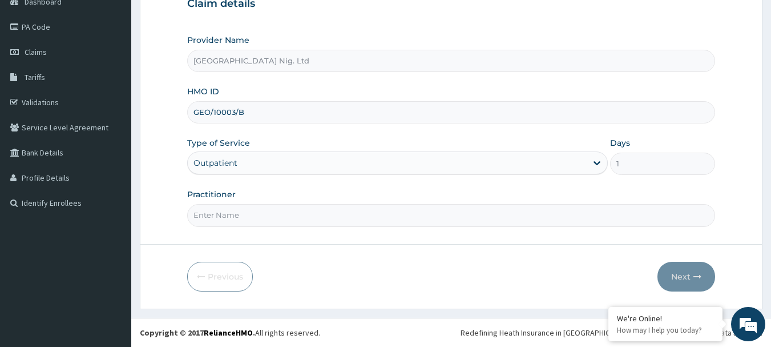
scroll to position [0, 0]
click at [272, 218] on input "Practitioner" at bounding box center [451, 215] width 529 height 22
paste input "[PERSON_NAME]"
type input "[PERSON_NAME]"
click at [677, 276] on button "Next" at bounding box center [687, 277] width 58 height 30
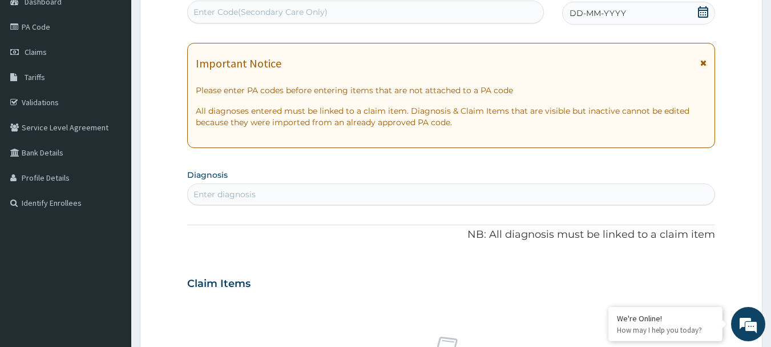
click at [290, 11] on div "Enter Code(Secondary Care Only)" at bounding box center [261, 11] width 134 height 11
paste input "PA/4E7D47"
type input "PA/4E7D47"
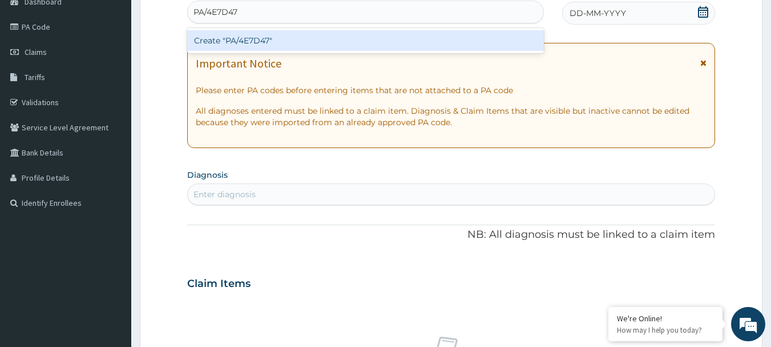
click at [267, 42] on div "Create "PA/4E7D47"" at bounding box center [365, 40] width 357 height 21
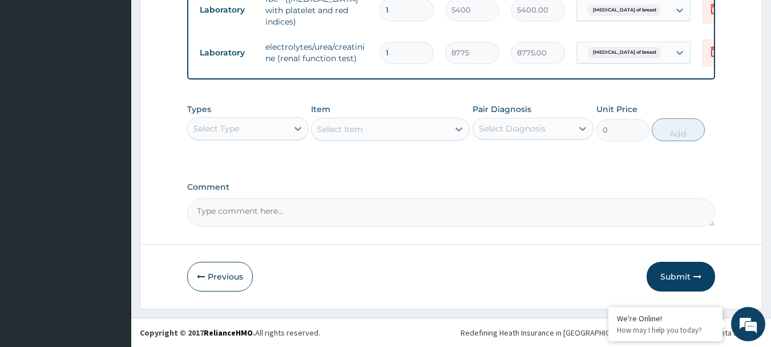
scroll to position [477, 0]
click at [554, 137] on div "Select Diagnosis" at bounding box center [523, 128] width 100 height 18
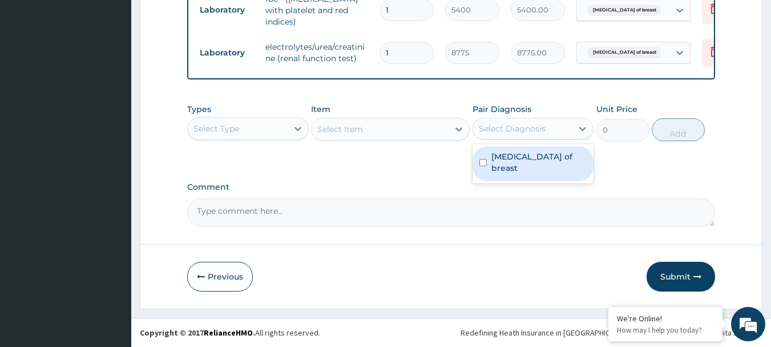
click at [529, 159] on label "[MEDICAL_DATA] of breast" at bounding box center [540, 162] width 96 height 23
checkbox input "true"
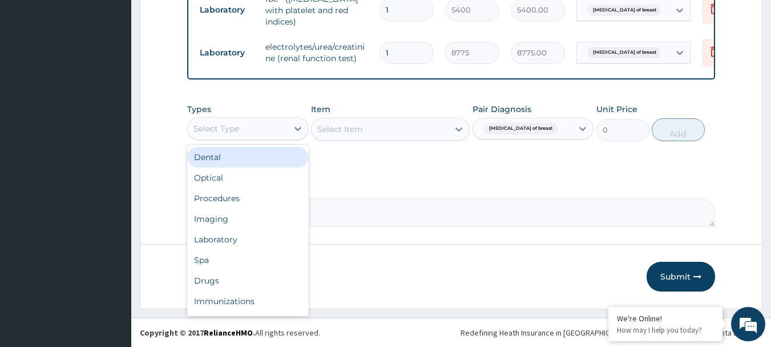
click at [282, 127] on div "Select Type" at bounding box center [238, 128] width 100 height 18
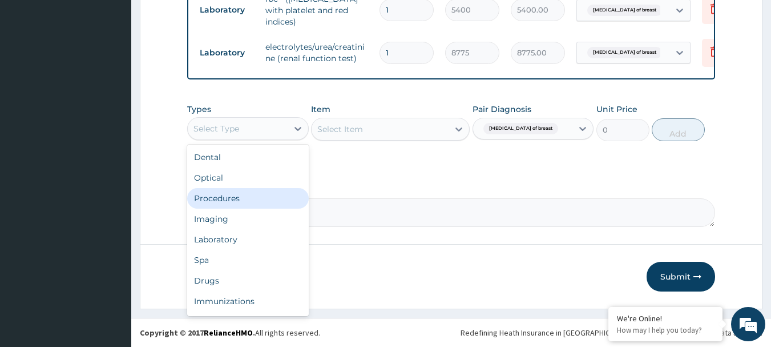
click at [246, 199] on div "Procedures" at bounding box center [248, 198] width 122 height 21
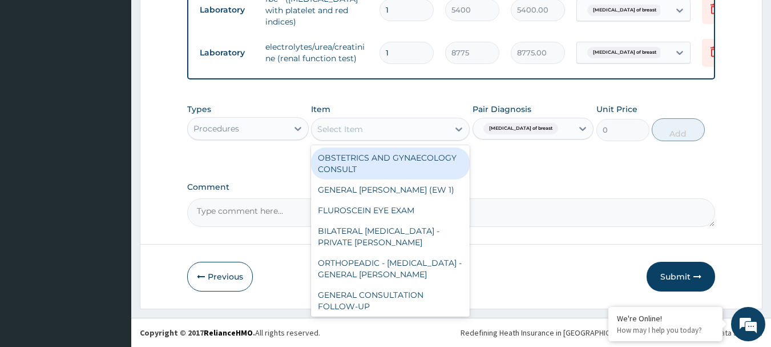
click at [383, 130] on div "Select Item" at bounding box center [380, 129] width 137 height 18
paste input "GENERAL CONSULTATION"
type input "GENERAL CONSULTATION"
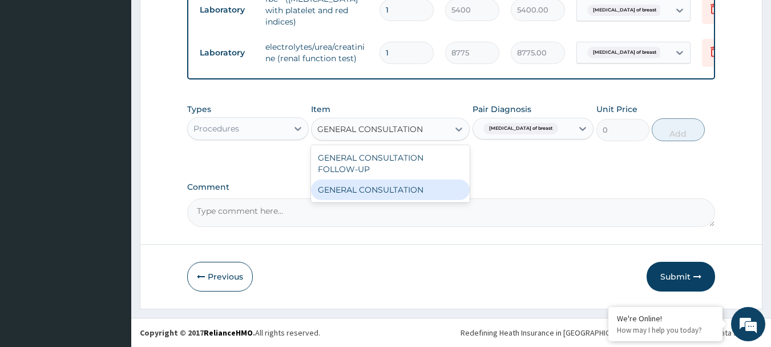
click at [369, 192] on div "GENERAL CONSULTATION" at bounding box center [390, 189] width 159 height 21
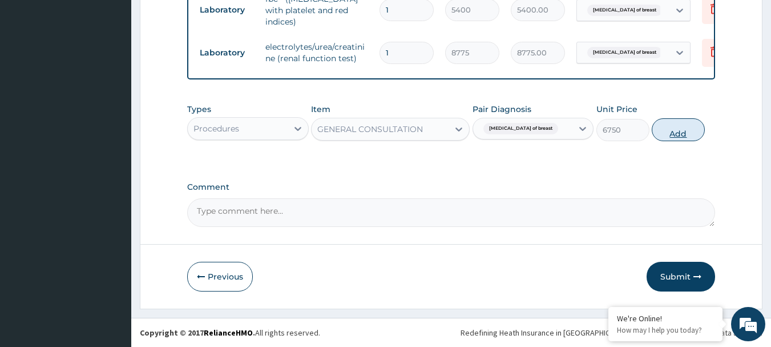
click at [672, 132] on button "Add" at bounding box center [678, 129] width 53 height 23
type input "0"
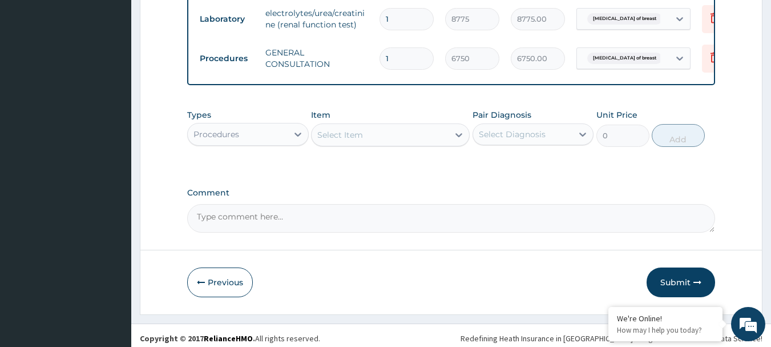
scroll to position [516, 0]
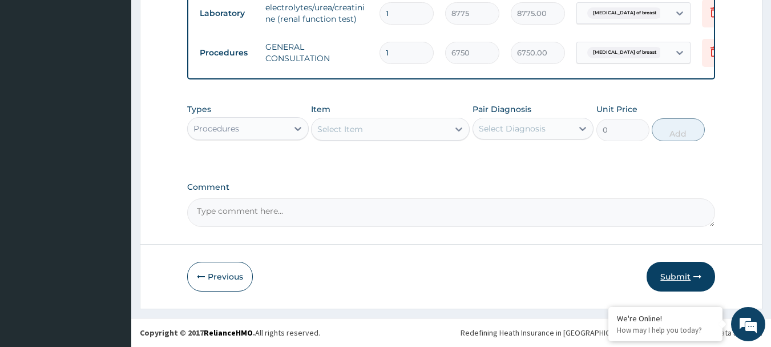
click at [675, 271] on button "Submit" at bounding box center [681, 277] width 69 height 30
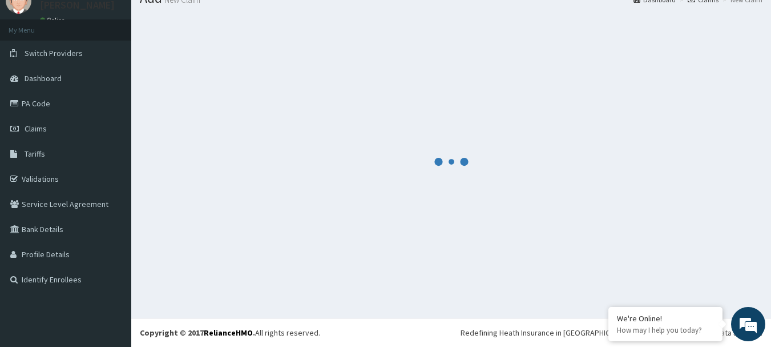
scroll to position [46, 0]
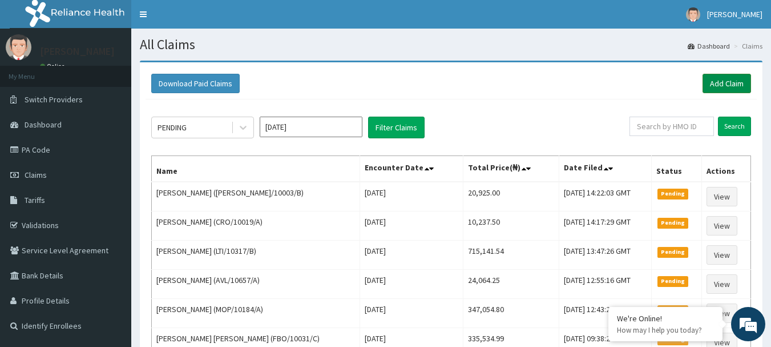
click at [739, 82] on link "Add Claim" at bounding box center [727, 83] width 49 height 19
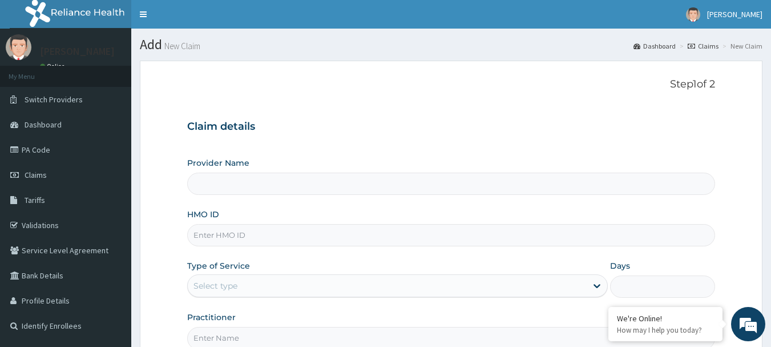
type input "[GEOGRAPHIC_DATA] Nig. Ltd"
click at [317, 232] on input "HMO ID" at bounding box center [451, 235] width 529 height 22
paste input "CCD/10360/A"
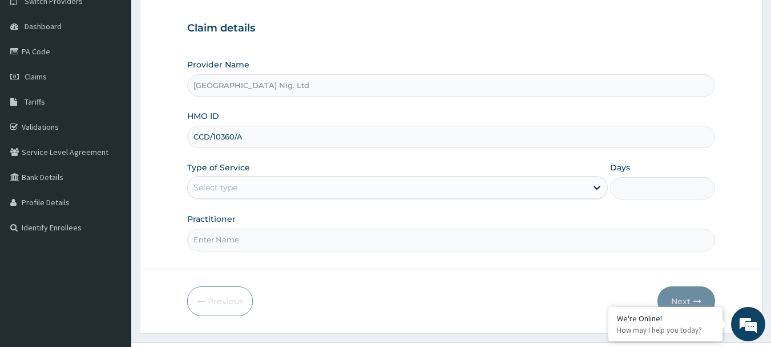
scroll to position [123, 0]
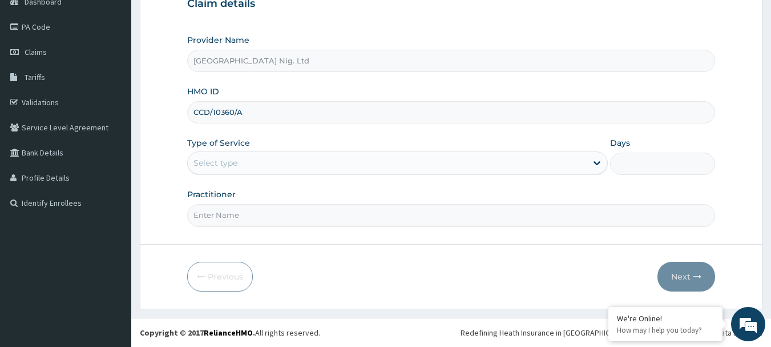
type input "CCD/10360/A"
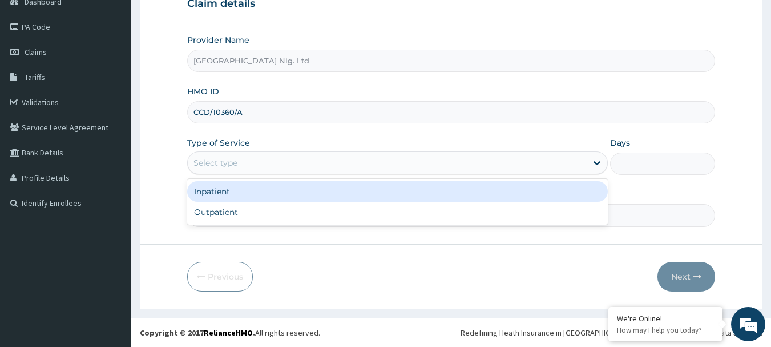
click at [542, 162] on div "Select type" at bounding box center [387, 163] width 399 height 18
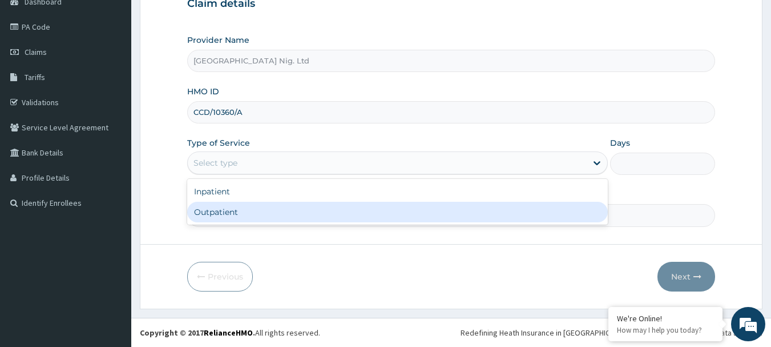
click at [401, 214] on div "Outpatient" at bounding box center [397, 212] width 421 height 21
type input "1"
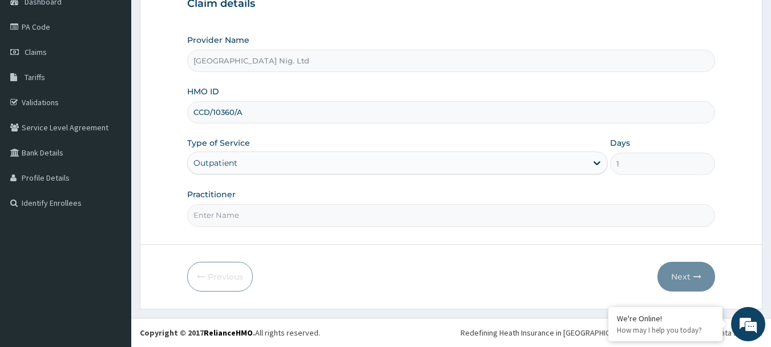
scroll to position [0, 0]
click at [270, 211] on input "Practitioner" at bounding box center [451, 215] width 529 height 22
paste input "[PERSON_NAME]"
type input "[PERSON_NAME]"
click at [673, 273] on button "Next" at bounding box center [687, 277] width 58 height 30
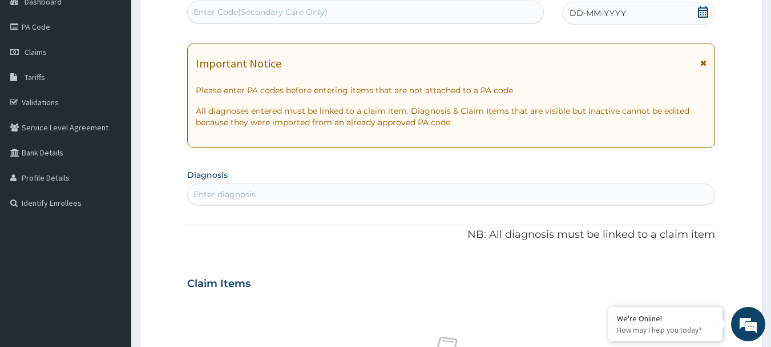
click at [295, 16] on div "Enter Code(Secondary Care Only)" at bounding box center [261, 11] width 134 height 11
paste input "PA/63F870"
type input "PA/63F870"
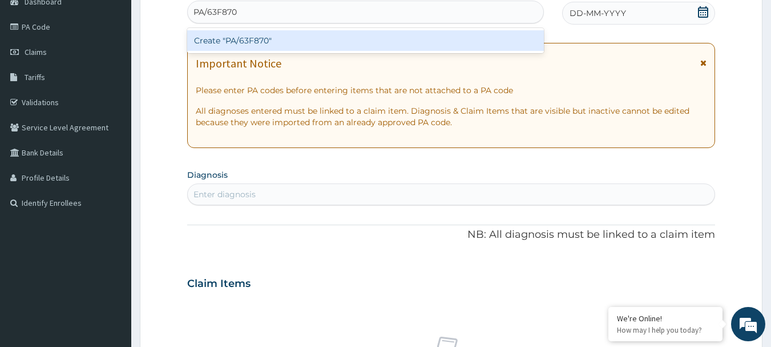
click at [286, 42] on div "Create "PA/63F870"" at bounding box center [365, 40] width 357 height 21
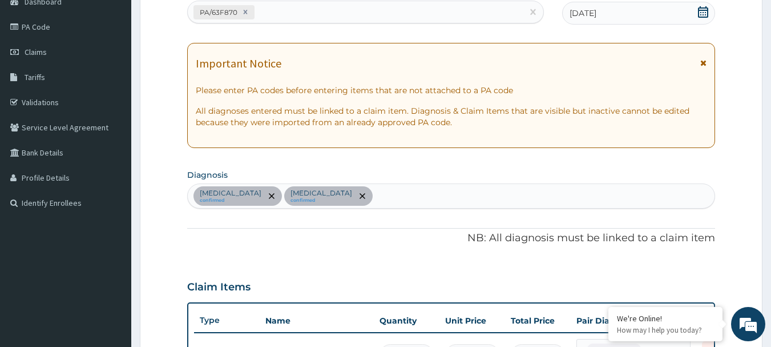
scroll to position [341, 0]
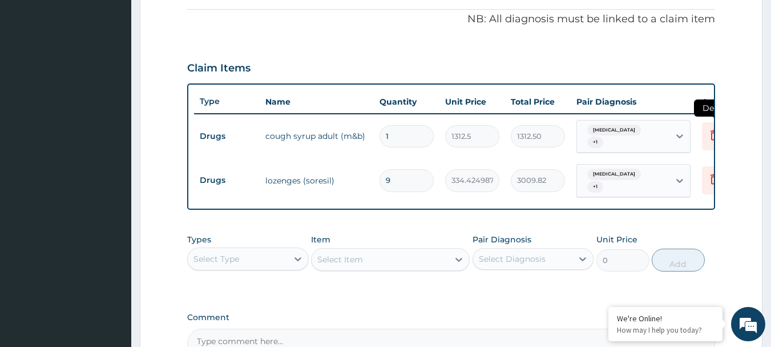
click at [705, 134] on icon at bounding box center [714, 136] width 25 height 28
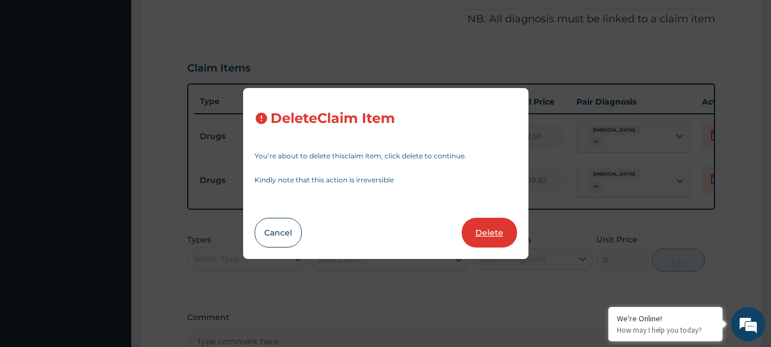
click at [494, 235] on button "Delete" at bounding box center [489, 233] width 55 height 30
type input "9"
type input "334.4249877929688"
type input "3009.82"
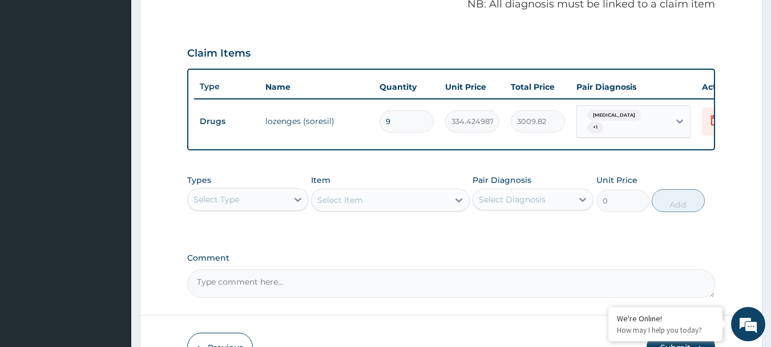
scroll to position [399, 0]
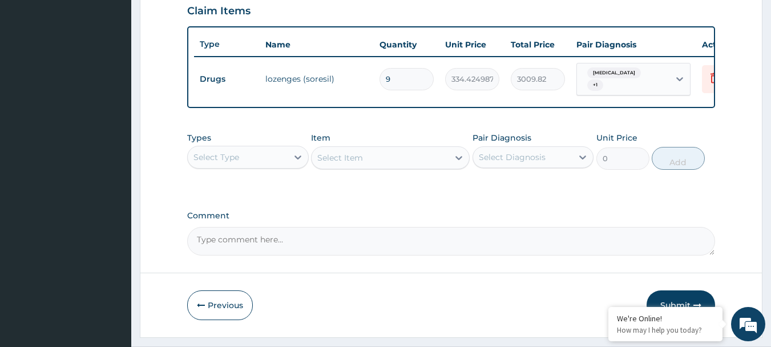
click at [552, 159] on div "Select Diagnosis" at bounding box center [523, 157] width 100 height 18
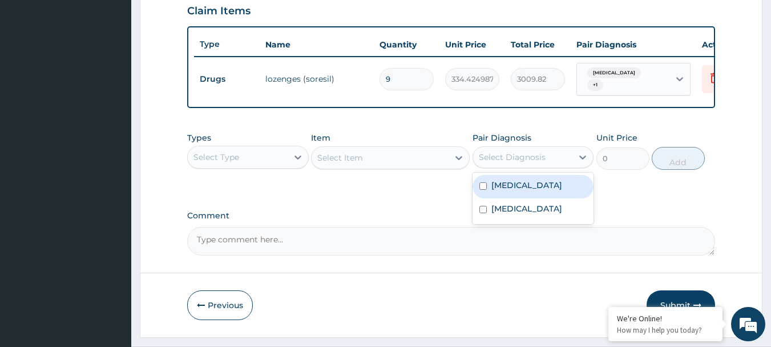
click at [541, 191] on label "Acute pharyngitis" at bounding box center [527, 184] width 71 height 11
checkbox input "true"
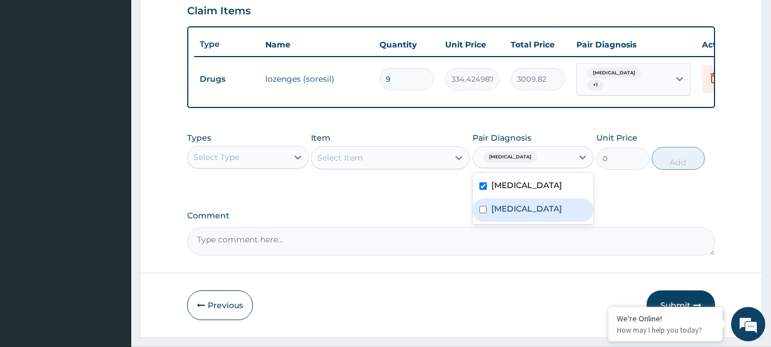
click at [521, 222] on div "Malaria" at bounding box center [534, 209] width 122 height 23
checkbox input "true"
click at [302, 163] on icon at bounding box center [297, 156] width 11 height 11
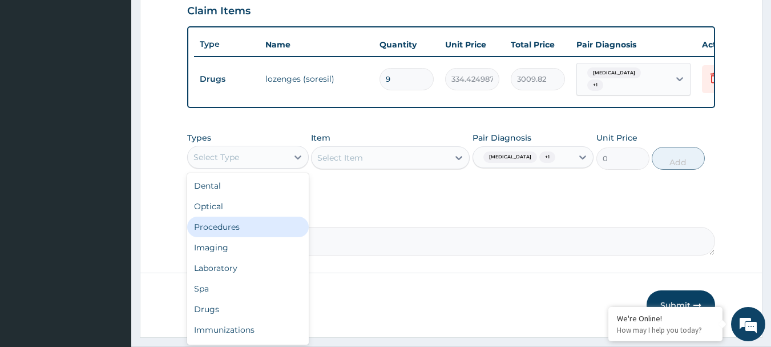
click at [257, 225] on div "Procedures" at bounding box center [248, 226] width 122 height 21
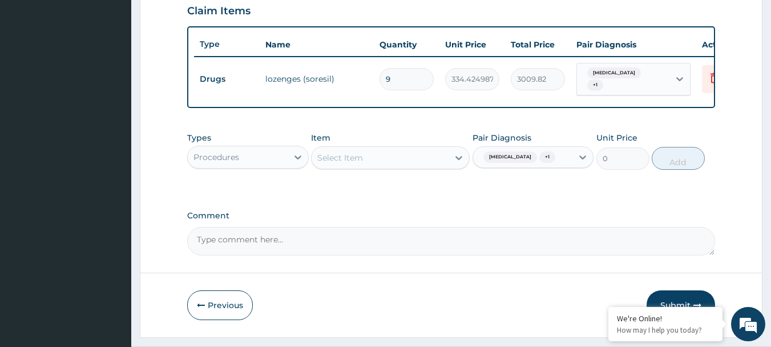
click at [418, 163] on div "Select Item" at bounding box center [380, 157] width 137 height 18
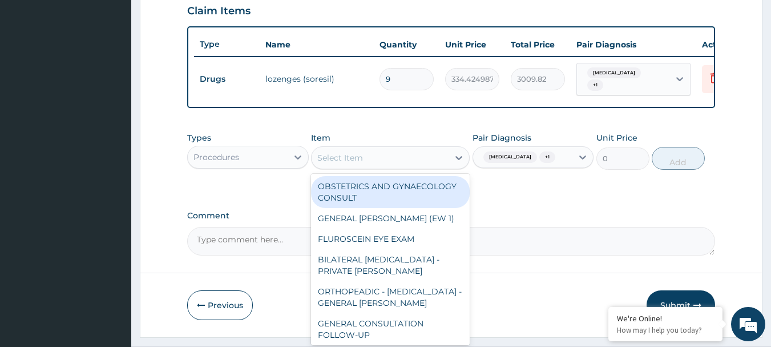
paste input "GENERAL CONSULTATION"
type input "GENERAL CONSULTATION"
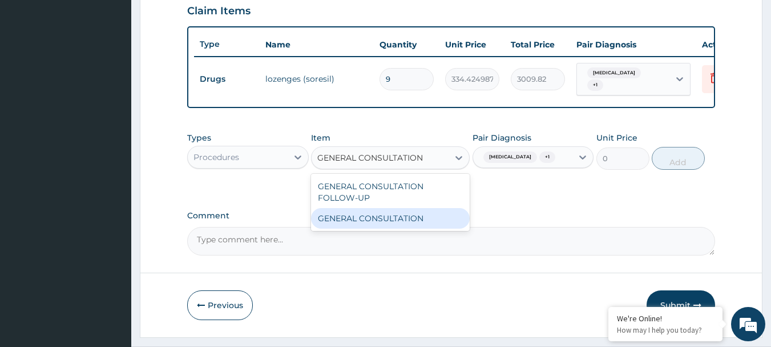
click at [395, 215] on div "GENERAL CONSULTATION" at bounding box center [390, 218] width 159 height 21
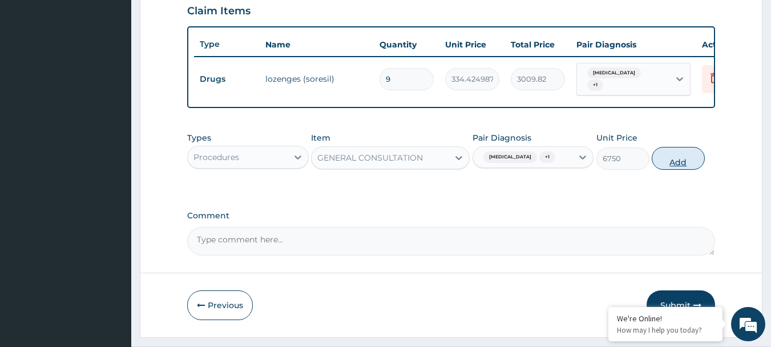
click at [677, 163] on button "Add" at bounding box center [678, 158] width 53 height 23
type input "0"
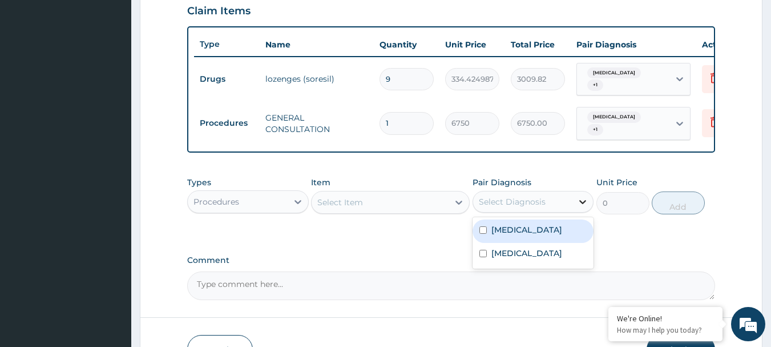
click at [577, 204] on icon at bounding box center [582, 201] width 11 height 11
click at [536, 234] on label "Acute pharyngitis" at bounding box center [527, 229] width 71 height 11
checkbox input "true"
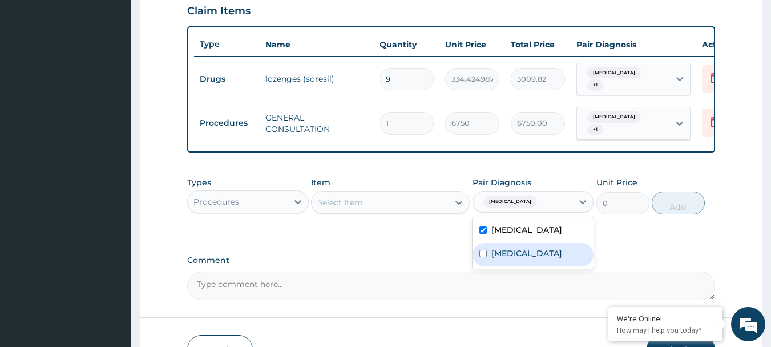
click at [524, 266] on div "[MEDICAL_DATA]" at bounding box center [534, 254] width 122 height 23
checkbox input "true"
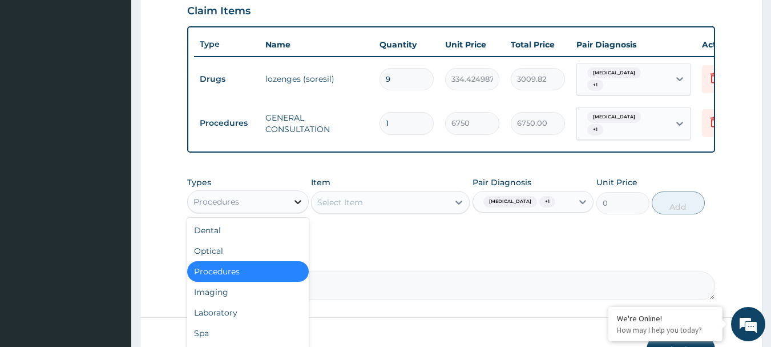
click at [304, 202] on div at bounding box center [298, 201] width 21 height 21
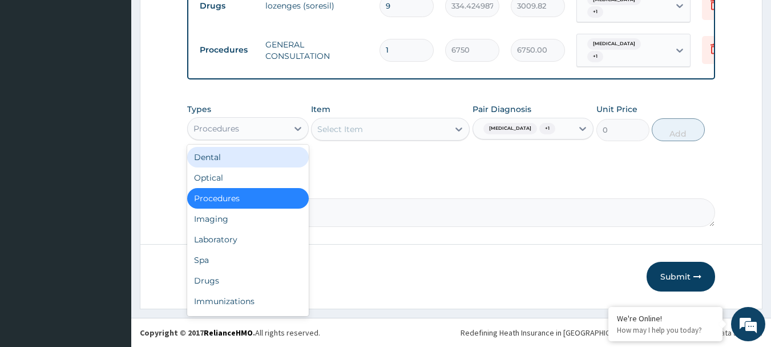
scroll to position [475, 0]
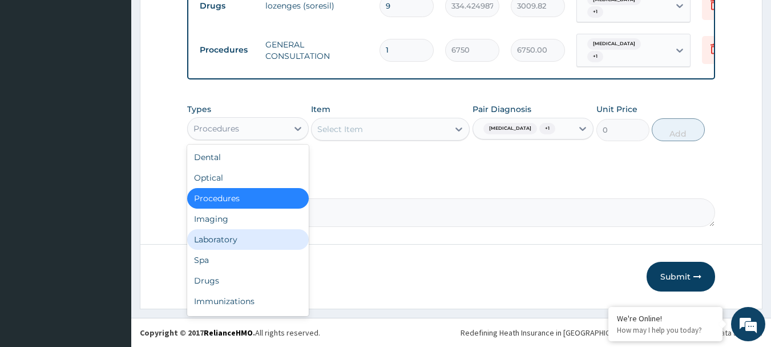
click at [252, 244] on div "Laboratory" at bounding box center [248, 239] width 122 height 21
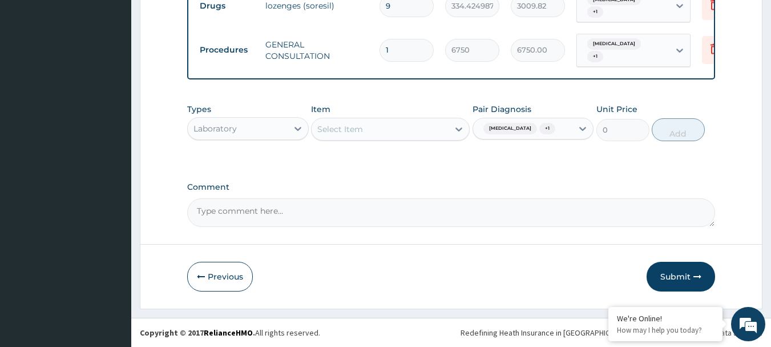
click at [402, 128] on div "Select Item" at bounding box center [390, 129] width 159 height 23
click at [402, 128] on div "Select Item" at bounding box center [380, 129] width 137 height 18
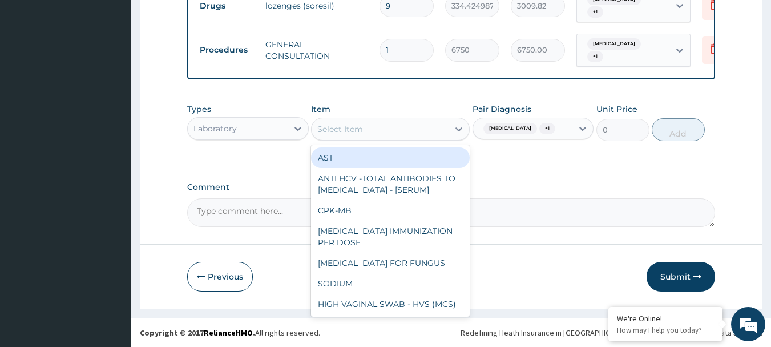
paste input "FBC - ([MEDICAL_DATA] WITH PLATELET AND RED INDICES)"
type input "FBC - ([MEDICAL_DATA] WITH PLATELET AND RED INDICES)"
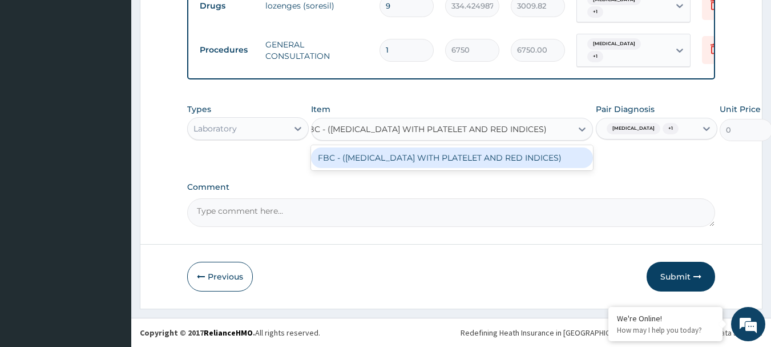
click at [386, 159] on div "FBC - ([MEDICAL_DATA] WITH PLATELET AND RED INDICES)" at bounding box center [452, 157] width 282 height 21
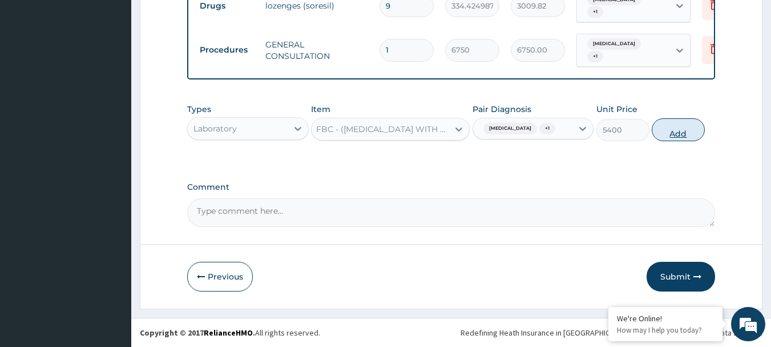
click at [687, 132] on button "Add" at bounding box center [678, 129] width 53 height 23
type input "0"
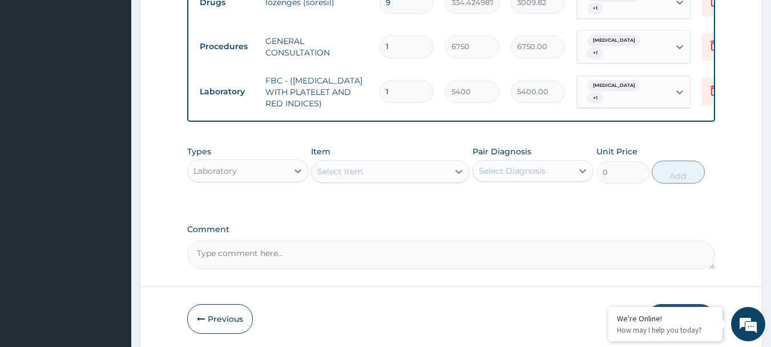
scroll to position [0, 0]
click at [574, 174] on div at bounding box center [583, 170] width 21 height 21
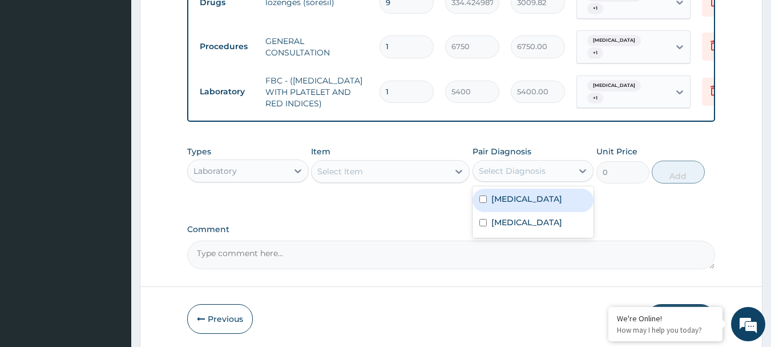
click at [541, 210] on div "Acute pharyngitis" at bounding box center [534, 199] width 122 height 23
checkbox input "true"
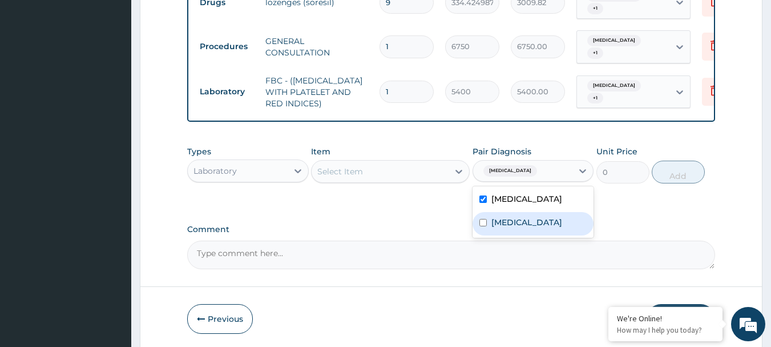
click at [532, 230] on div "[MEDICAL_DATA]" at bounding box center [534, 223] width 122 height 23
checkbox input "true"
click at [435, 176] on div "Select Item" at bounding box center [380, 171] width 137 height 18
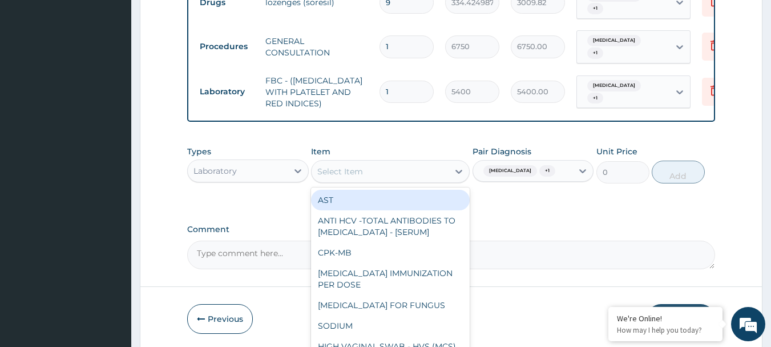
paste input "[MEDICAL_DATA] RDT"
type input "[MEDICAL_DATA] RDT"
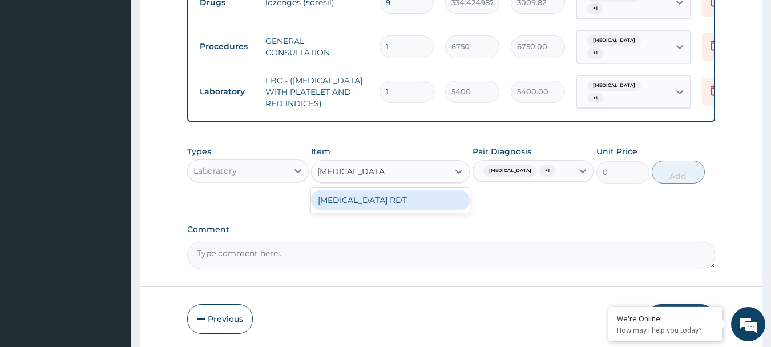
click at [413, 203] on div "[MEDICAL_DATA] RDT" at bounding box center [390, 200] width 159 height 21
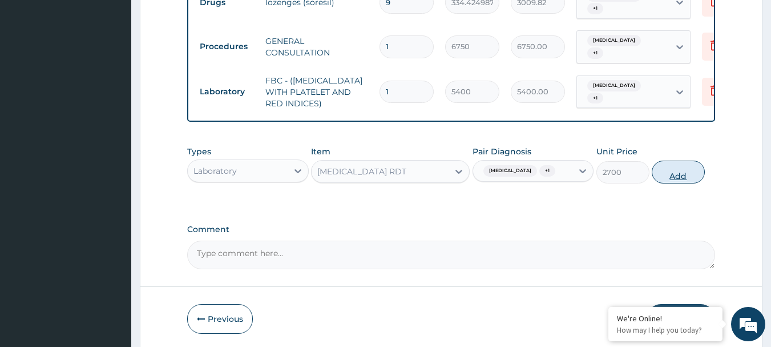
click at [675, 172] on button "Add" at bounding box center [678, 171] width 53 height 23
type input "0"
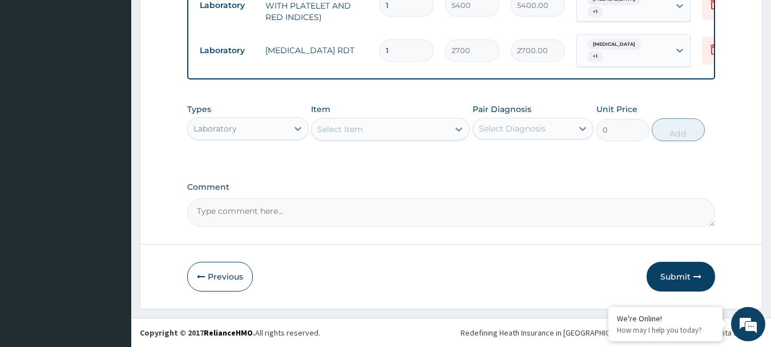
scroll to position [565, 0]
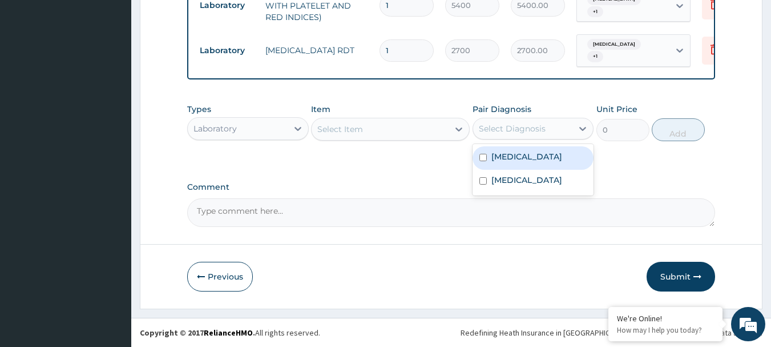
click at [550, 128] on div "Select Diagnosis" at bounding box center [523, 128] width 100 height 18
click at [516, 156] on label "Acute pharyngitis" at bounding box center [527, 156] width 71 height 11
checkbox input "true"
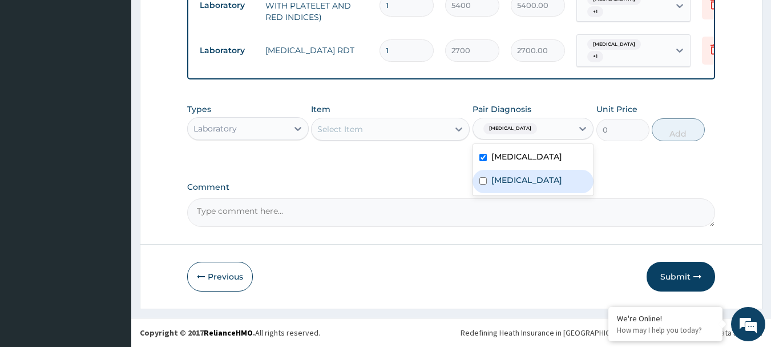
click at [501, 188] on div "[MEDICAL_DATA]" at bounding box center [534, 181] width 122 height 23
checkbox input "true"
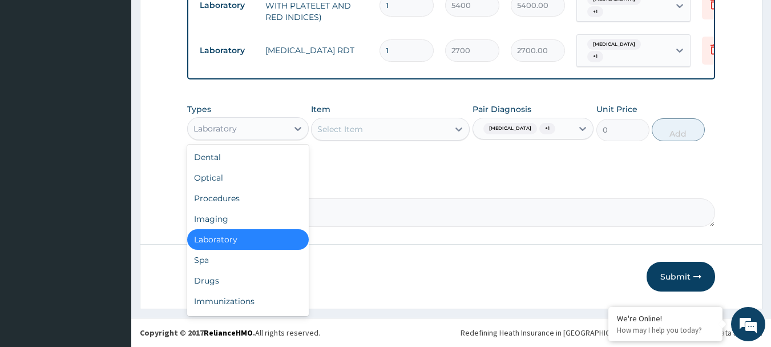
click at [270, 128] on div "Laboratory" at bounding box center [238, 128] width 100 height 18
click at [243, 276] on div "Drugs" at bounding box center [248, 280] width 122 height 21
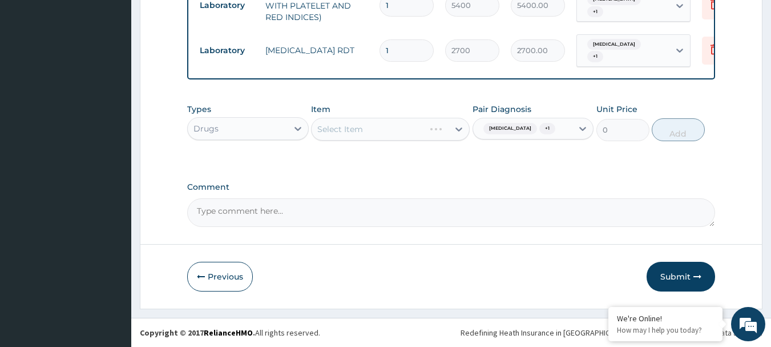
click at [360, 132] on div "Select Item" at bounding box center [390, 129] width 159 height 23
click at [355, 131] on div "Select Item" at bounding box center [340, 128] width 46 height 11
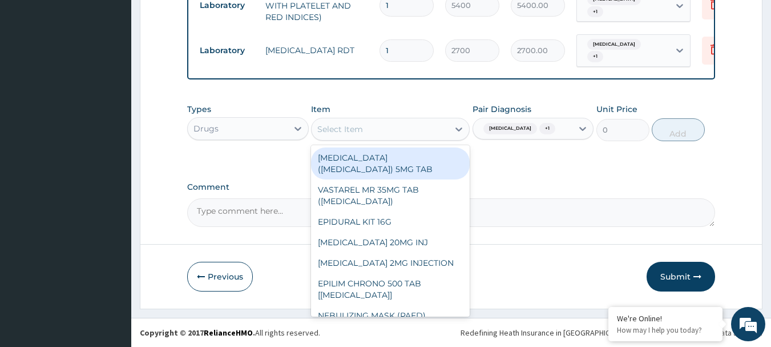
paste input "[MEDICAL_DATA] 500MG TAB x 1000"
type input "[MEDICAL_DATA] 500MG TAB x 1000"
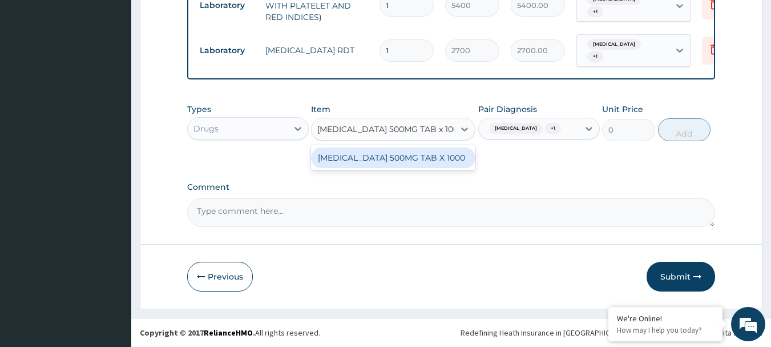
scroll to position [0, 15]
drag, startPoint x: 375, startPoint y: 158, endPoint x: 389, endPoint y: 161, distance: 15.2
click at [375, 158] on div "[MEDICAL_DATA] 500MG TAB X 1000" at bounding box center [393, 157] width 164 height 21
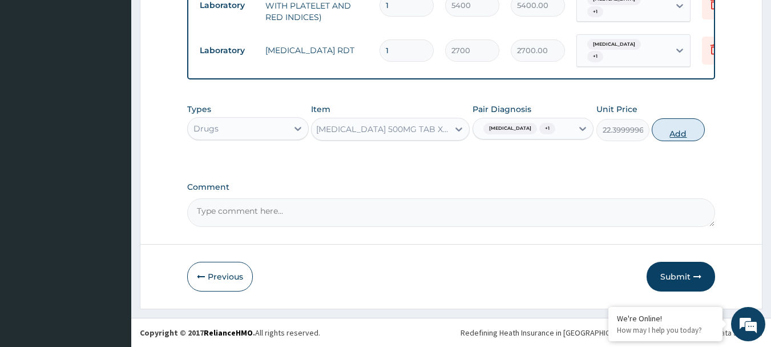
click at [688, 137] on button "Add" at bounding box center [678, 129] width 53 height 23
type input "0"
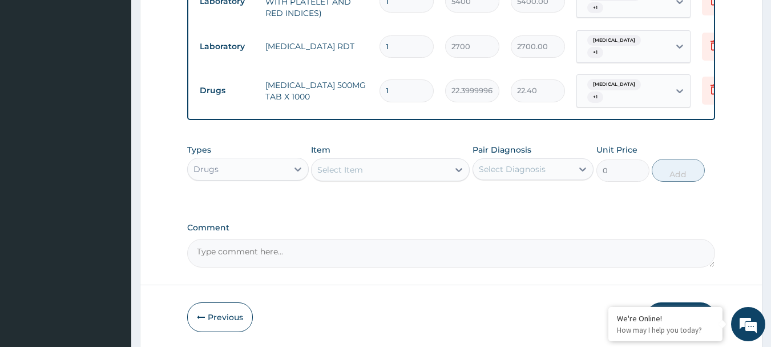
click at [417, 90] on input "1" at bounding box center [407, 90] width 54 height 22
type input "0.00"
type input "2"
type input "44.80"
type input "24"
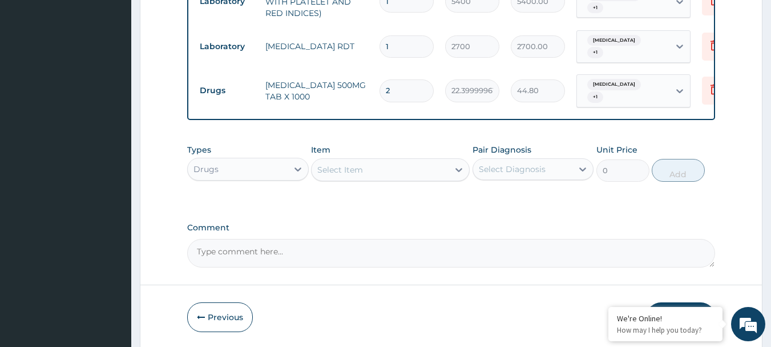
type input "537.60"
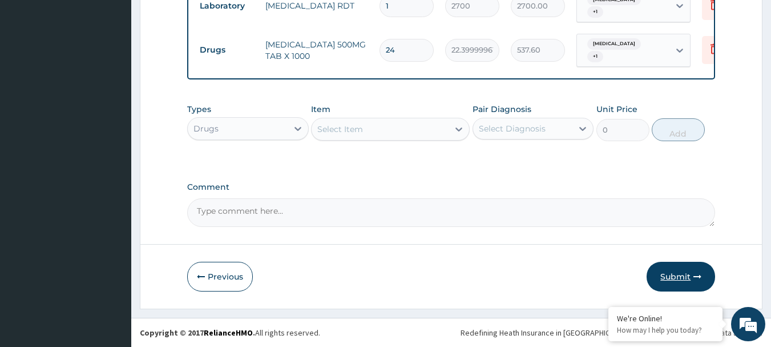
type input "24"
click at [675, 270] on button "Submit" at bounding box center [681, 277] width 69 height 30
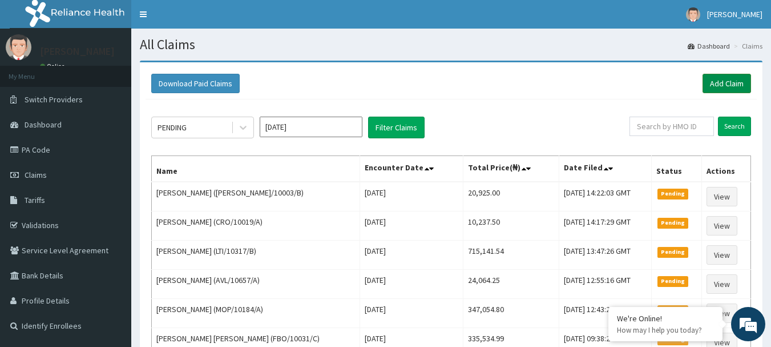
click at [744, 86] on link "Add Claim" at bounding box center [727, 83] width 49 height 19
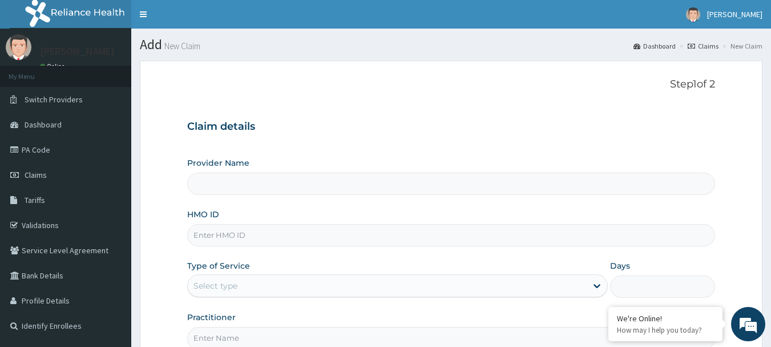
type input "[GEOGRAPHIC_DATA] Nig. Ltd"
click at [504, 240] on input "HMO ID" at bounding box center [451, 235] width 529 height 22
paste input "GSV/11103/A"
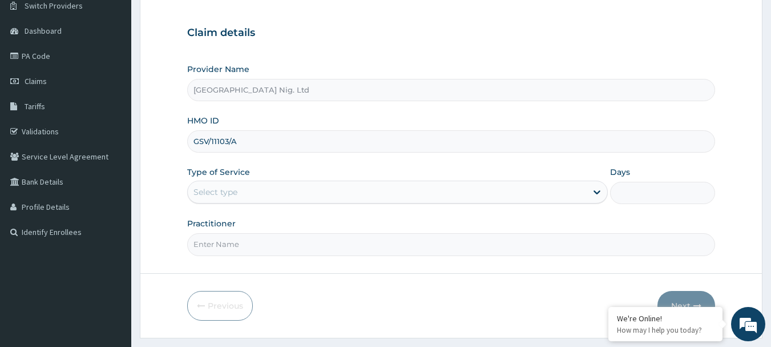
scroll to position [114, 0]
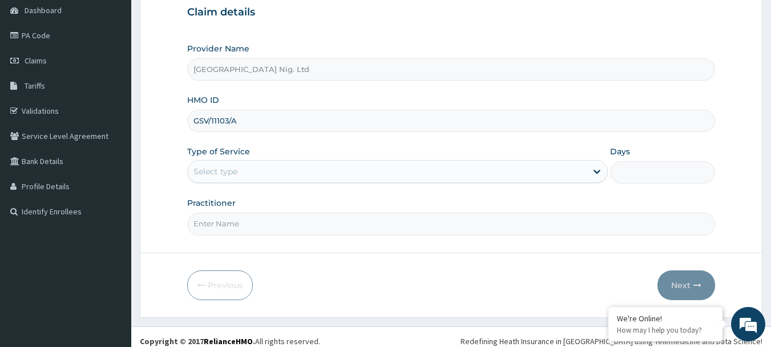
type input "GSV/11103/A"
click at [553, 172] on div "Select type" at bounding box center [387, 171] width 399 height 18
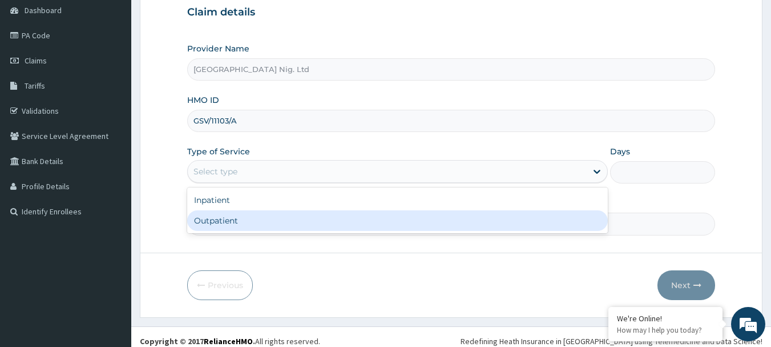
click at [472, 216] on div "Outpatient" at bounding box center [397, 220] width 421 height 21
type input "1"
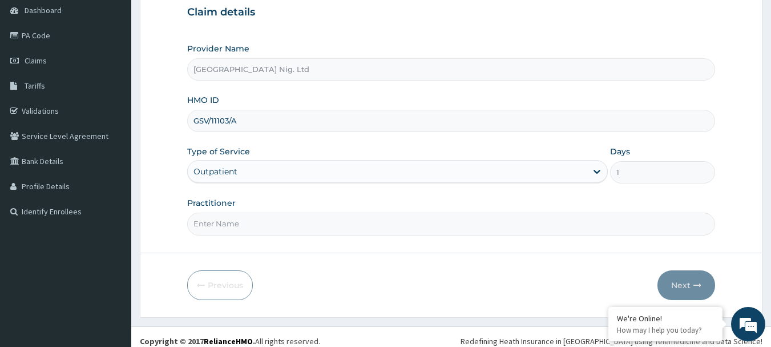
scroll to position [0, 0]
click at [299, 219] on input "Practitioner" at bounding box center [451, 223] width 529 height 22
paste input "[PERSON_NAME]"
type input "DR [PERSON_NAME]"
click at [697, 289] on button "Next" at bounding box center [687, 285] width 58 height 30
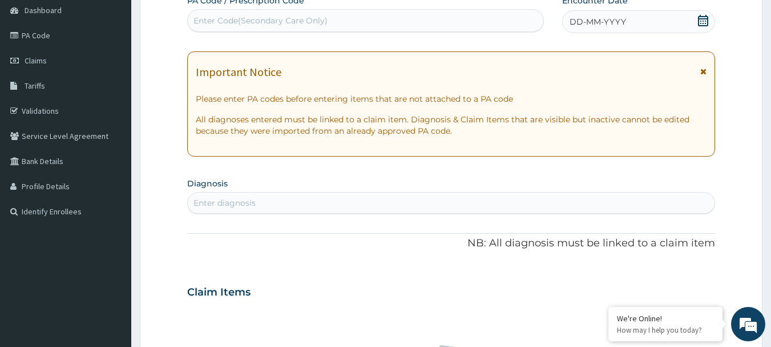
scroll to position [57, 0]
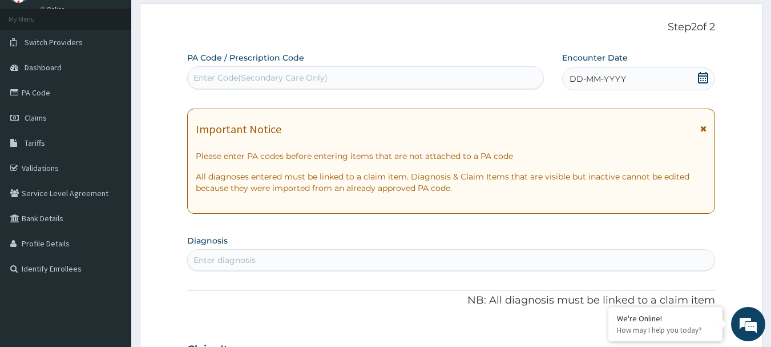
click at [705, 77] on icon at bounding box center [703, 77] width 11 height 11
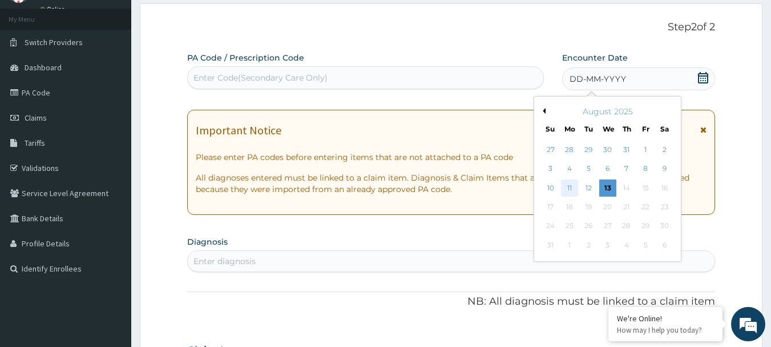
click at [569, 189] on div "11" at bounding box center [569, 187] width 17 height 17
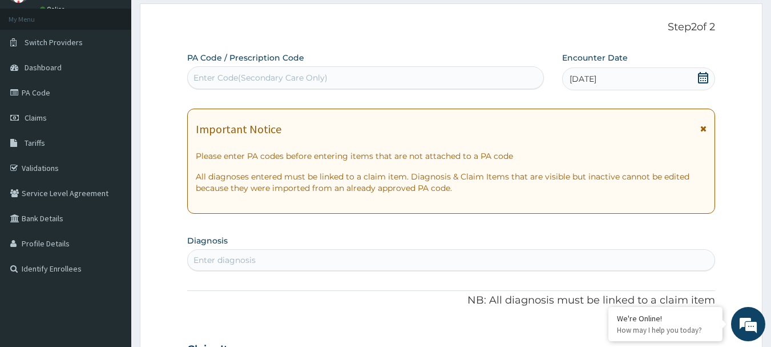
click at [290, 267] on div "Enter diagnosis" at bounding box center [452, 260] width 528 height 18
type input "MALARIA"
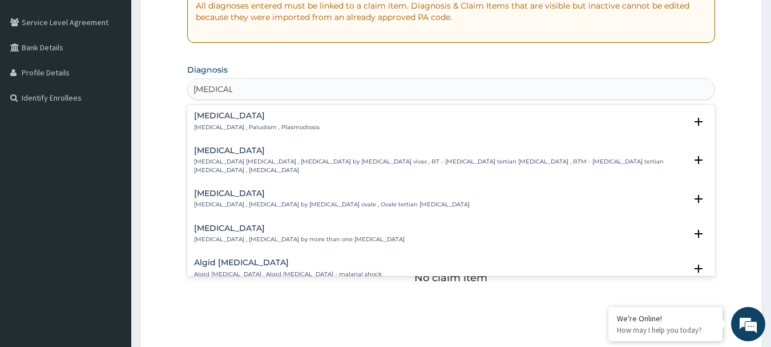
scroll to position [228, 0]
click at [205, 114] on h4 "Malaria" at bounding box center [257, 115] width 126 height 9
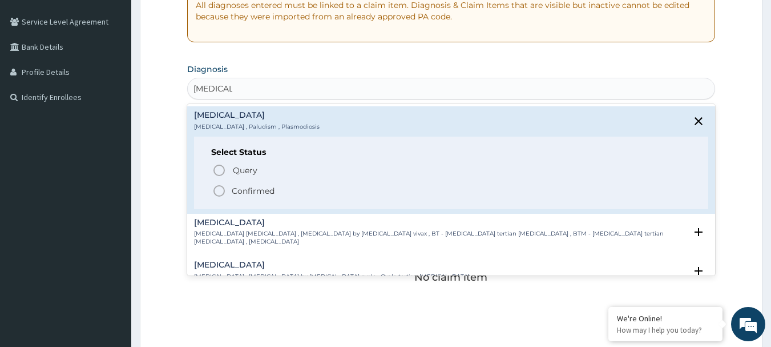
click at [262, 187] on p "Confirmed" at bounding box center [253, 190] width 43 height 11
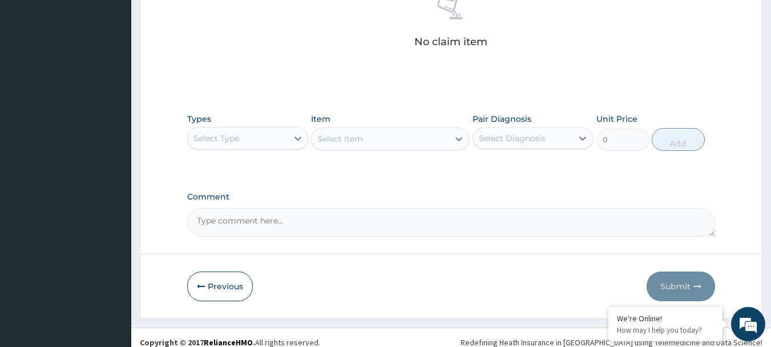
scroll to position [477, 0]
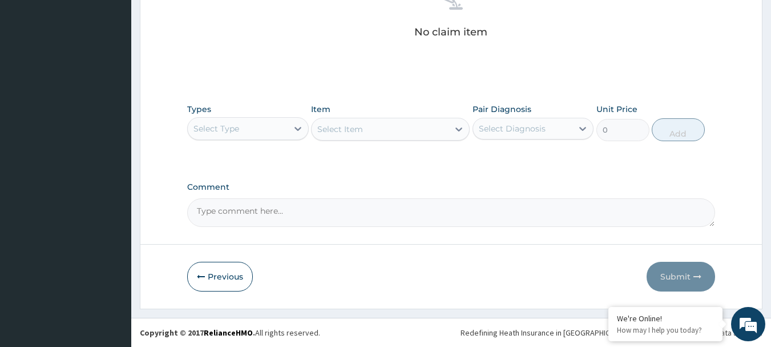
click at [571, 122] on div "Select Diagnosis" at bounding box center [523, 128] width 100 height 18
click at [546, 154] on div "Malaria" at bounding box center [534, 157] width 122 height 23
checkbox input "true"
click at [285, 127] on div "Select Type" at bounding box center [238, 128] width 100 height 18
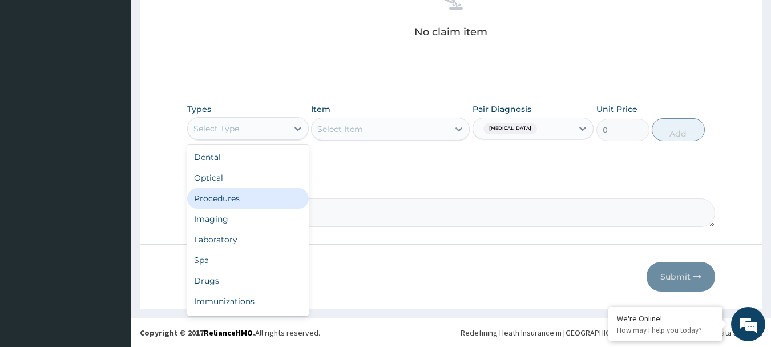
click at [248, 195] on div "Procedures" at bounding box center [248, 198] width 122 height 21
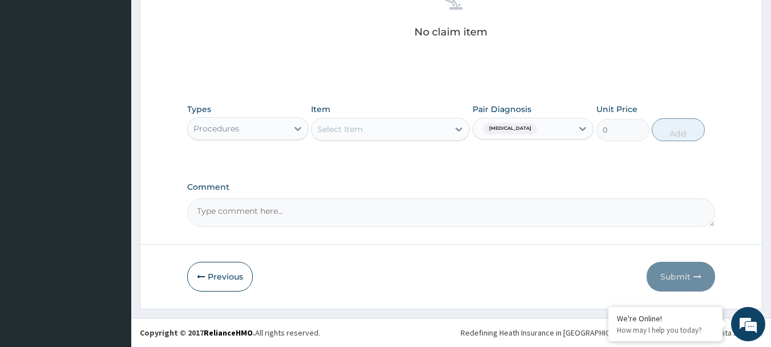
click at [391, 136] on div "Select Item" at bounding box center [380, 129] width 137 height 18
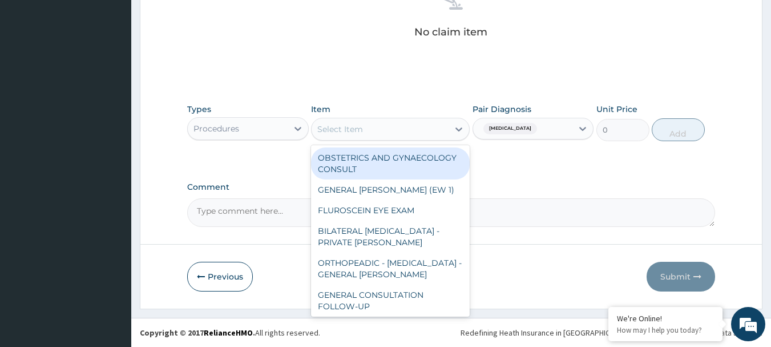
paste input "GENERAL CONSULTATION"
type input "GENERAL CONSULTATION"
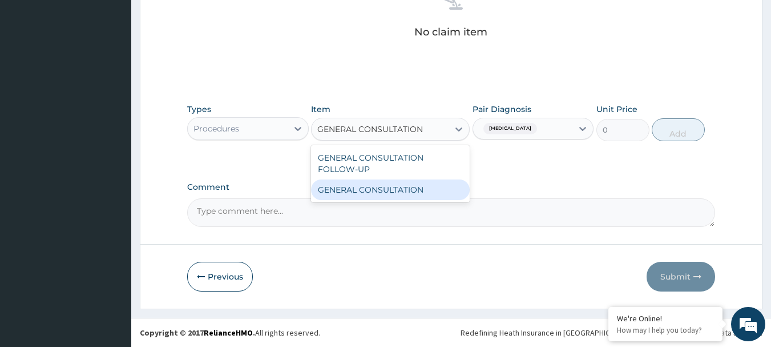
click at [369, 190] on div "GENERAL CONSULTATION" at bounding box center [390, 189] width 159 height 21
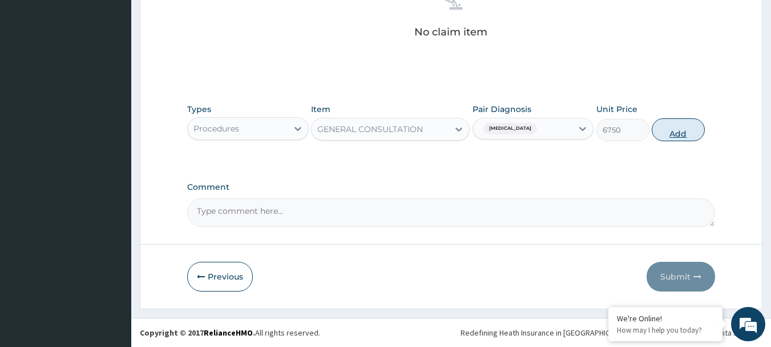
click at [679, 124] on button "Add" at bounding box center [678, 129] width 53 height 23
type input "0"
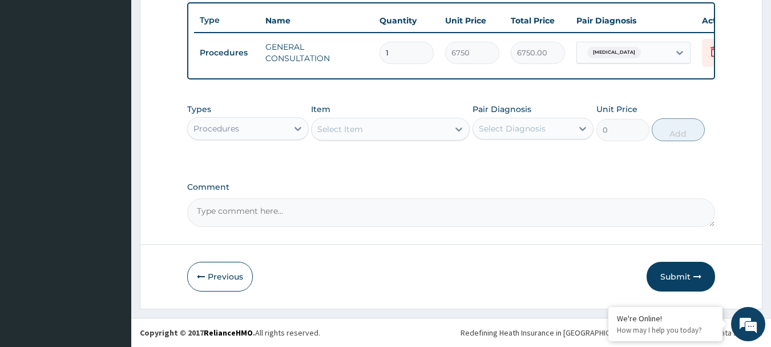
scroll to position [431, 0]
click at [576, 132] on div at bounding box center [583, 128] width 21 height 21
click at [535, 152] on div "Malaria" at bounding box center [534, 157] width 122 height 23
checkbox input "true"
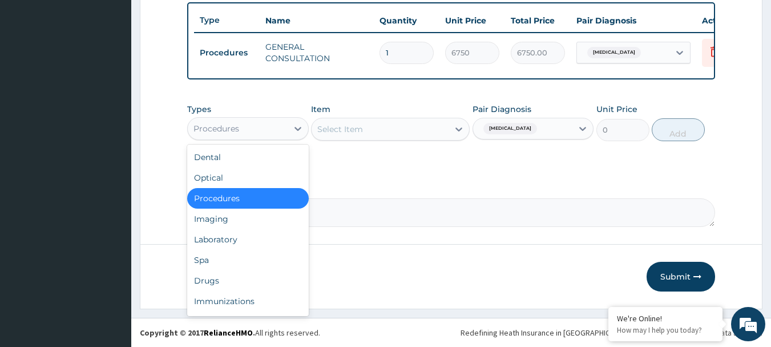
click at [267, 124] on div "Procedures" at bounding box center [238, 128] width 100 height 18
click at [239, 240] on div "Laboratory" at bounding box center [248, 239] width 122 height 21
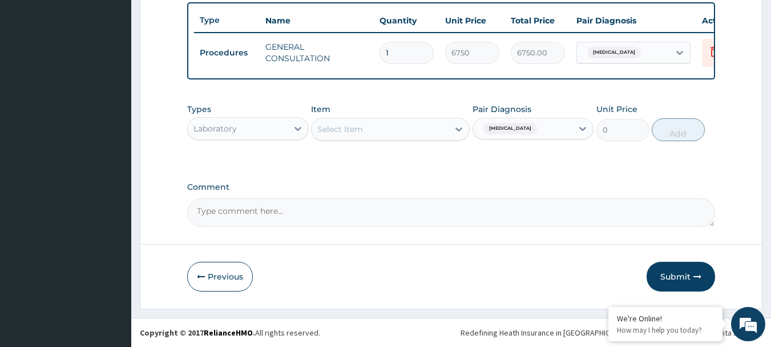
click at [384, 126] on div "Select Item" at bounding box center [390, 129] width 159 height 23
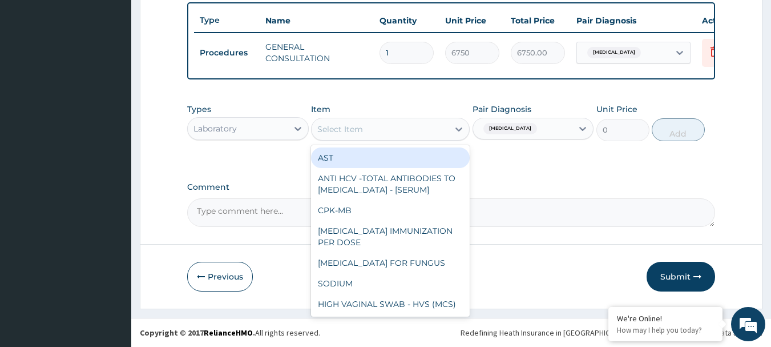
click at [351, 128] on div "Select Item" at bounding box center [340, 128] width 46 height 11
paste input "FBC - ([MEDICAL_DATA] WITH PLATELET AND RED INDICES)"
type input "FBC - ([MEDICAL_DATA] WITH PLATELET AND RED INDICES)"
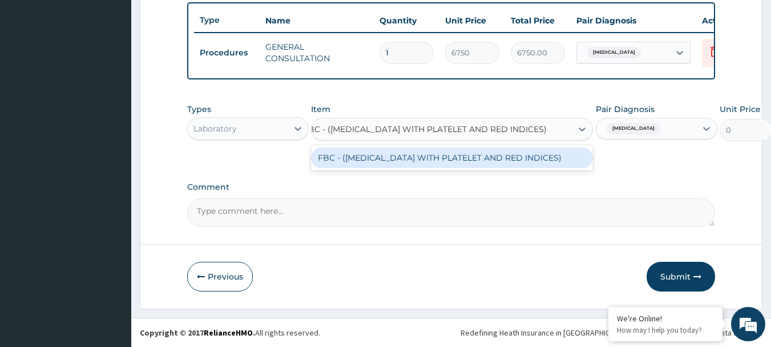
click at [364, 160] on div "FBC - ([MEDICAL_DATA] WITH PLATELET AND RED INDICES)" at bounding box center [452, 157] width 282 height 21
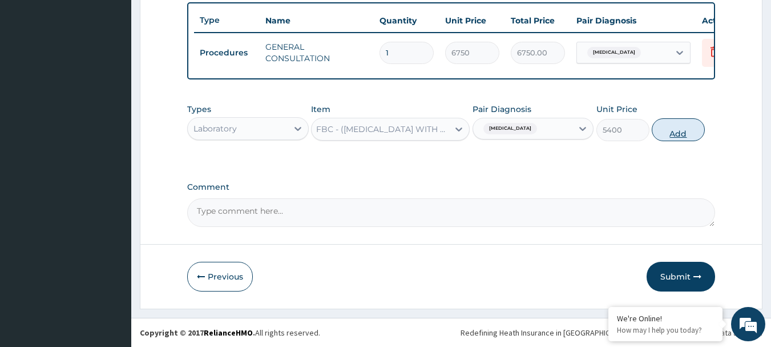
click at [676, 129] on button "Add" at bounding box center [678, 129] width 53 height 23
type input "0"
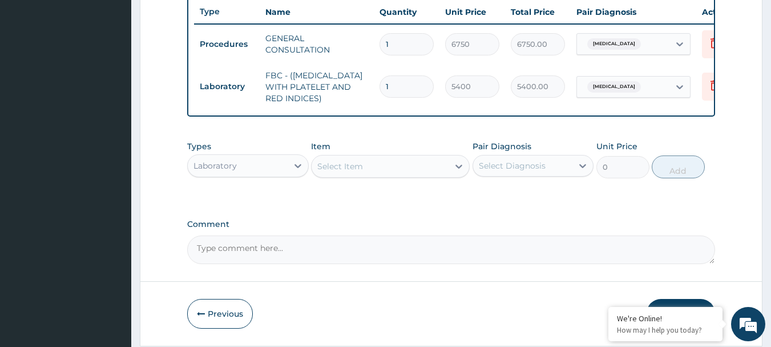
scroll to position [0, 0]
click at [530, 171] on div "Select Diagnosis" at bounding box center [512, 165] width 67 height 11
click at [522, 200] on div "[MEDICAL_DATA]" at bounding box center [534, 194] width 122 height 23
checkbox input "true"
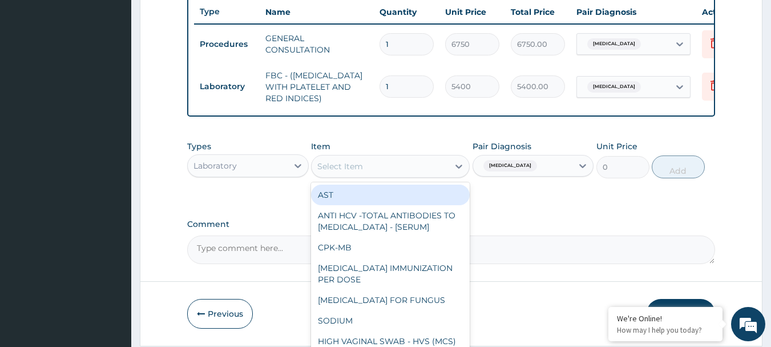
click at [417, 175] on div "Select Item" at bounding box center [380, 166] width 137 height 18
paste input "[MEDICAL_DATA] RDT"
type input "[MEDICAL_DATA] RDT"
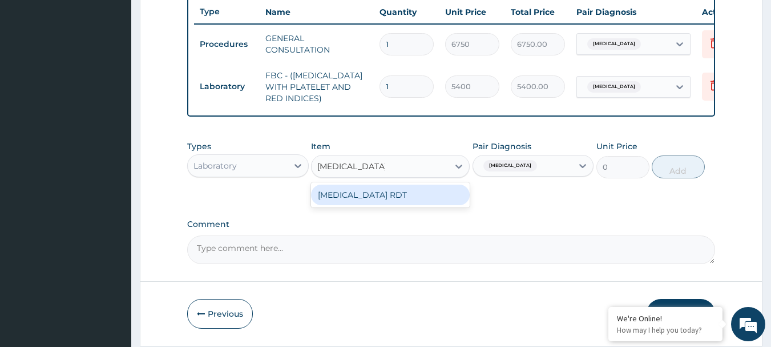
click at [411, 205] on div "[MEDICAL_DATA] RDT" at bounding box center [390, 194] width 159 height 21
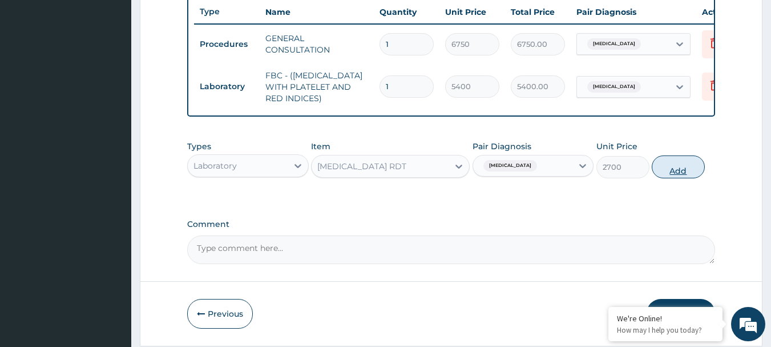
click at [673, 175] on button "Add" at bounding box center [678, 166] width 53 height 23
type input "0"
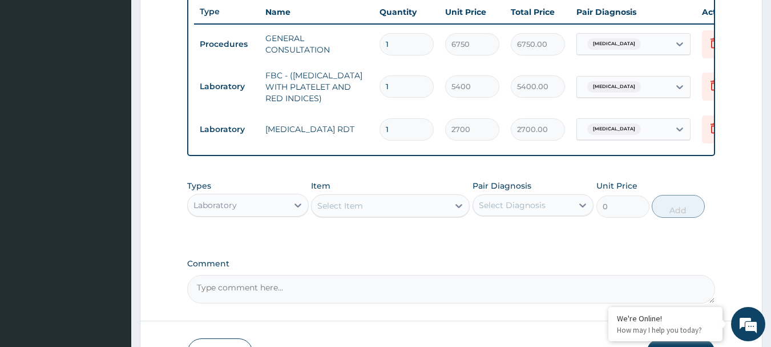
click at [561, 214] on div "Select Diagnosis" at bounding box center [523, 205] width 100 height 18
click at [540, 246] on div "[MEDICAL_DATA]" at bounding box center [534, 234] width 122 height 23
checkbox input "true"
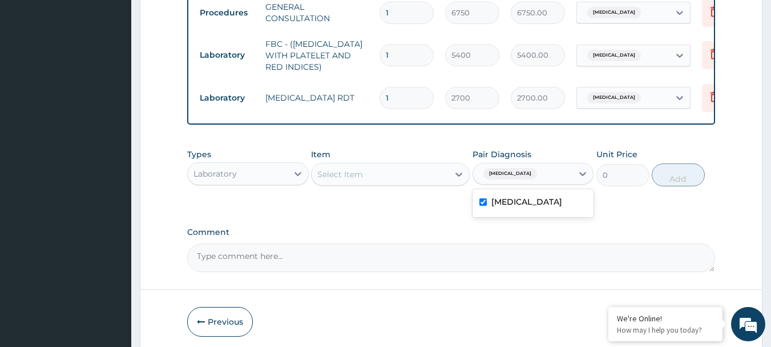
scroll to position [488, 0]
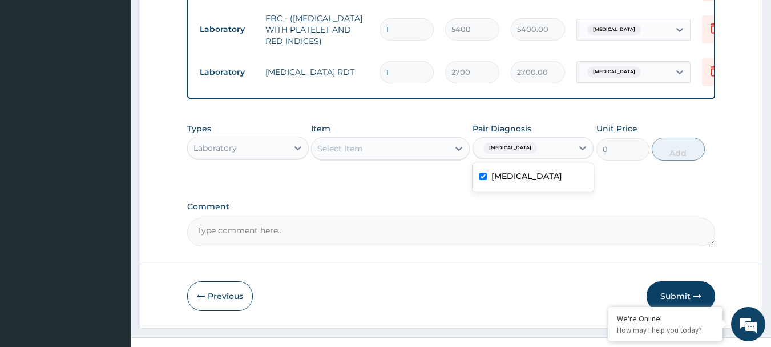
click at [272, 155] on div "Laboratory" at bounding box center [238, 148] width 100 height 18
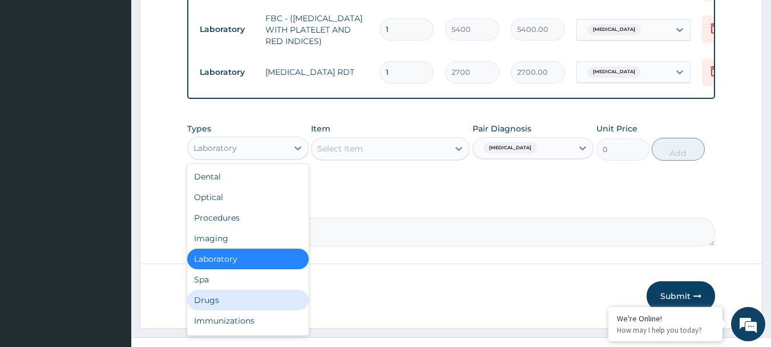
click at [243, 308] on div "Drugs" at bounding box center [248, 300] width 122 height 21
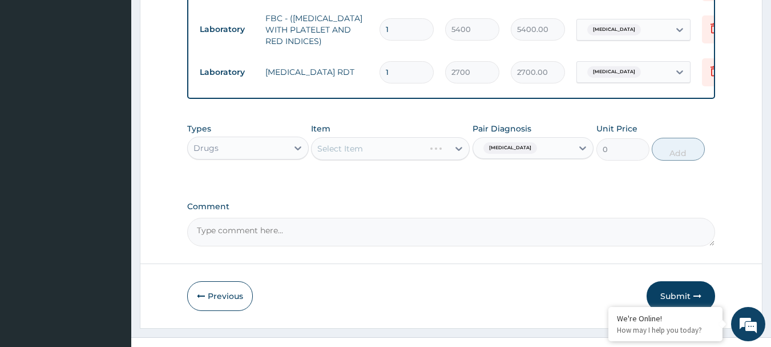
click at [393, 154] on div "Select Item" at bounding box center [390, 148] width 159 height 23
click at [405, 152] on div "Select Item" at bounding box center [390, 148] width 159 height 23
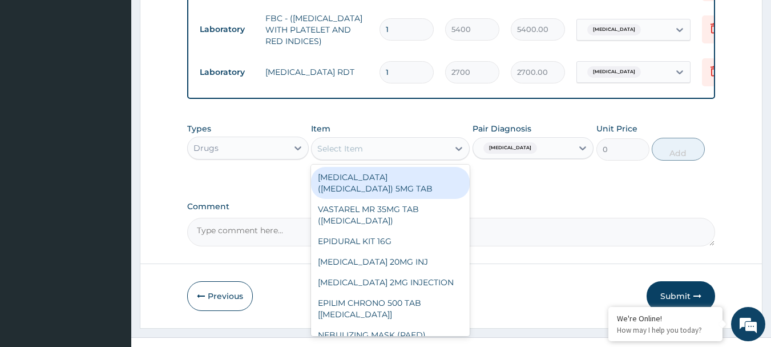
click at [369, 155] on div "Select Item" at bounding box center [380, 148] width 137 height 18
paste input "PARACETAMOL 500MG TAB x 1000"
type input "PARACETAMOL 500MG TAB x 1000"
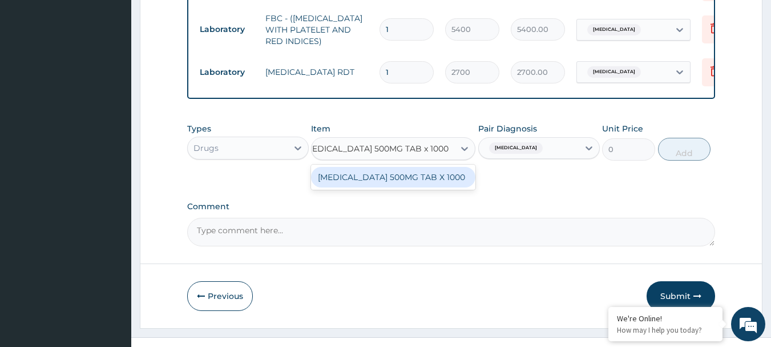
click at [374, 182] on div "PARACETAMOL 500MG TAB X 1000" at bounding box center [393, 177] width 164 height 21
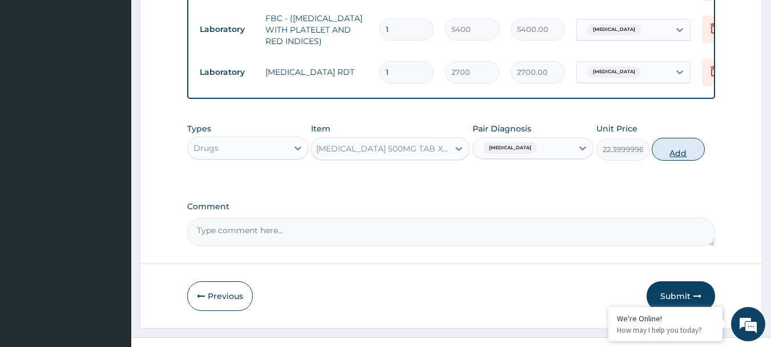
click at [668, 159] on button "Add" at bounding box center [678, 149] width 53 height 23
type input "0"
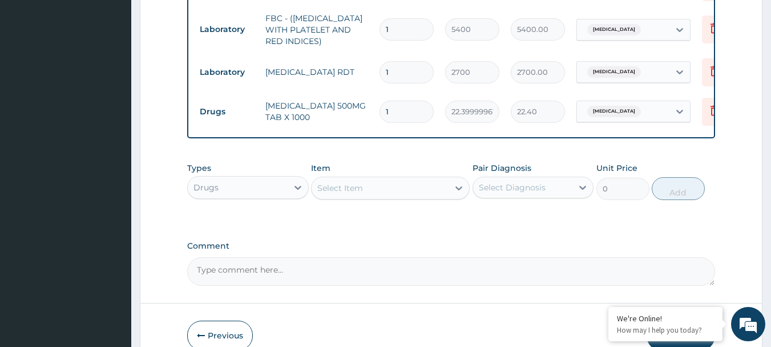
scroll to position [0, 0]
click at [404, 115] on input "1" at bounding box center [407, 111] width 54 height 22
type input "18"
type input "403.20"
type input "18"
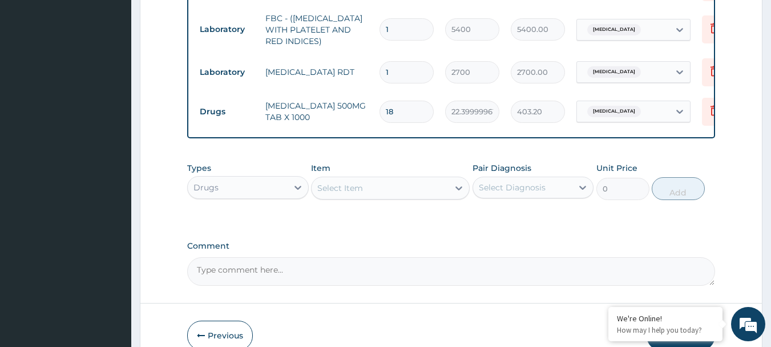
click at [544, 193] on div "Select Diagnosis" at bounding box center [512, 187] width 67 height 11
click at [532, 224] on div "Malaria" at bounding box center [534, 216] width 122 height 23
checkbox input "true"
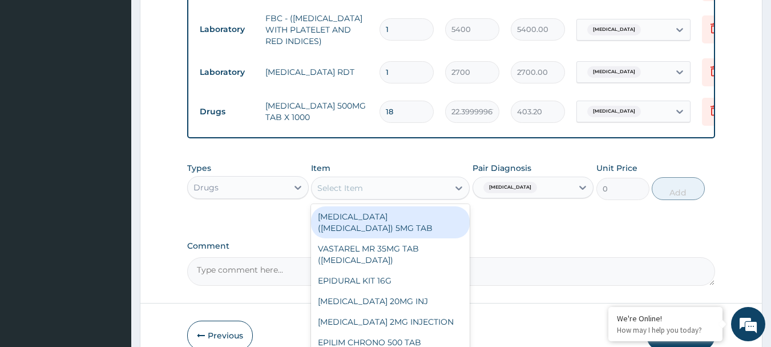
click at [410, 197] on div "Select Item" at bounding box center [380, 188] width 137 height 18
paste input "ARTEMETHER/LUMEFANTRINE 80/480MG (MAY & BAKER)"
type input "ARTEMETHER/LUMEFANTRINE 80/480MG (MAY & BAKER)"
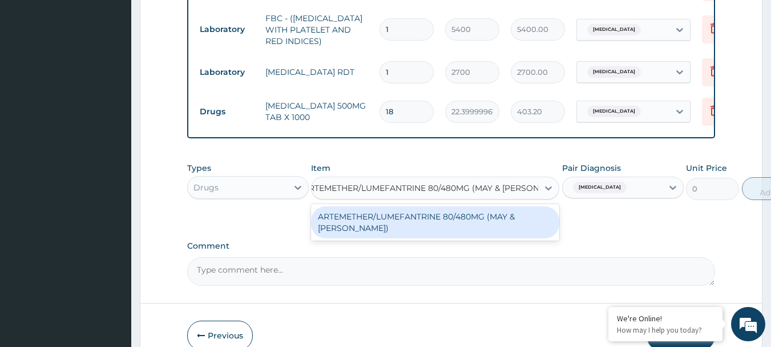
click at [403, 225] on div "ARTEMETHER/LUMEFANTRINE 80/480MG (MAY & BAKER)" at bounding box center [435, 222] width 248 height 32
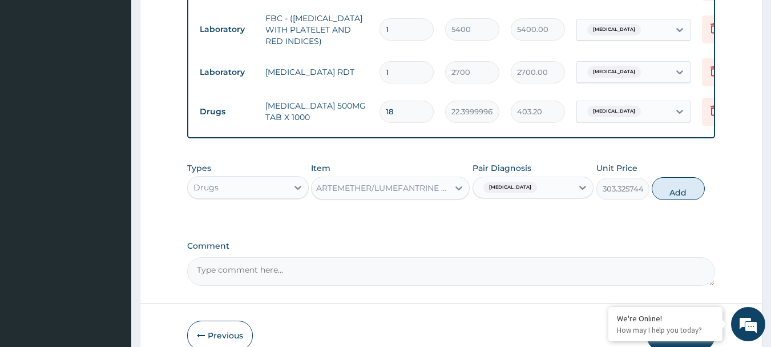
scroll to position [0, 1]
click at [678, 195] on button "Add" at bounding box center [678, 188] width 53 height 23
type input "0"
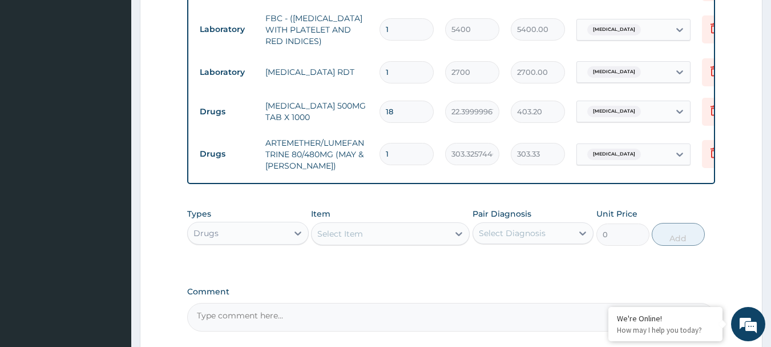
scroll to position [0, 0]
click at [399, 151] on input "1" at bounding box center [407, 154] width 54 height 22
type input "0.00"
type input "6"
type input "1819.95"
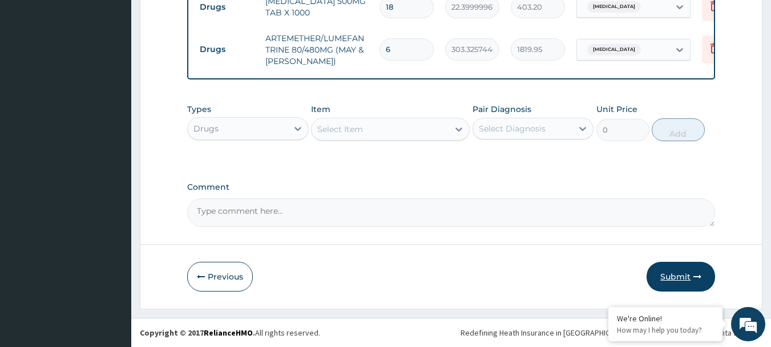
type input "6"
click at [680, 268] on button "Submit" at bounding box center [681, 277] width 69 height 30
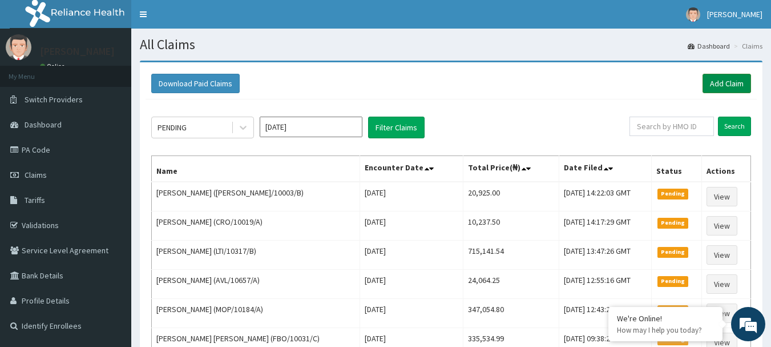
click at [747, 81] on link "Add Claim" at bounding box center [727, 83] width 49 height 19
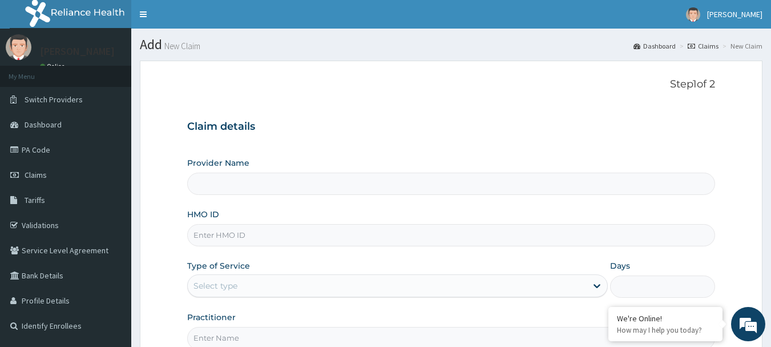
type input "[GEOGRAPHIC_DATA] Nig. Ltd"
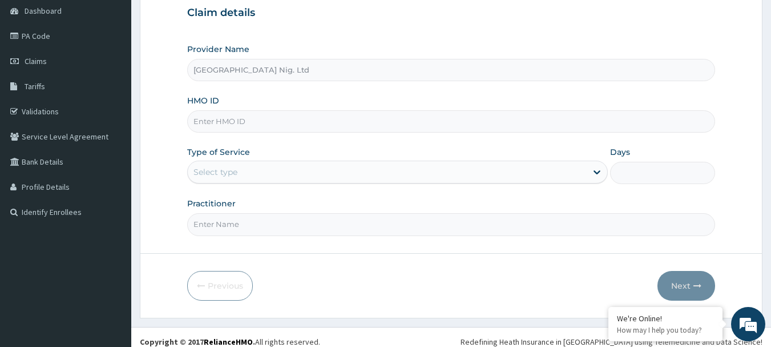
scroll to position [114, 0]
click at [286, 124] on input "HMO ID" at bounding box center [451, 121] width 529 height 22
paste input "ABK/10018/A"
type input "ABK/10018/A"
click at [546, 164] on div "Select type" at bounding box center [387, 171] width 399 height 18
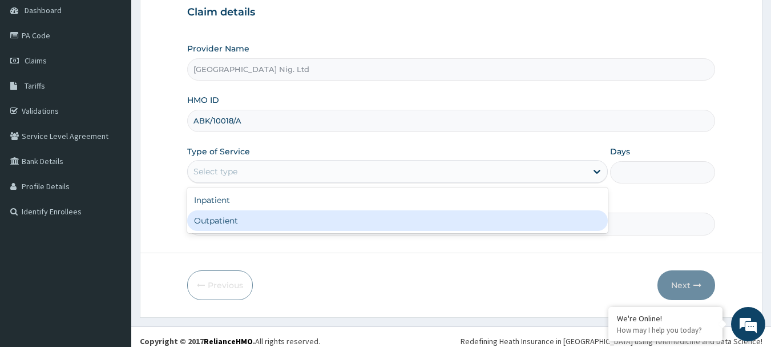
click at [416, 213] on div "Outpatient" at bounding box center [397, 220] width 421 height 21
type input "1"
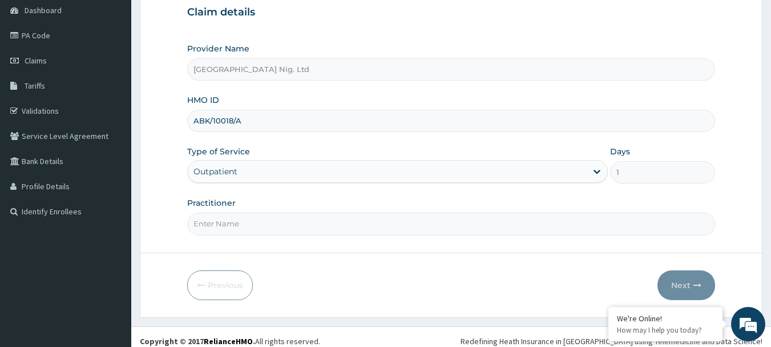
scroll to position [0, 0]
click at [286, 222] on input "Practitioner" at bounding box center [451, 223] width 529 height 22
paste input "[PERSON_NAME]"
type input "[PERSON_NAME]"
click at [680, 283] on button "Next" at bounding box center [687, 285] width 58 height 30
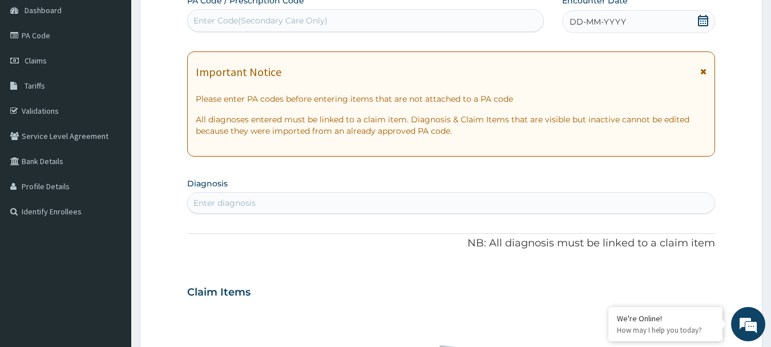
click at [293, 25] on div "Enter Code(Secondary Care Only)" at bounding box center [261, 20] width 134 height 11
paste input "PA/94B32A"
type input "PA/94B32A"
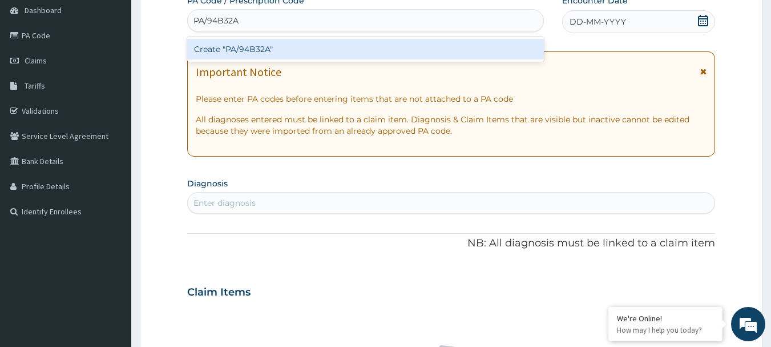
click at [290, 49] on div "Create "PA/94B32A"" at bounding box center [365, 49] width 357 height 21
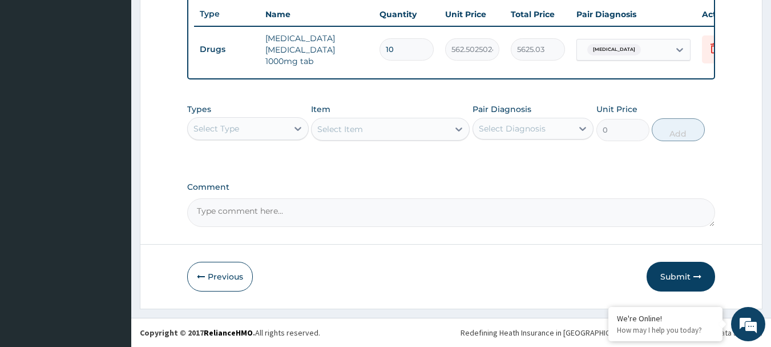
scroll to position [431, 0]
click at [577, 134] on div at bounding box center [583, 128] width 21 height 21
drag, startPoint x: 538, startPoint y: 158, endPoint x: 530, endPoint y: 178, distance: 21.5
click at [538, 158] on label "[MEDICAL_DATA]" at bounding box center [527, 156] width 71 height 11
checkbox input "true"
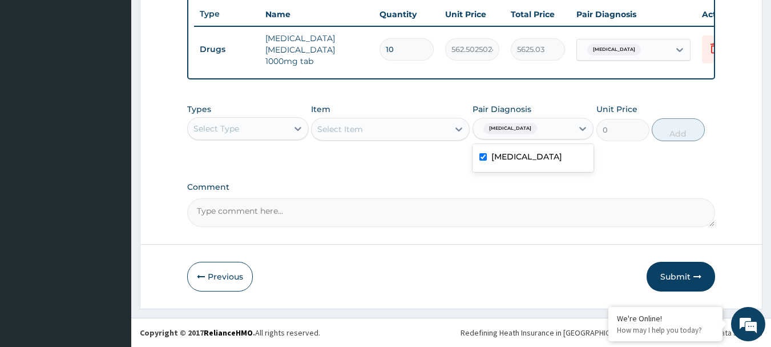
click at [280, 127] on div "Select Type" at bounding box center [238, 128] width 100 height 18
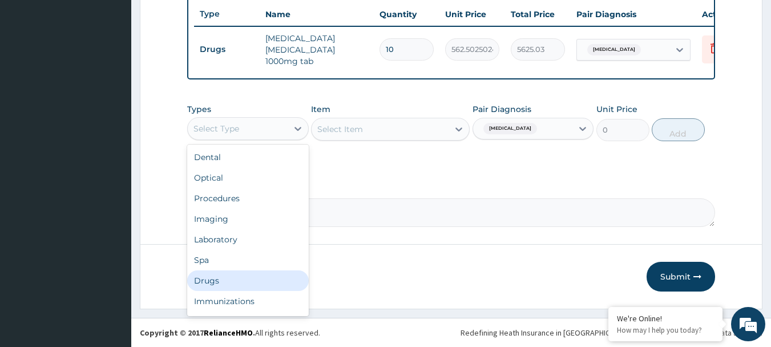
click at [225, 279] on div "Drugs" at bounding box center [248, 280] width 122 height 21
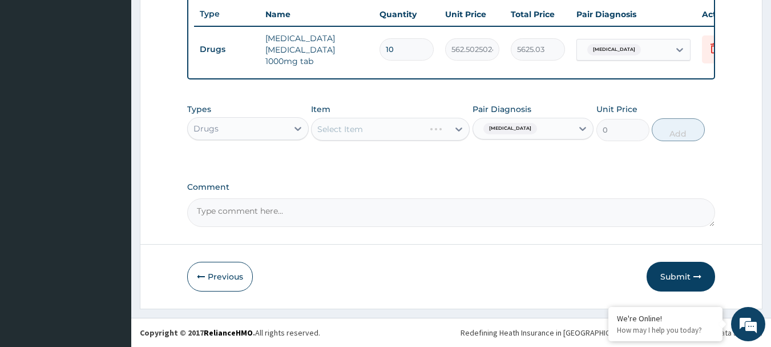
click at [381, 129] on div "Select Item" at bounding box center [390, 129] width 159 height 23
click at [456, 127] on icon at bounding box center [458, 128] width 11 height 11
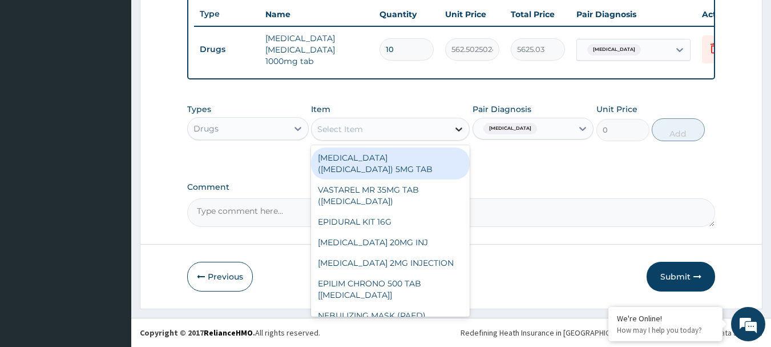
paste input "[MEDICAL_DATA] 200G TAB"
type input "[MEDICAL_DATA] 200G TAB"
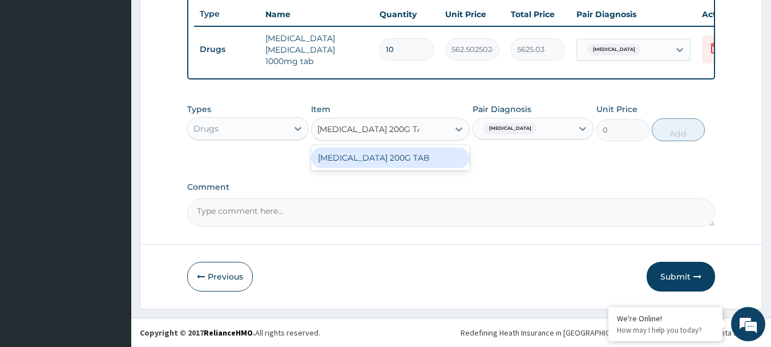
click at [388, 158] on div "[MEDICAL_DATA] 200G TAB" at bounding box center [390, 157] width 159 height 21
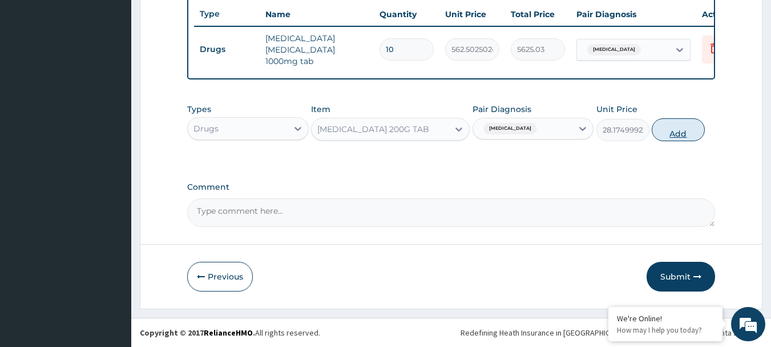
click at [674, 130] on button "Add" at bounding box center [678, 129] width 53 height 23
type input "0"
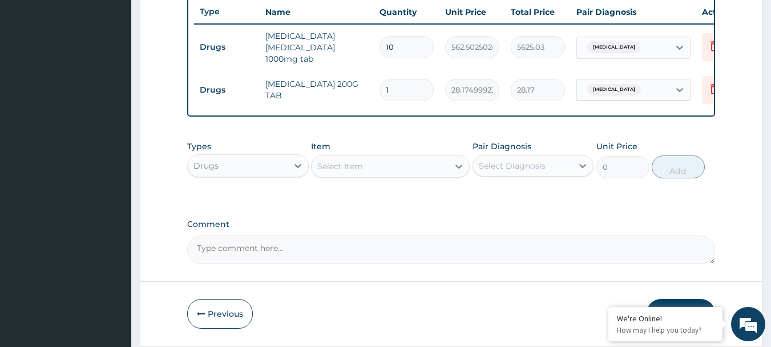
click at [403, 87] on input "1" at bounding box center [407, 90] width 54 height 22
type input "18"
type input "507.15"
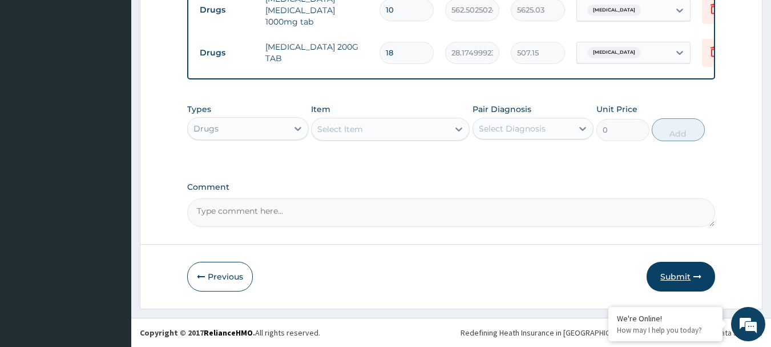
type input "18"
click at [683, 277] on button "Submit" at bounding box center [681, 277] width 69 height 30
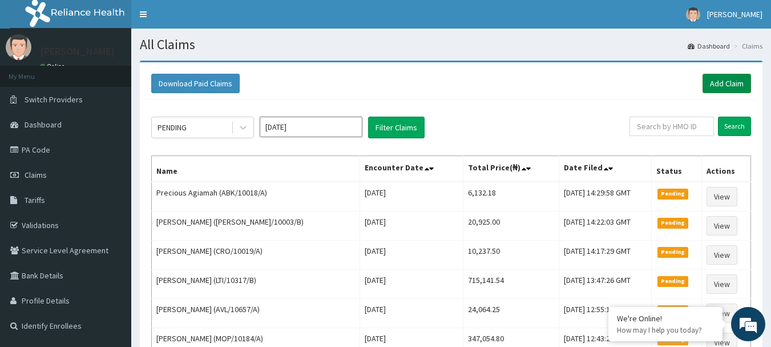
click at [729, 82] on link "Add Claim" at bounding box center [727, 83] width 49 height 19
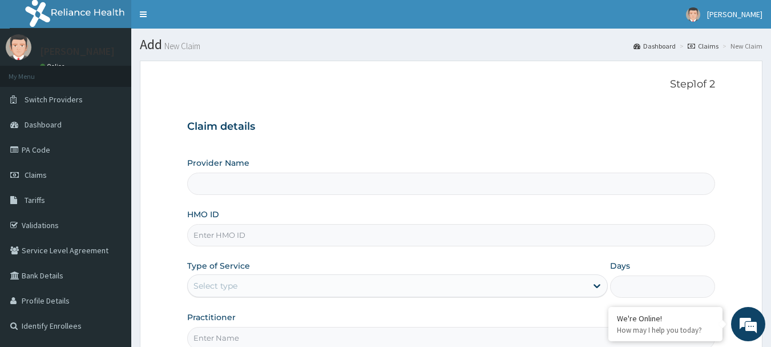
type input "[GEOGRAPHIC_DATA] Nig. Ltd"
click at [315, 240] on input "HMO ID" at bounding box center [451, 235] width 529 height 22
paste input "QAL/10011/A"
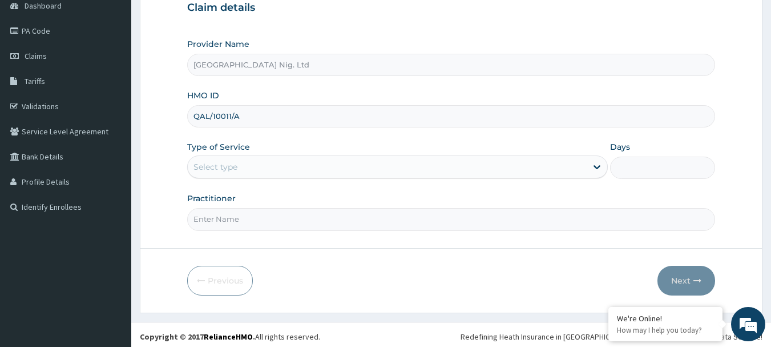
scroll to position [123, 0]
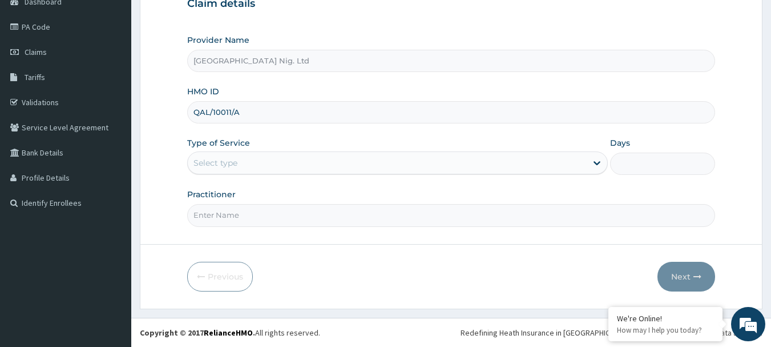
type input "QAL/10011/A"
click at [545, 155] on div "Select type" at bounding box center [387, 163] width 399 height 18
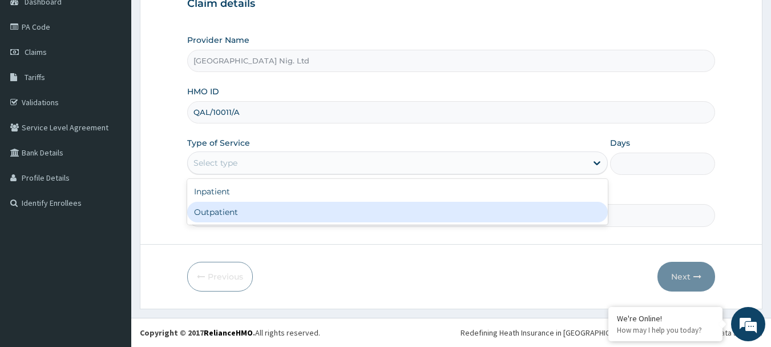
click at [387, 216] on div "Outpatient" at bounding box center [397, 212] width 421 height 21
type input "1"
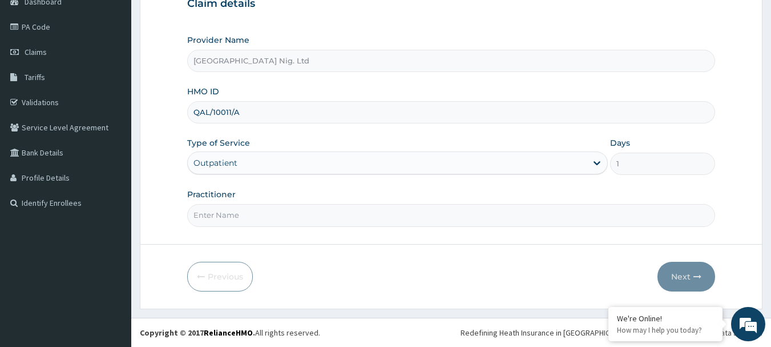
scroll to position [0, 0]
click at [319, 223] on input "Practitioner" at bounding box center [451, 215] width 529 height 22
paste input "[PERSON_NAME]"
type input "DR [PERSON_NAME]"
click at [672, 275] on button "Next" at bounding box center [687, 277] width 58 height 30
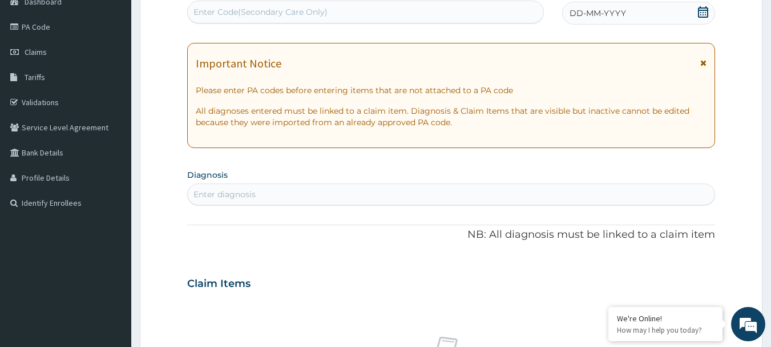
click at [305, 3] on div "Enter Code(Secondary Care Only)" at bounding box center [366, 12] width 356 height 18
paste input "PA/F31633"
type input "PA/F31633"
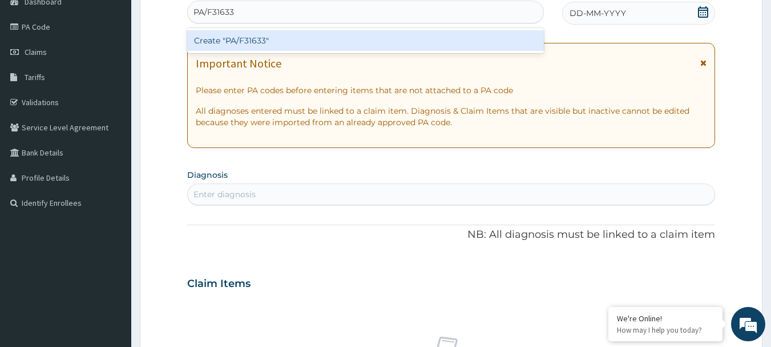
click at [304, 35] on div "Create "PA/F31633"" at bounding box center [365, 40] width 357 height 21
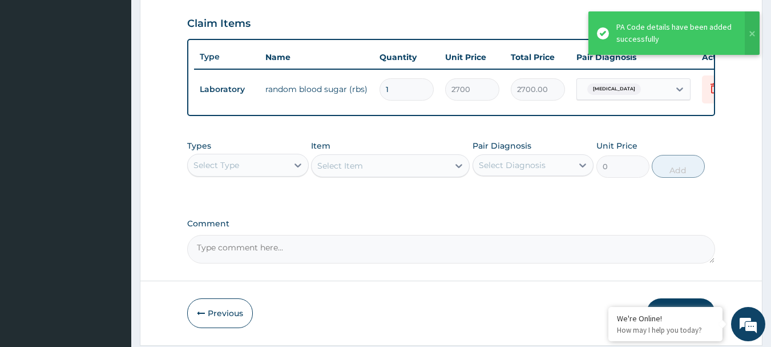
scroll to position [254, 0]
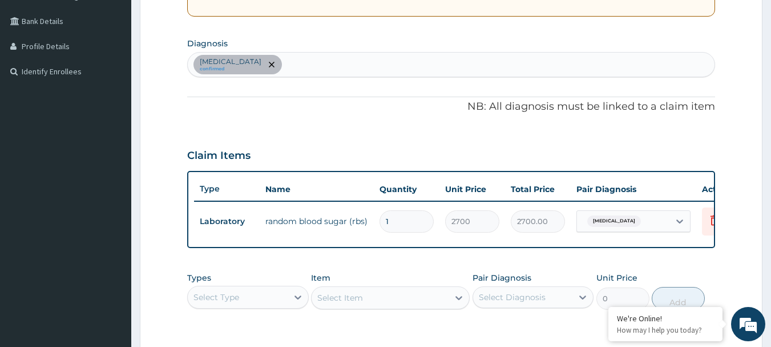
click at [315, 62] on div "Hyperglycemia confirmed" at bounding box center [452, 65] width 528 height 24
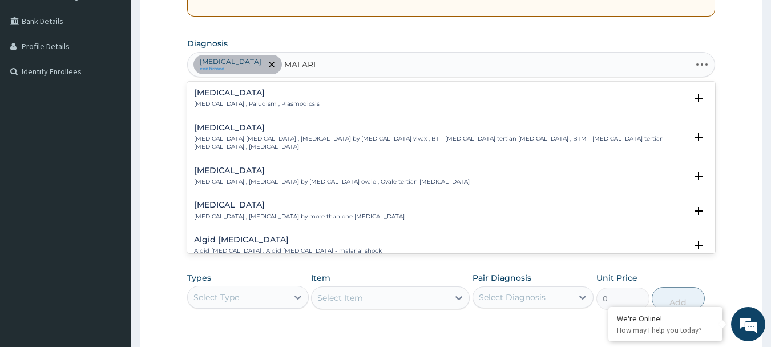
type input "MALARIA"
click at [214, 95] on h4 "Malaria" at bounding box center [257, 93] width 126 height 9
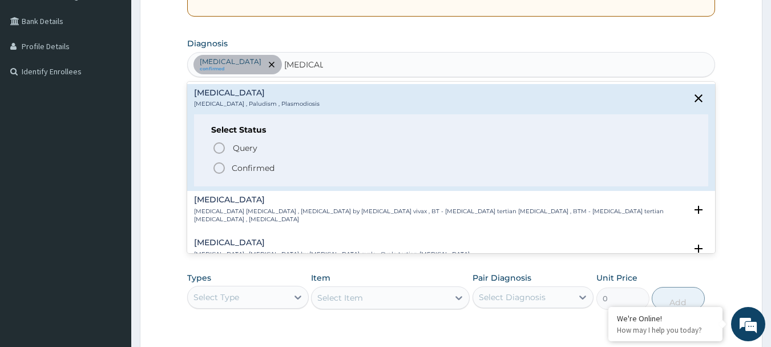
click at [218, 167] on icon "status option filled" at bounding box center [219, 168] width 14 height 14
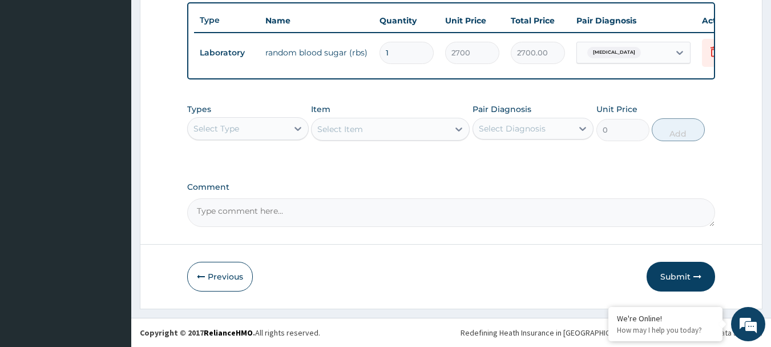
scroll to position [431, 0]
click at [554, 136] on div "Select Diagnosis" at bounding box center [523, 128] width 100 height 18
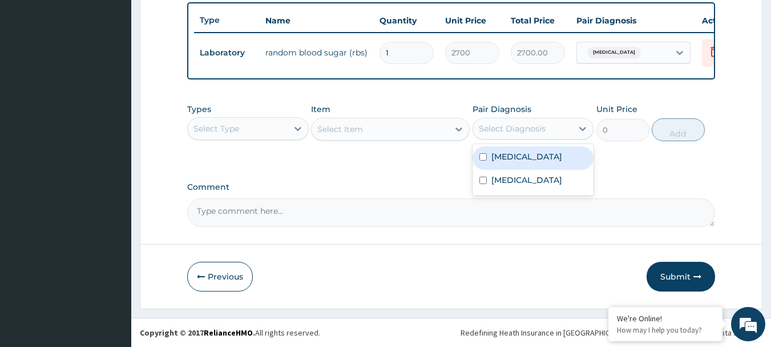
click at [534, 156] on label "Hyperglycemia" at bounding box center [527, 156] width 71 height 11
checkbox input "true"
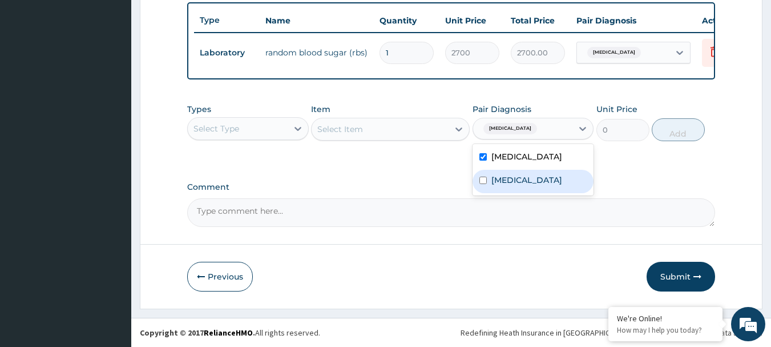
click at [514, 179] on label "Malaria" at bounding box center [527, 179] width 71 height 11
checkbox input "true"
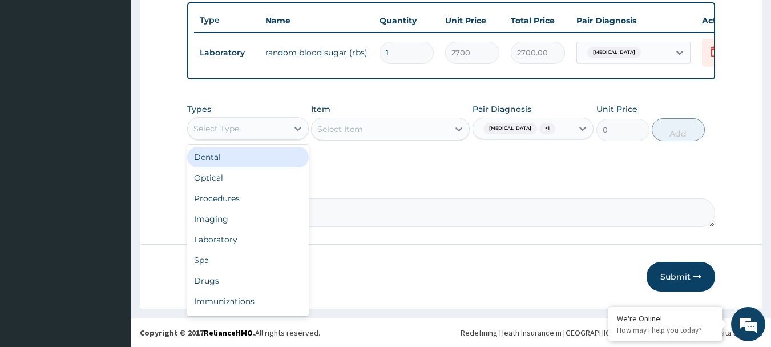
click at [270, 122] on div "Select Type" at bounding box center [238, 128] width 100 height 18
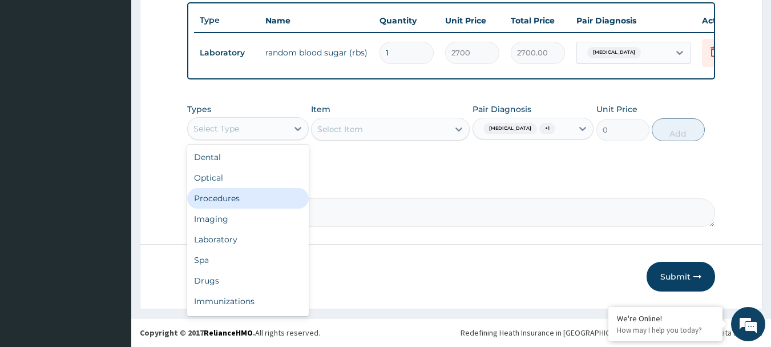
click at [232, 196] on div "Procedures" at bounding box center [248, 198] width 122 height 21
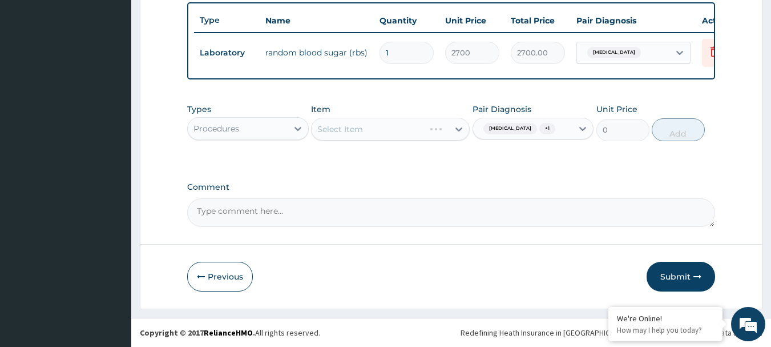
click at [363, 131] on div "Select Item" at bounding box center [390, 129] width 159 height 23
click at [375, 131] on div "Select Item" at bounding box center [390, 129] width 159 height 23
click at [439, 135] on div "Select Item" at bounding box center [390, 129] width 159 height 23
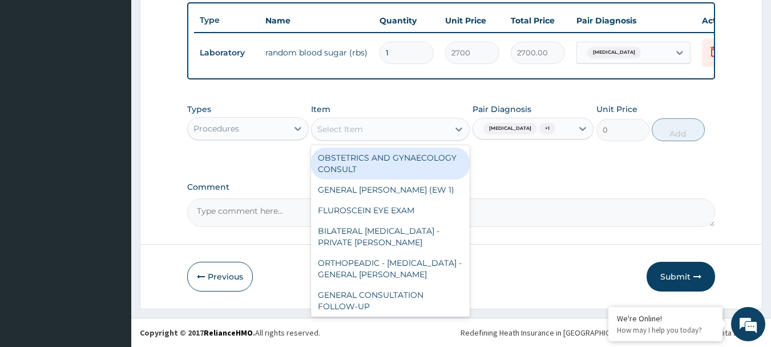
click at [351, 128] on div "Select Item" at bounding box center [340, 128] width 46 height 11
paste input "GENERAL CONSULTATION"
type input "GENERAL CONSULTATION"
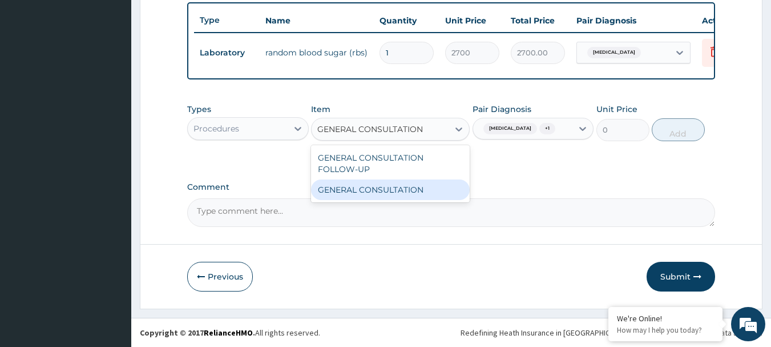
click at [356, 187] on div "GENERAL CONSULTATION" at bounding box center [390, 189] width 159 height 21
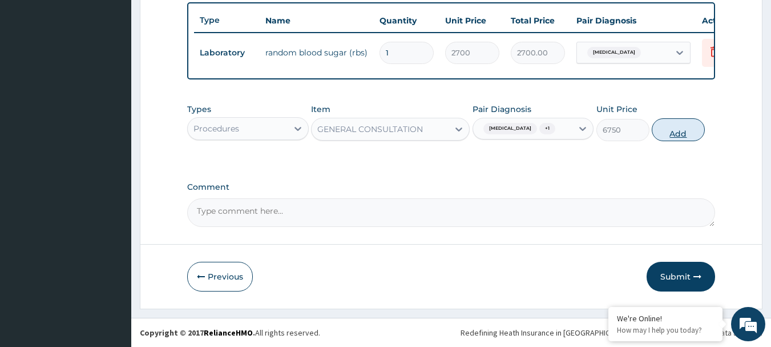
click at [668, 129] on button "Add" at bounding box center [678, 129] width 53 height 23
type input "0"
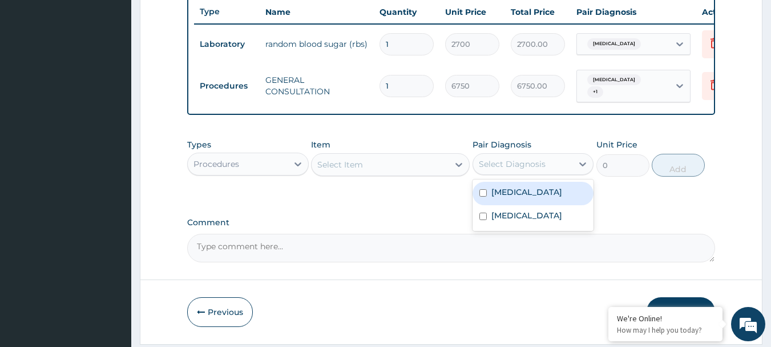
click at [561, 169] on div "Select Diagnosis" at bounding box center [523, 164] width 100 height 18
click at [540, 192] on label "Hyperglycemia" at bounding box center [527, 191] width 71 height 11
checkbox input "true"
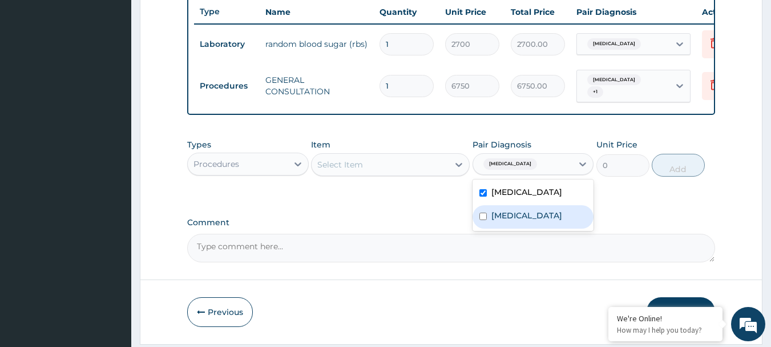
click at [513, 217] on label "Malaria" at bounding box center [527, 215] width 71 height 11
checkbox input "true"
click at [271, 166] on div "Procedures" at bounding box center [238, 164] width 100 height 18
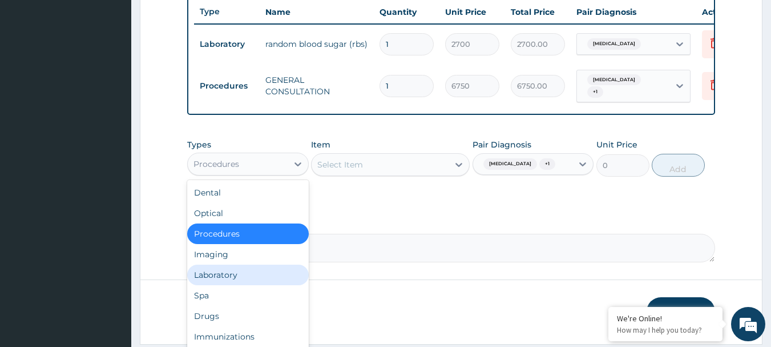
click at [231, 277] on div "Laboratory" at bounding box center [248, 274] width 122 height 21
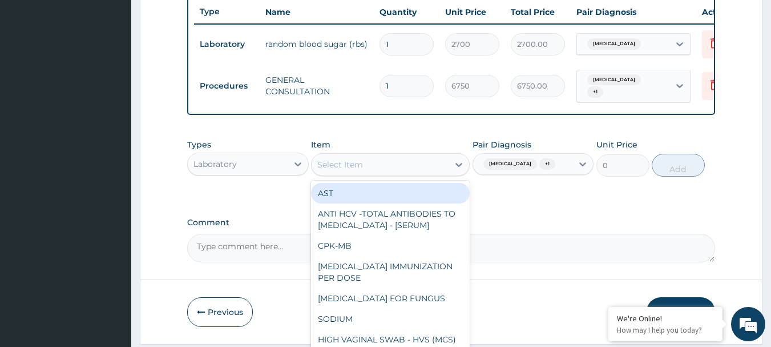
click at [360, 164] on div "Select Item" at bounding box center [340, 164] width 46 height 11
paste input "MALARIA PARASITE MICROSCOPY"
type input "MALARIA PARASITE MICROSCOPY"
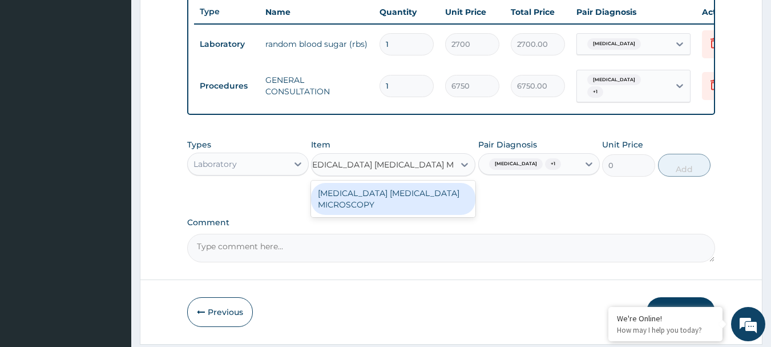
click at [360, 194] on div "MALARIA PARASITE MICROSCOPY" at bounding box center [393, 199] width 164 height 32
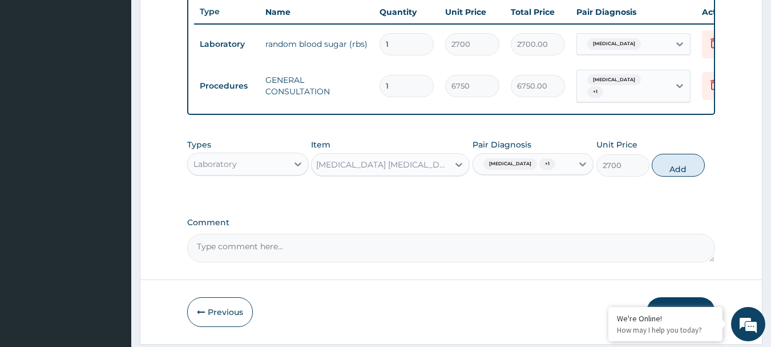
scroll to position [0, 1]
click at [658, 169] on button "Add" at bounding box center [678, 165] width 53 height 23
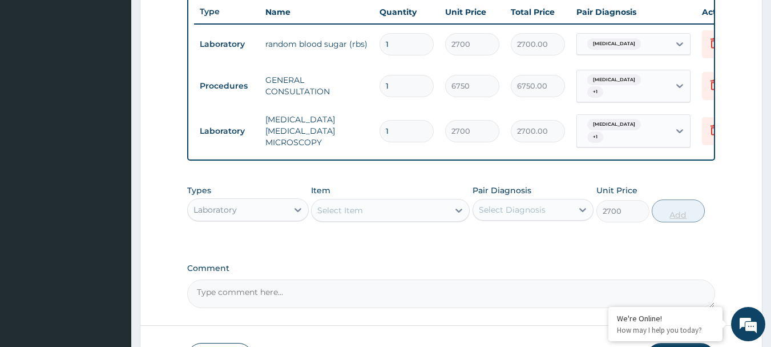
type input "0"
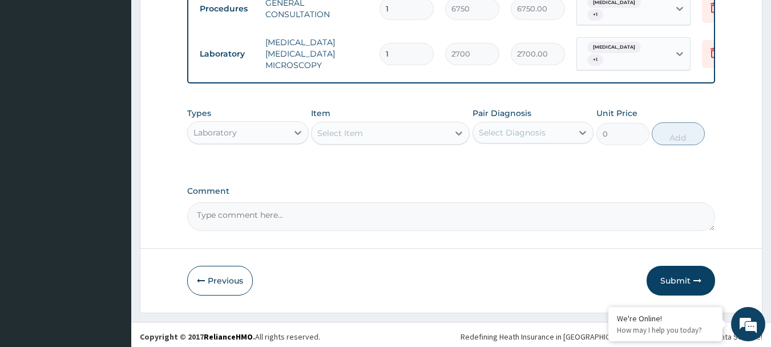
scroll to position [510, 0]
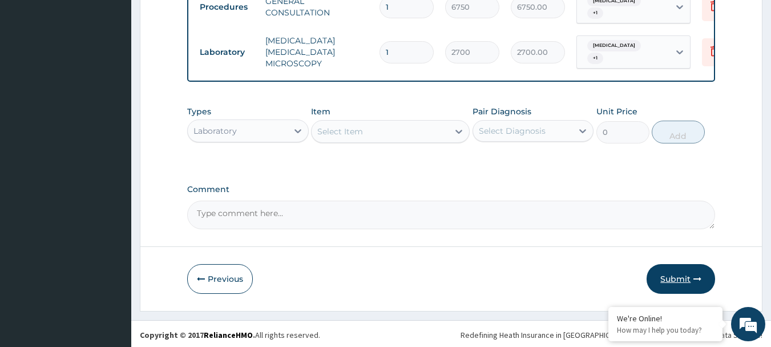
click at [678, 274] on button "Submit" at bounding box center [681, 279] width 69 height 30
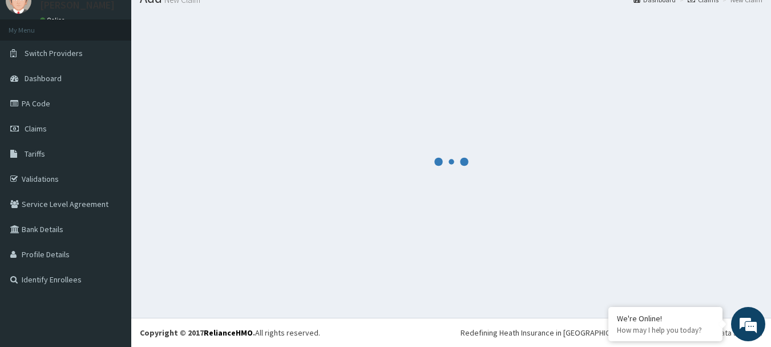
scroll to position [46, 0]
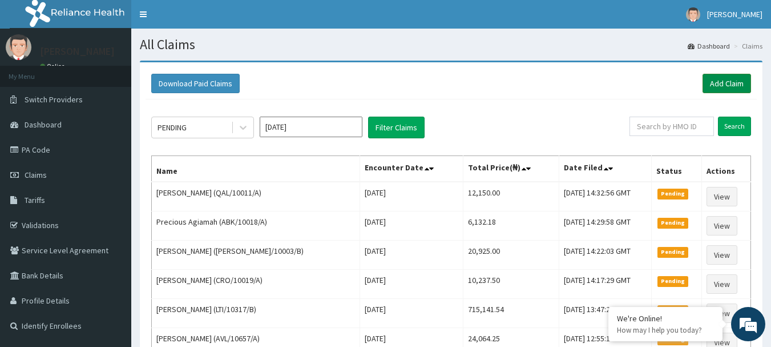
click at [739, 85] on link "Add Claim" at bounding box center [727, 83] width 49 height 19
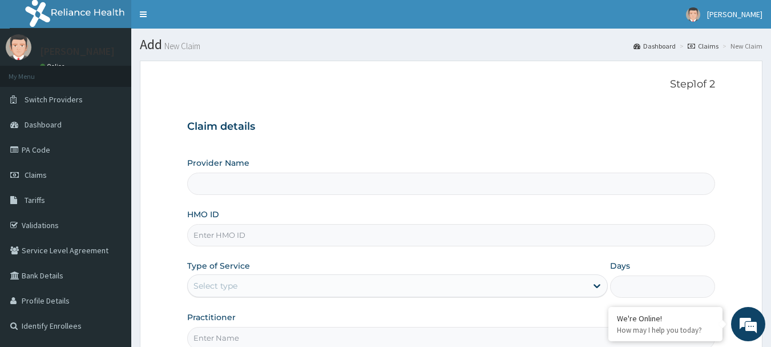
type input "[GEOGRAPHIC_DATA] Nig. Ltd"
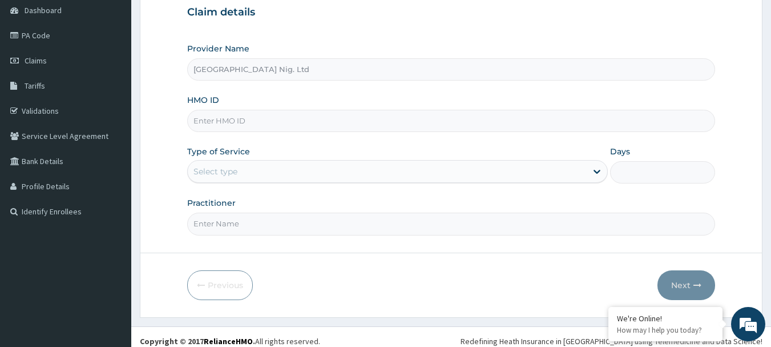
click at [417, 120] on input "HMO ID" at bounding box center [451, 121] width 529 height 22
paste input "APO/10005/A"
type input "APO/10005/A"
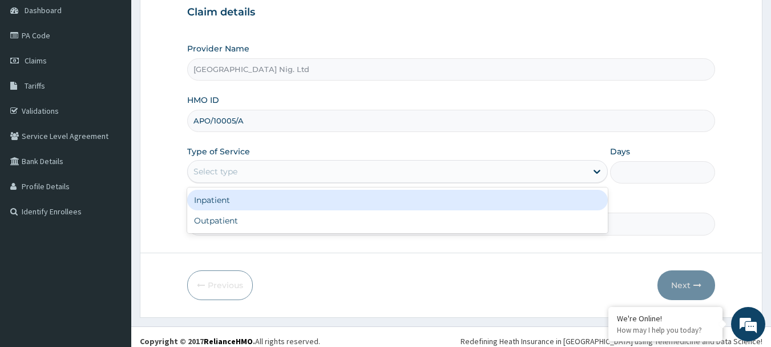
click at [582, 166] on div "Select type" at bounding box center [387, 171] width 399 height 18
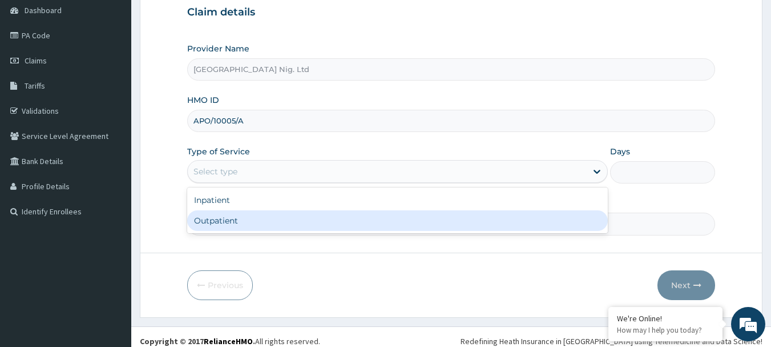
click at [363, 218] on div "Outpatient" at bounding box center [397, 220] width 421 height 21
type input "1"
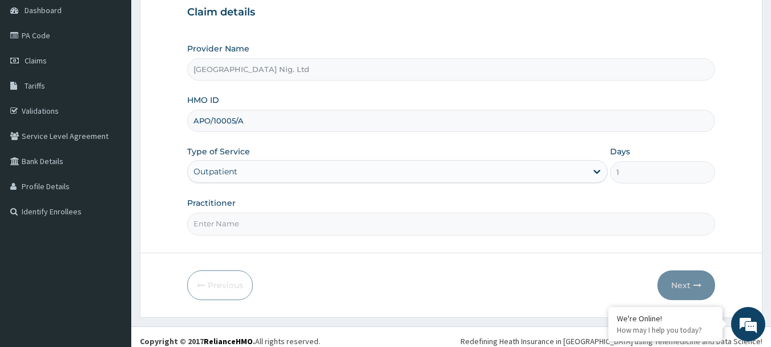
scroll to position [0, 0]
click at [286, 228] on input "Practitioner" at bounding box center [451, 223] width 529 height 22
paste input "[PERSON_NAME]"
type input "DR [PERSON_NAME]"
click at [676, 286] on button "Next" at bounding box center [687, 285] width 58 height 30
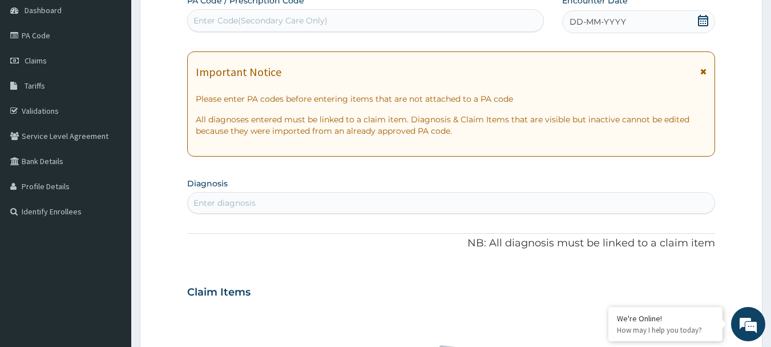
click at [309, 19] on div "Enter Code(Secondary Care Only)" at bounding box center [261, 20] width 134 height 11
paste input "PA/B6A086"
type input "PA/B6A086"
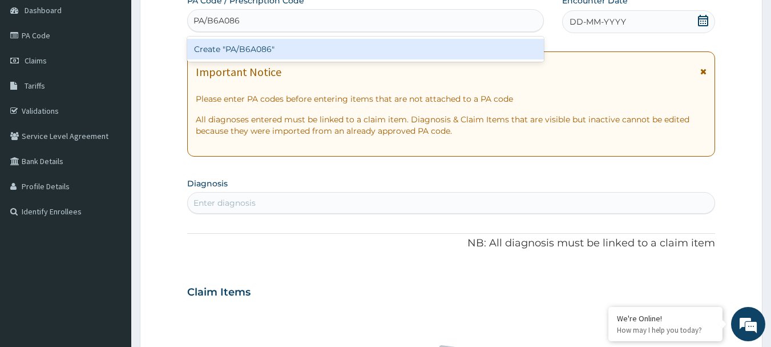
click at [277, 47] on div "Create "PA/B6A086"" at bounding box center [365, 49] width 357 height 21
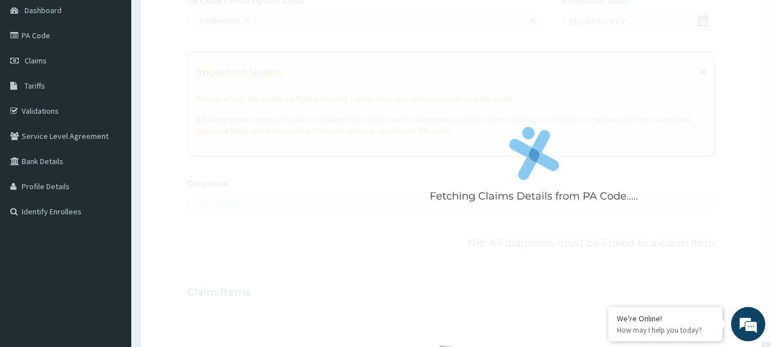
scroll to position [344, 0]
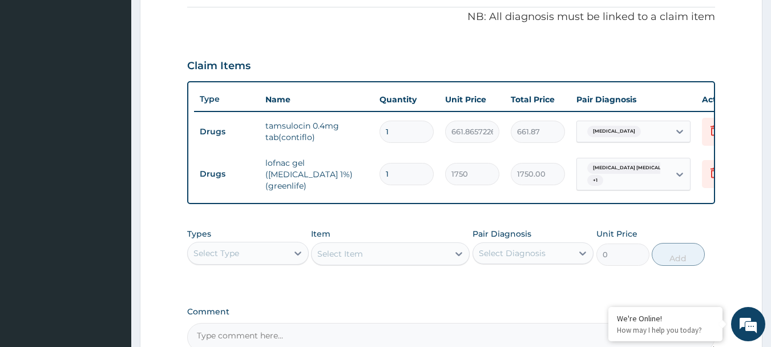
click at [400, 128] on input "1" at bounding box center [407, 131] width 54 height 22
type input "31"
type input "20517.84"
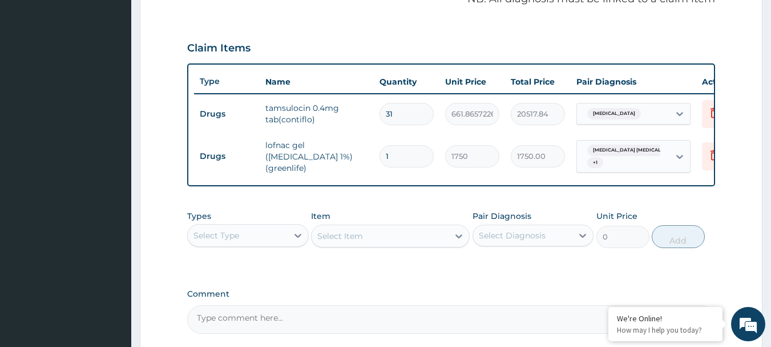
scroll to position [361, 0]
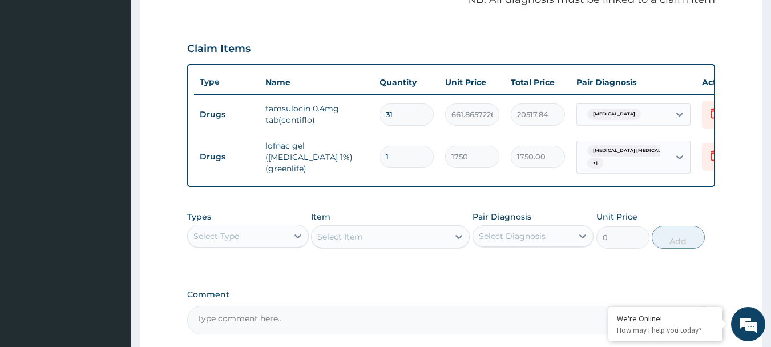
click at [402, 119] on input "31" at bounding box center [407, 114] width 54 height 22
type input "3"
type input "1985.60"
type input "30"
type input "19855.97"
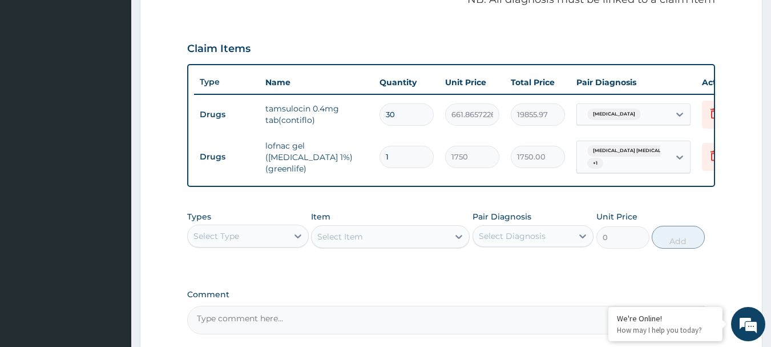
type input "30"
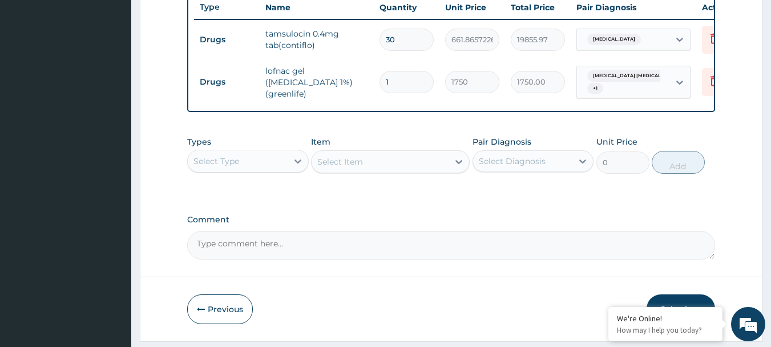
scroll to position [475, 0]
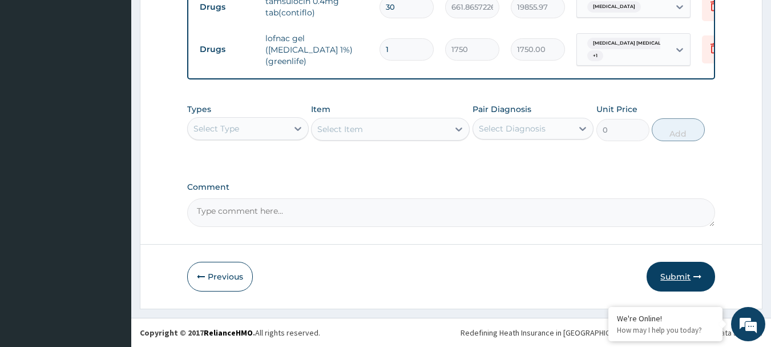
click at [673, 279] on button "Submit" at bounding box center [681, 277] width 69 height 30
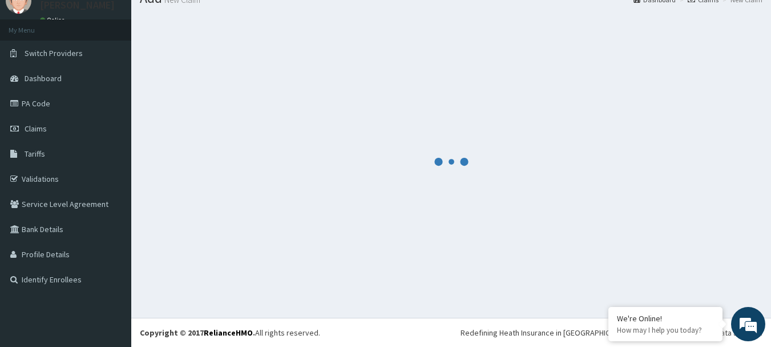
scroll to position [46, 0]
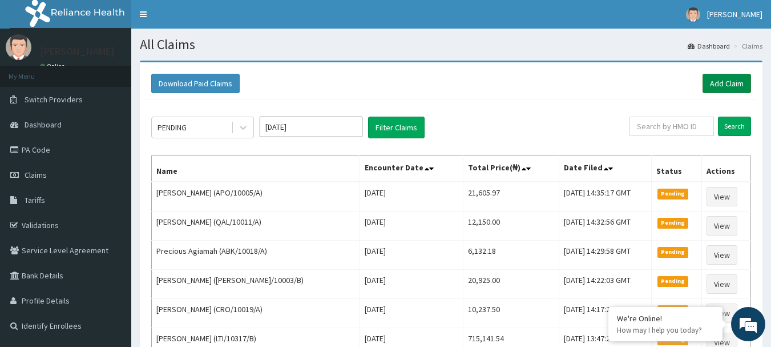
click at [737, 87] on link "Add Claim" at bounding box center [727, 83] width 49 height 19
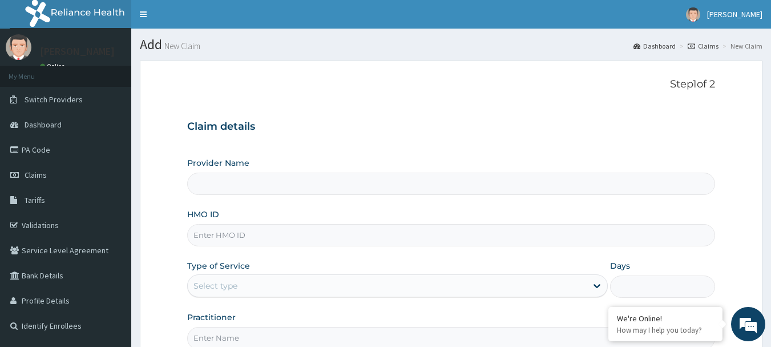
type input "[GEOGRAPHIC_DATA] Nig. Ltd"
click at [279, 239] on input "HMO ID" at bounding box center [451, 235] width 529 height 22
paste input "CHL/10887/F"
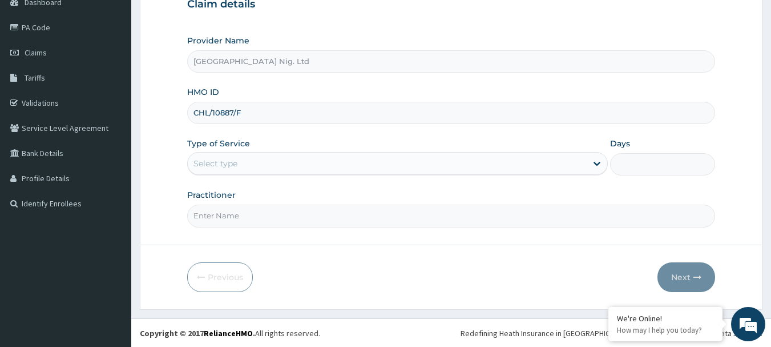
scroll to position [123, 0]
type input "CHL/10887/F"
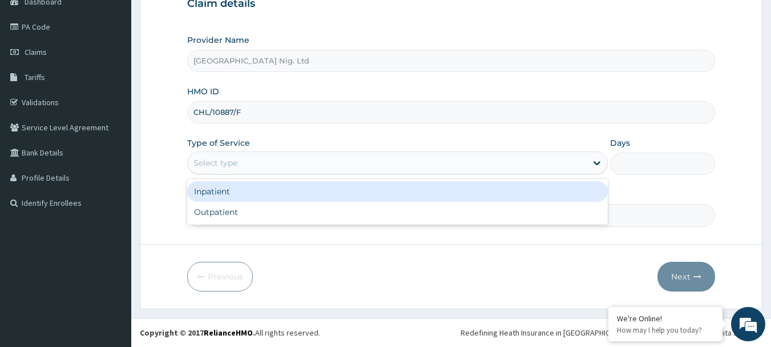
click at [535, 156] on div "Select type" at bounding box center [387, 163] width 399 height 18
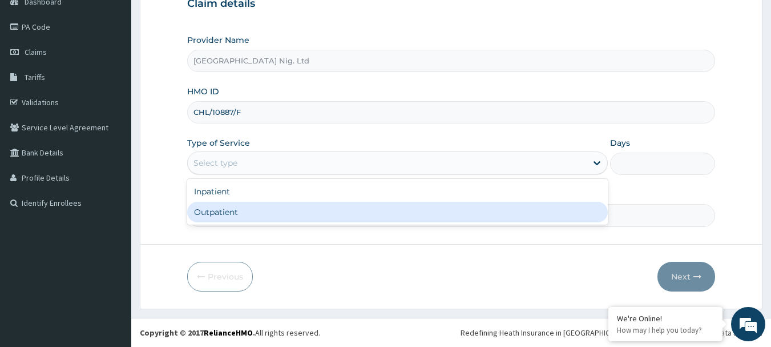
click at [403, 211] on div "Outpatient" at bounding box center [397, 212] width 421 height 21
type input "1"
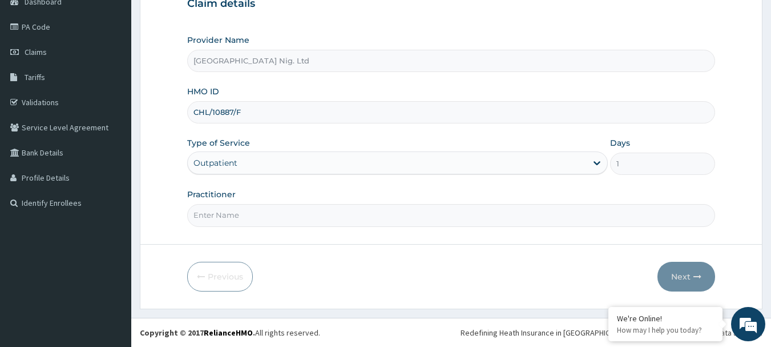
scroll to position [0, 0]
click at [299, 216] on input "Practitioner" at bounding box center [451, 215] width 529 height 22
paste input "[PERSON_NAME]"
type input "DR [PERSON_NAME]"
click at [689, 278] on button "Next" at bounding box center [687, 277] width 58 height 30
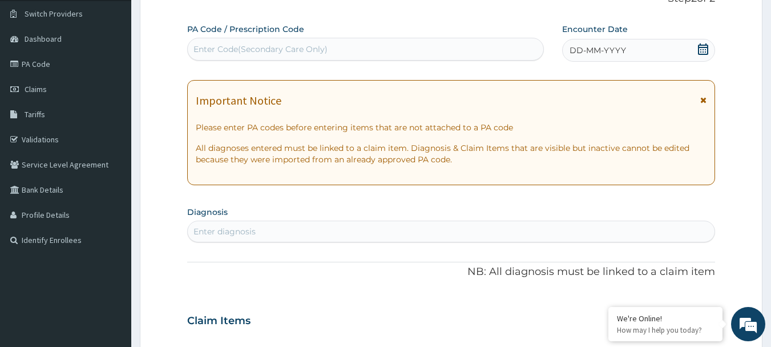
scroll to position [66, 0]
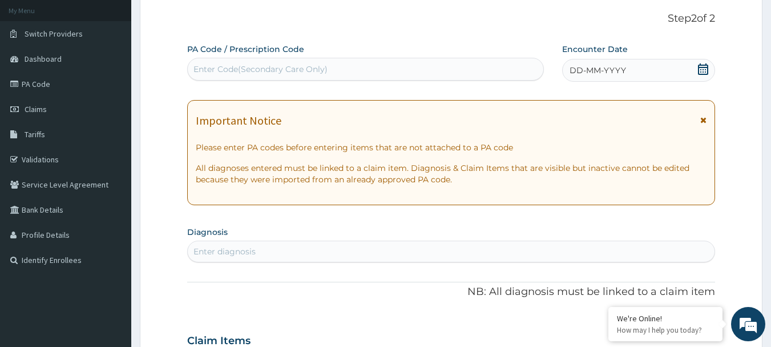
click at [311, 72] on div "Enter Code(Secondary Care Only)" at bounding box center [261, 68] width 134 height 11
paste input "PA/2E19BF"
type input "PA/2E19BF"
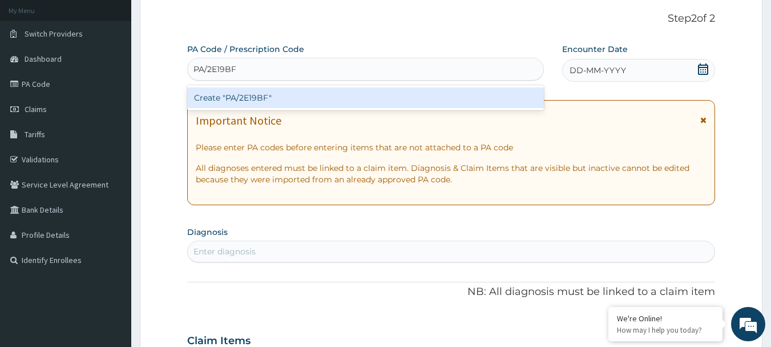
click at [278, 103] on div "Create "PA/2E19BF"" at bounding box center [365, 97] width 357 height 21
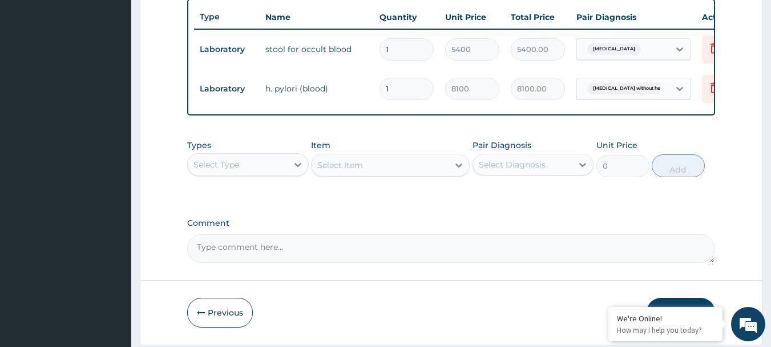
scroll to position [471, 0]
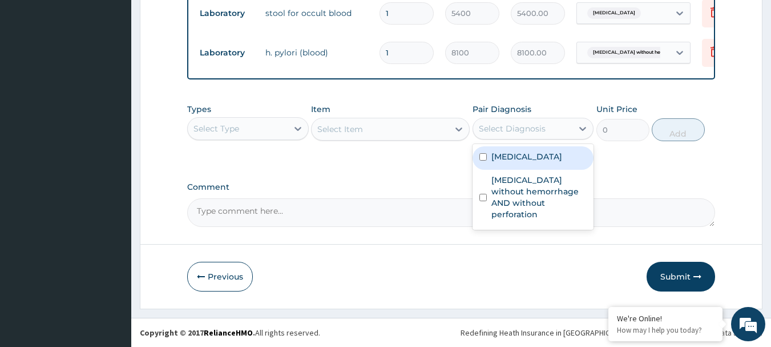
click at [563, 130] on div "Select Diagnosis" at bounding box center [523, 128] width 100 height 18
click at [531, 157] on label "[MEDICAL_DATA]" at bounding box center [527, 156] width 71 height 11
checkbox input "true"
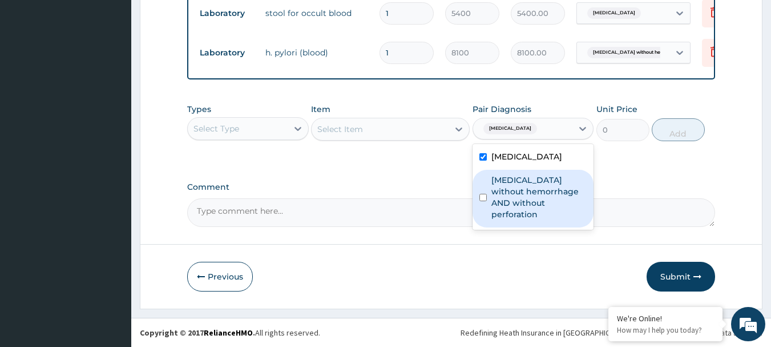
click at [517, 184] on label "[MEDICAL_DATA] without hemorrhage AND without perforation" at bounding box center [540, 197] width 96 height 46
checkbox input "true"
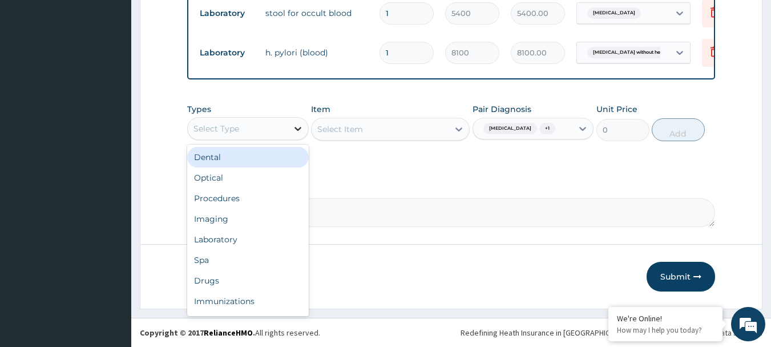
click at [300, 127] on icon at bounding box center [298, 129] width 7 height 4
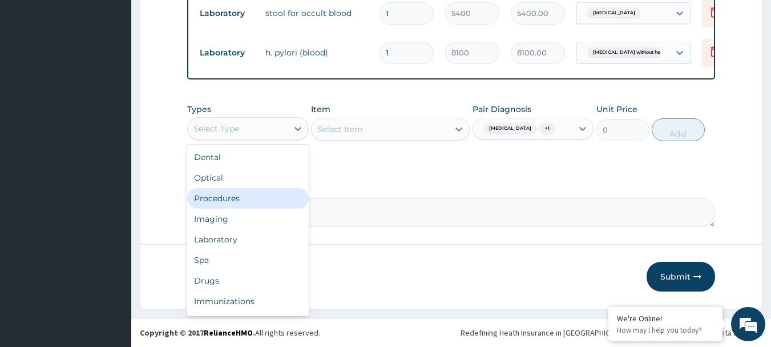
click at [237, 195] on div "Procedures" at bounding box center [248, 198] width 122 height 21
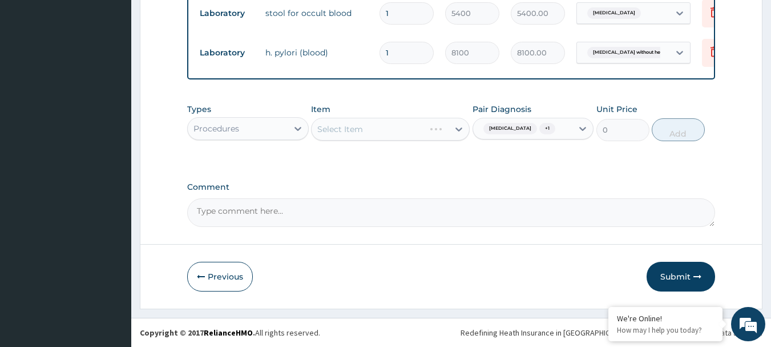
click at [359, 130] on div "Select Item" at bounding box center [390, 129] width 159 height 23
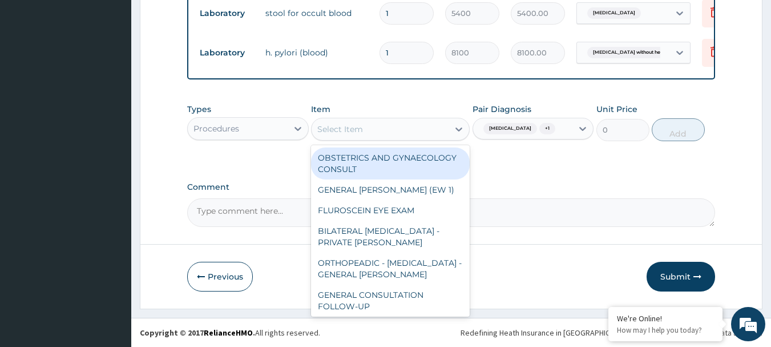
click at [390, 129] on div "Select Item" at bounding box center [380, 129] width 137 height 18
paste input "GENERAL CONSULTATION"
type input "GENERAL CONSULTATION"
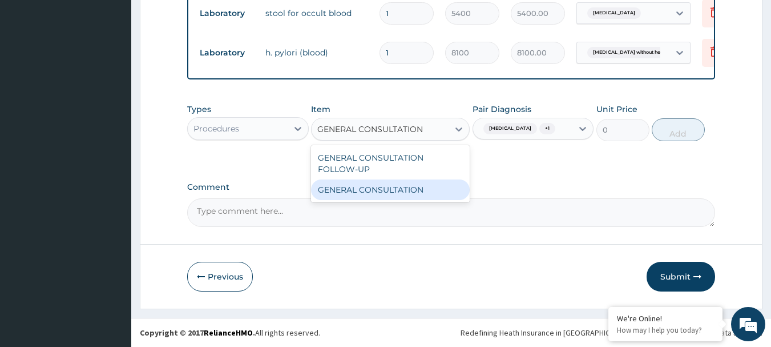
click at [359, 192] on div "GENERAL CONSULTATION" at bounding box center [390, 189] width 159 height 21
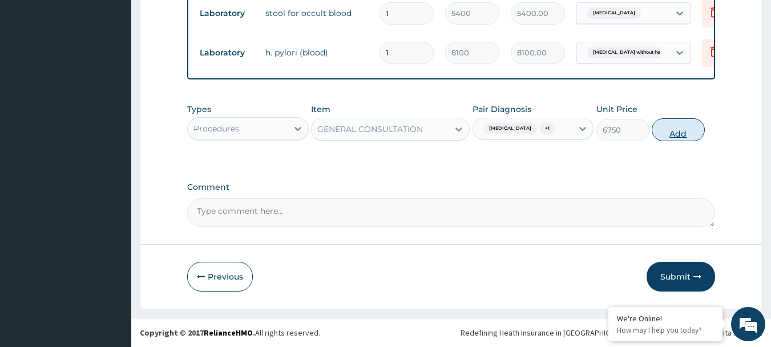
click at [674, 126] on button "Add" at bounding box center [678, 129] width 53 height 23
type input "0"
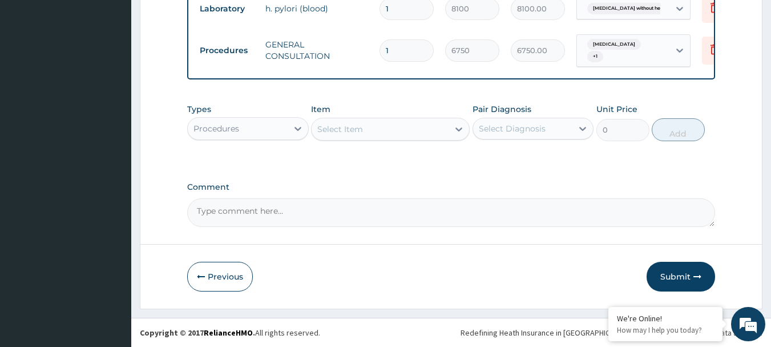
scroll to position [510, 0]
click at [548, 123] on div "Select Diagnosis" at bounding box center [523, 128] width 100 height 18
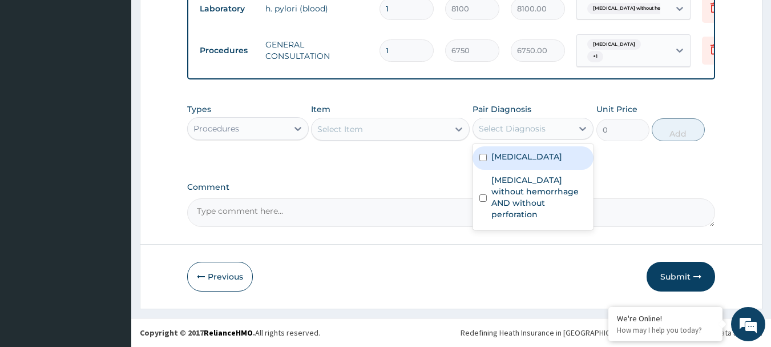
click at [535, 156] on label "Gastroenteritis" at bounding box center [527, 156] width 71 height 11
checkbox input "true"
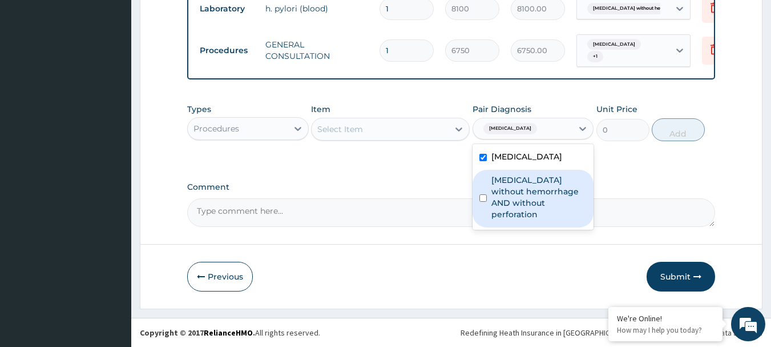
click at [527, 188] on label "Peptic ulcer without hemorrhage AND without perforation" at bounding box center [540, 197] width 96 height 46
checkbox input "true"
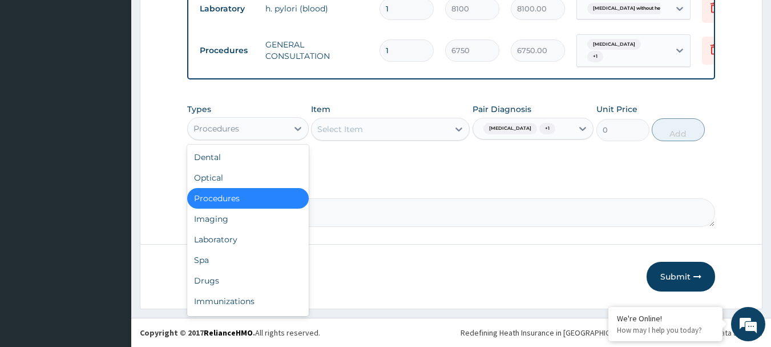
click at [282, 134] on div "Procedures" at bounding box center [238, 128] width 100 height 18
click at [241, 242] on div "Laboratory" at bounding box center [248, 239] width 122 height 21
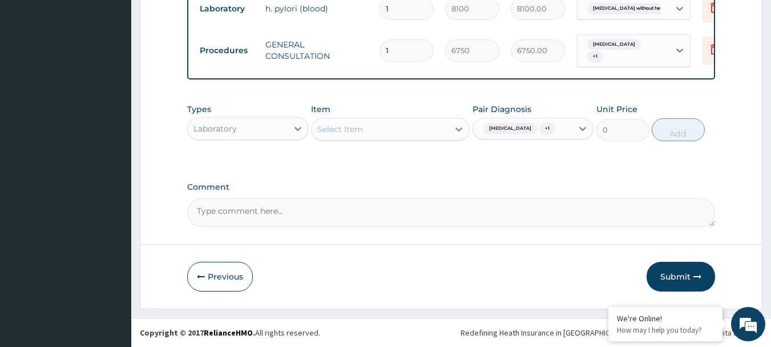
click at [347, 127] on div "Select Item" at bounding box center [340, 128] width 46 height 11
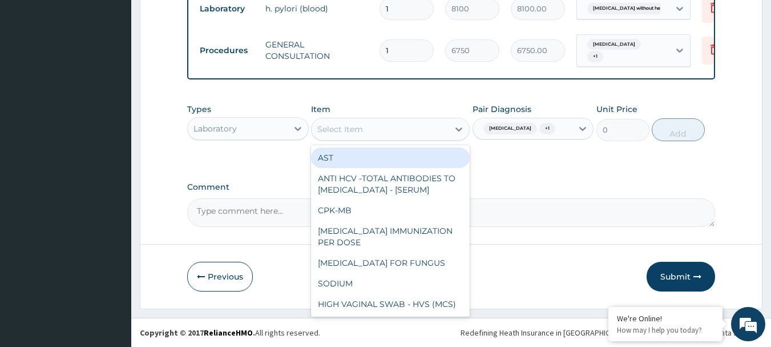
paste input "FBC - (FULL BLOOD COUNT WITH PLATELET AND RED INDICES)"
type input "FBC - (FULL BLOOD COUNT WITH PLATELET AND RED INDICES)"
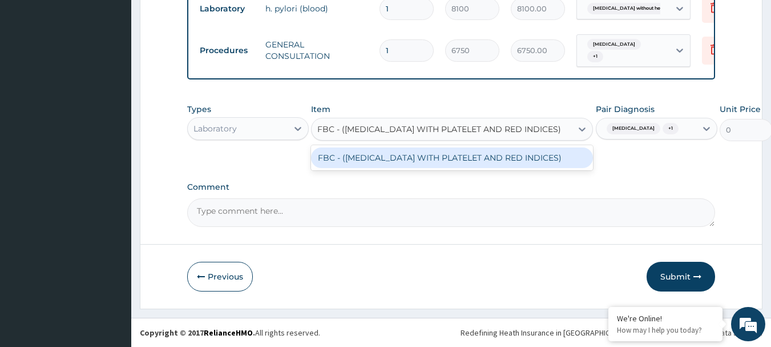
scroll to position [0, 14]
click at [362, 164] on div "FBC - (FULL BLOOD COUNT WITH PLATELET AND RED INDICES)" at bounding box center [452, 157] width 282 height 21
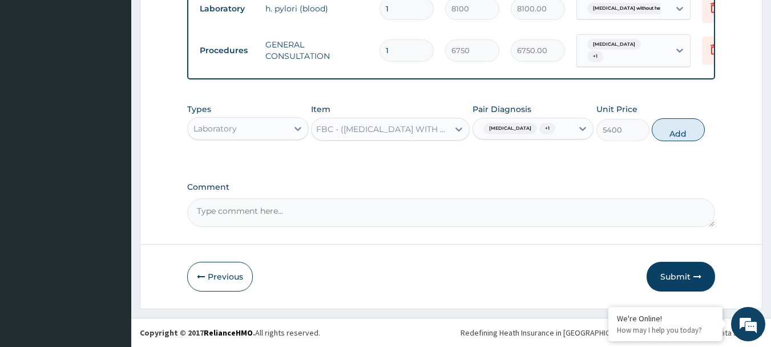
scroll to position [0, 1]
click at [674, 132] on button "Add" at bounding box center [678, 129] width 53 height 23
type input "0"
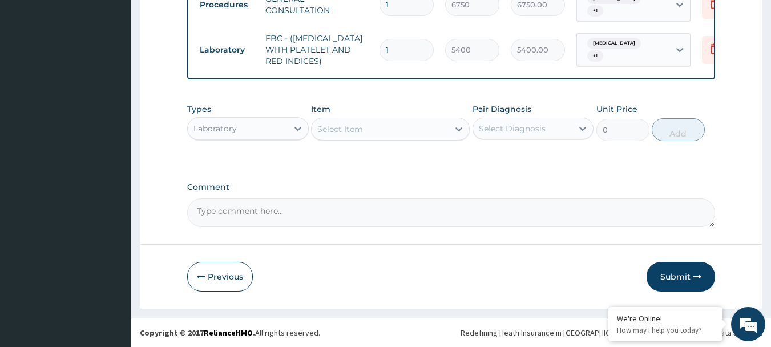
scroll to position [556, 0]
click at [562, 131] on div "Select Diagnosis" at bounding box center [523, 128] width 100 height 18
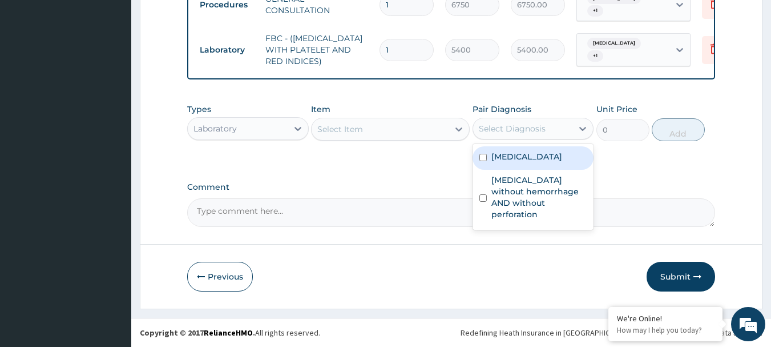
click at [537, 155] on label "Gastroenteritis" at bounding box center [527, 156] width 71 height 11
checkbox input "true"
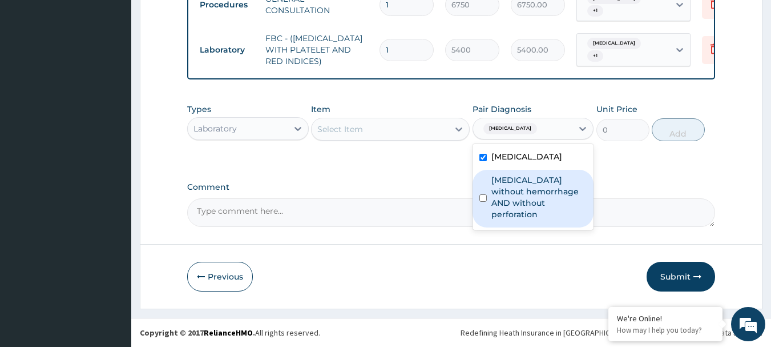
click at [522, 193] on label "Peptic ulcer without hemorrhage AND without perforation" at bounding box center [540, 197] width 96 height 46
checkbox input "true"
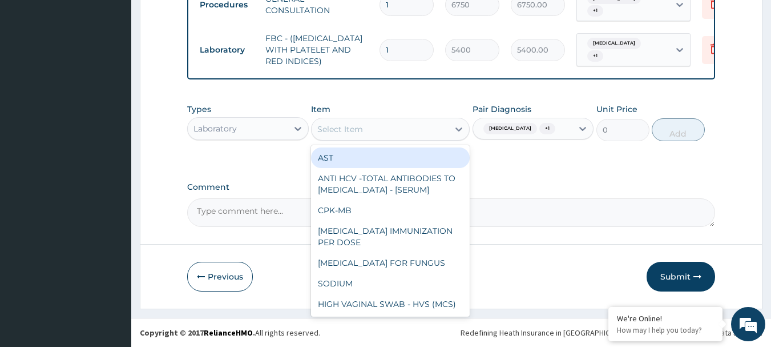
click at [376, 130] on div "Select Item" at bounding box center [380, 129] width 137 height 18
paste input "MALARIA RDT"
type input "MALARIA RDT"
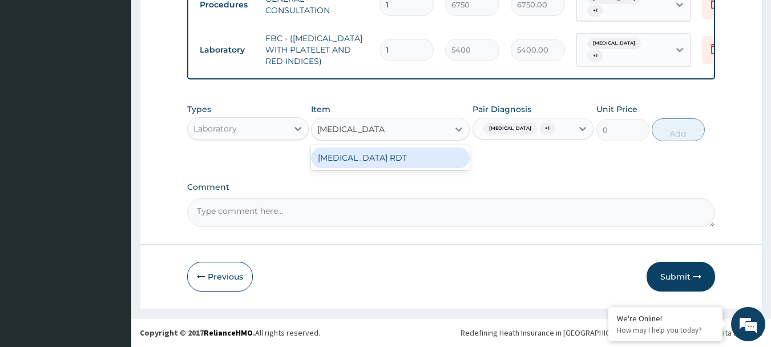
click at [384, 159] on div "MALARIA RDT" at bounding box center [390, 157] width 159 height 21
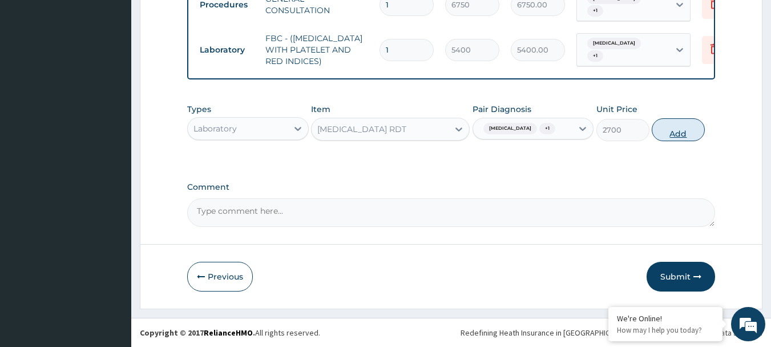
click at [671, 131] on button "Add" at bounding box center [678, 129] width 53 height 23
type input "0"
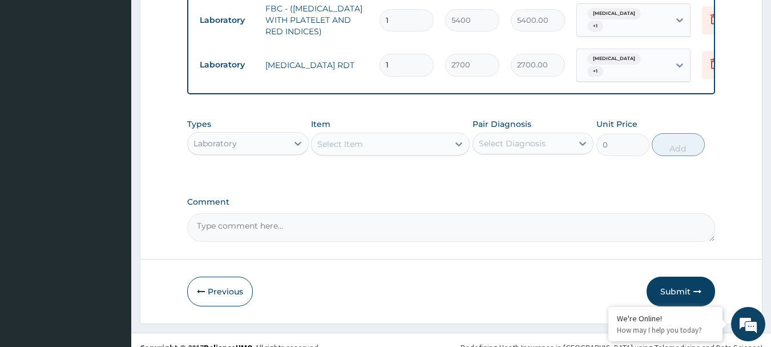
scroll to position [595, 0]
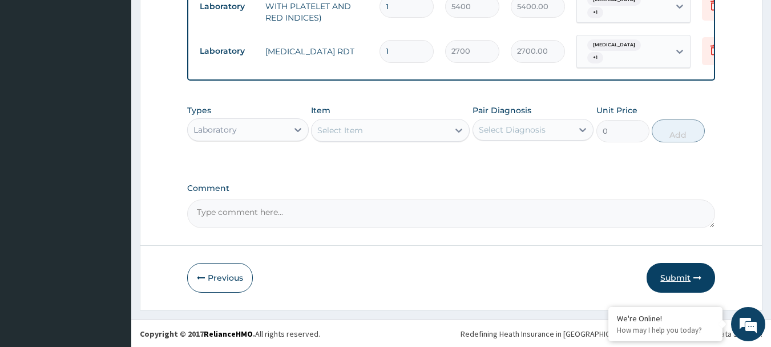
click at [677, 276] on button "Submit" at bounding box center [681, 278] width 69 height 30
